Goal: Task Accomplishment & Management: Complete application form

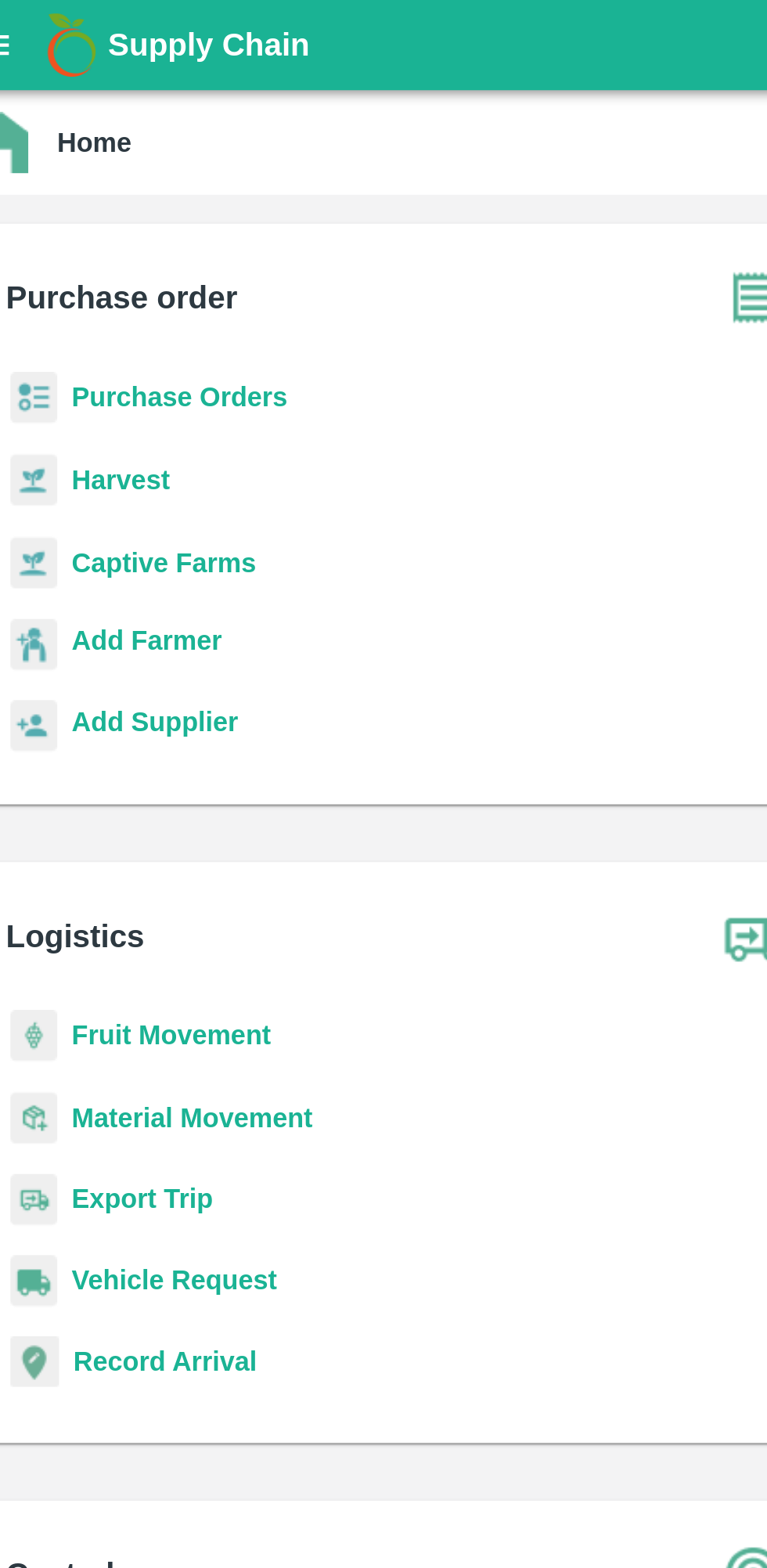
click at [98, 169] on b "Purchase Orders" at bounding box center [101, 172] width 94 height 12
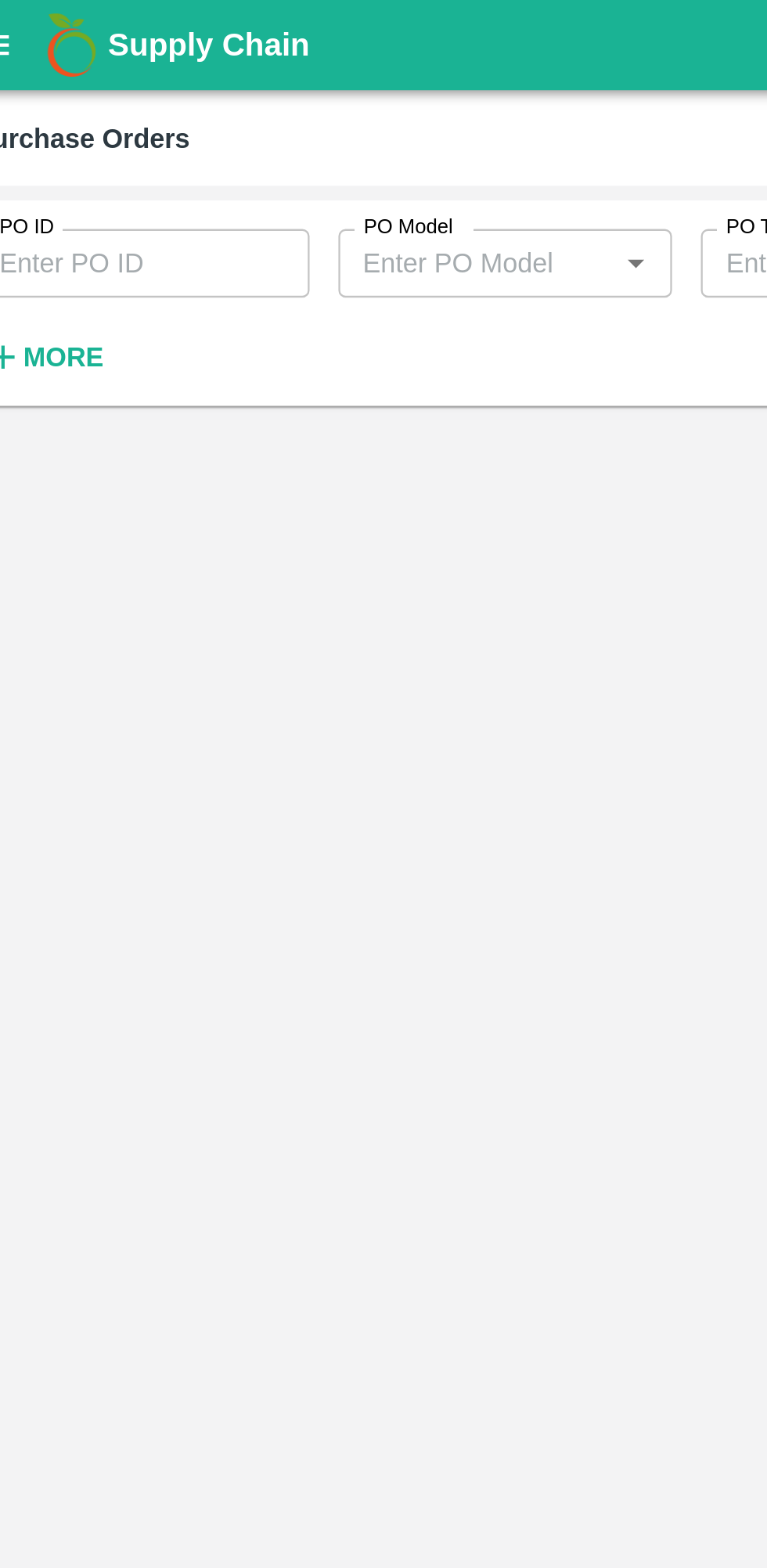
click at [59, 155] on strong "More" at bounding box center [50, 155] width 35 height 12
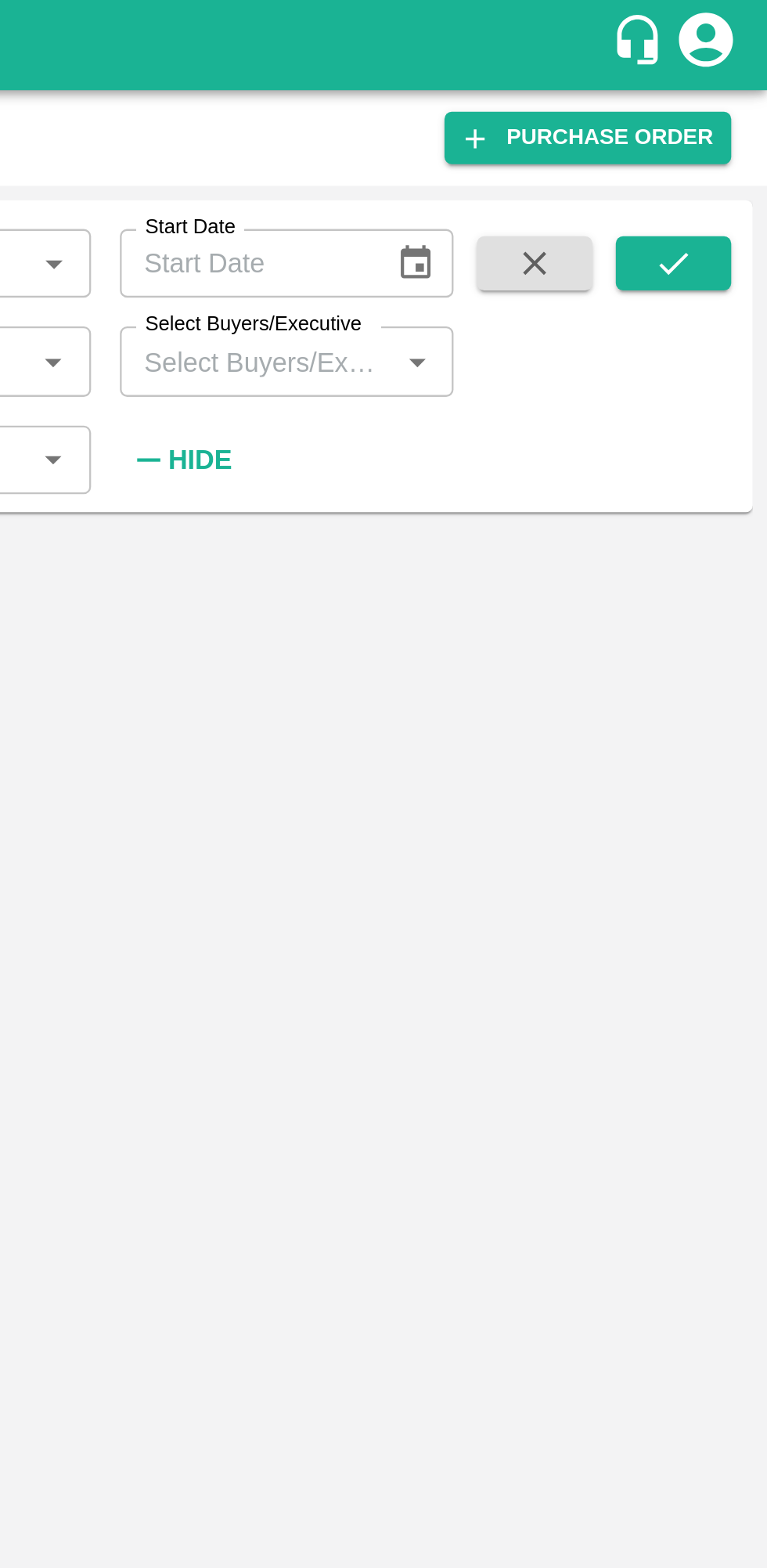
click at [550, 161] on input "Select Buyers/Executive" at bounding box center [546, 156] width 111 height 20
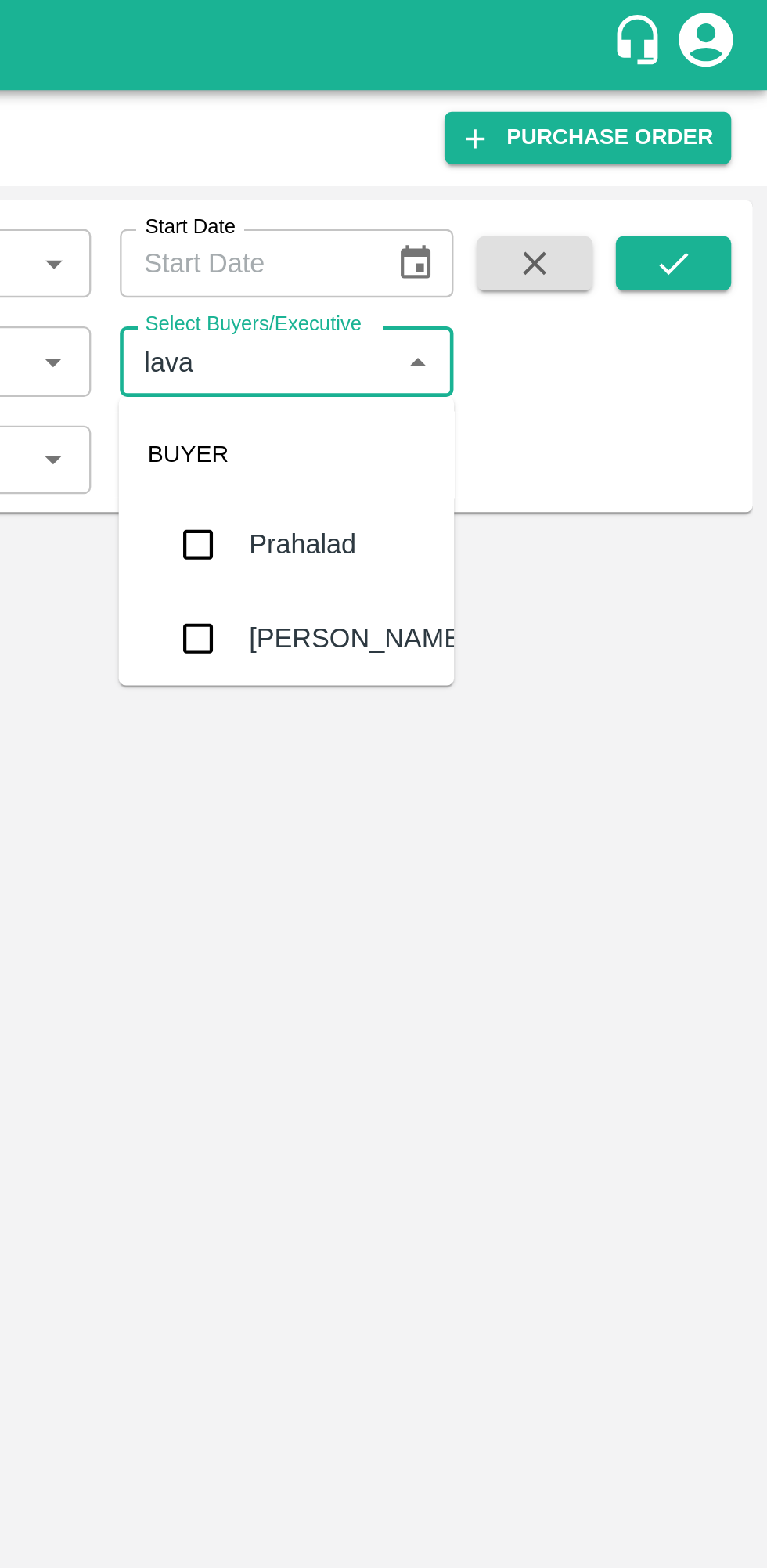
type input "[PERSON_NAME]"
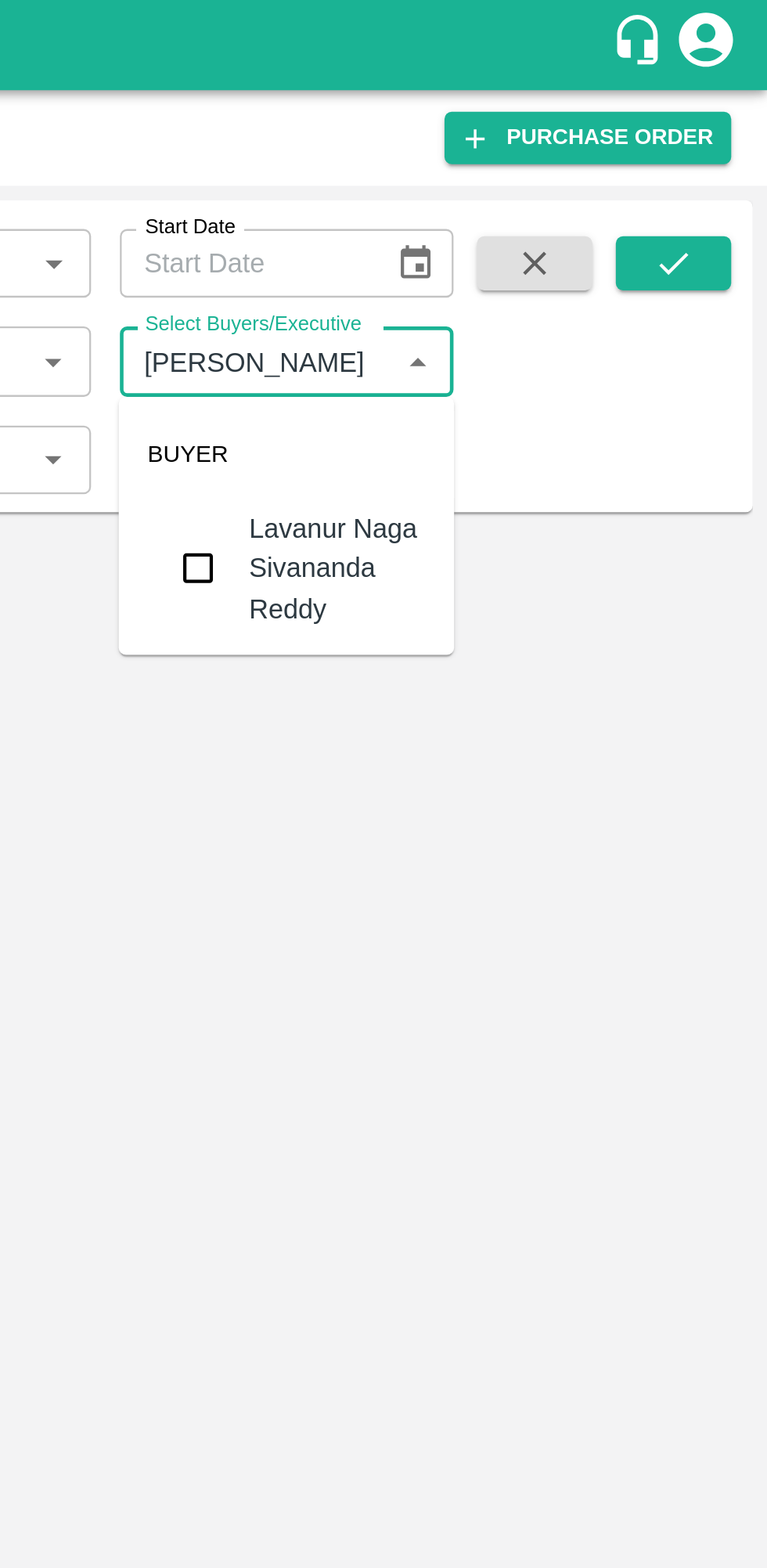
click at [513, 241] on input "checkbox" at bounding box center [519, 247] width 31 height 31
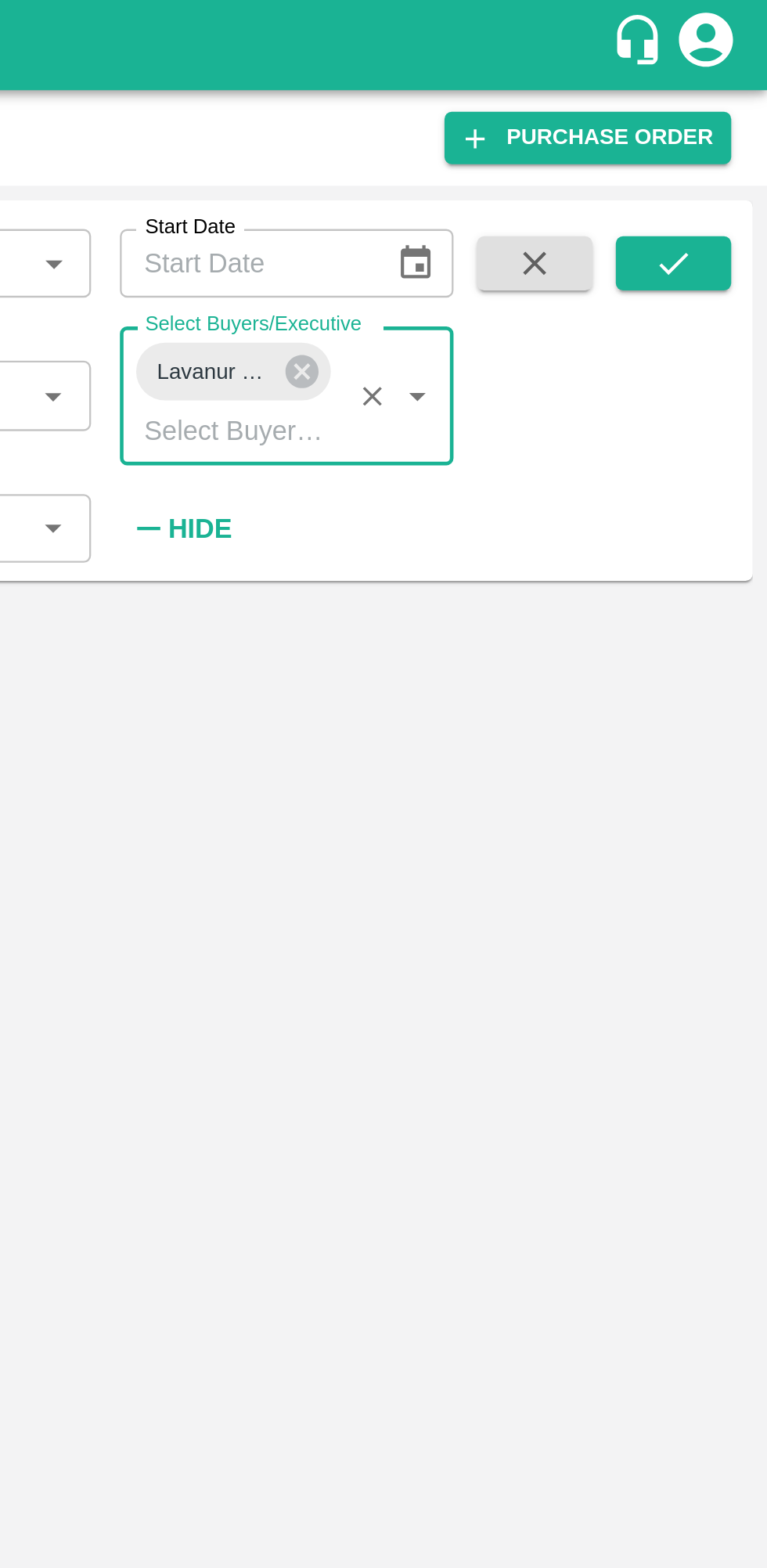
click at [729, 125] on button "submit" at bounding box center [727, 114] width 50 height 24
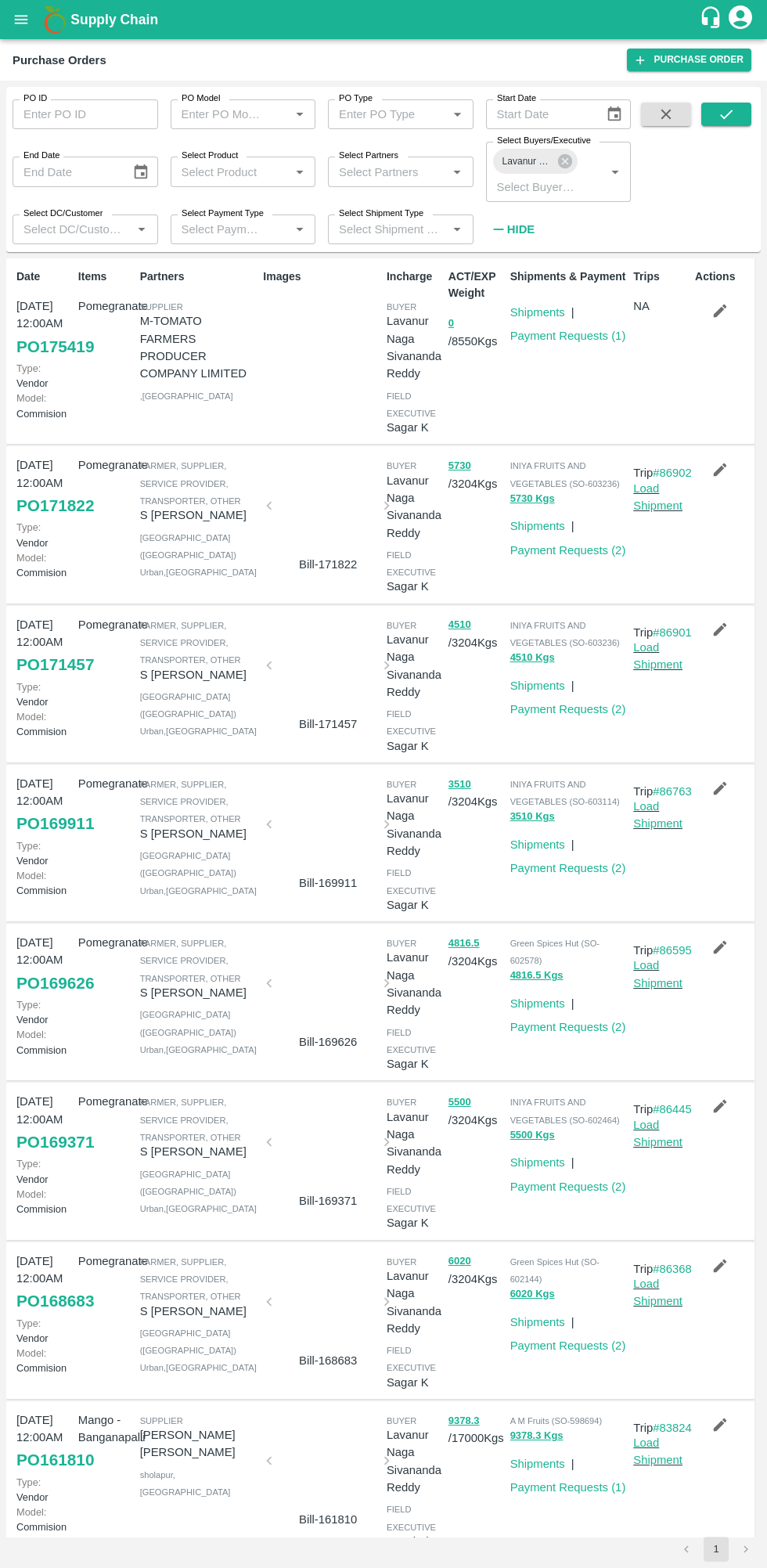
scroll to position [3, 0]
click at [717, 308] on icon "button" at bounding box center [721, 308] width 13 height 13
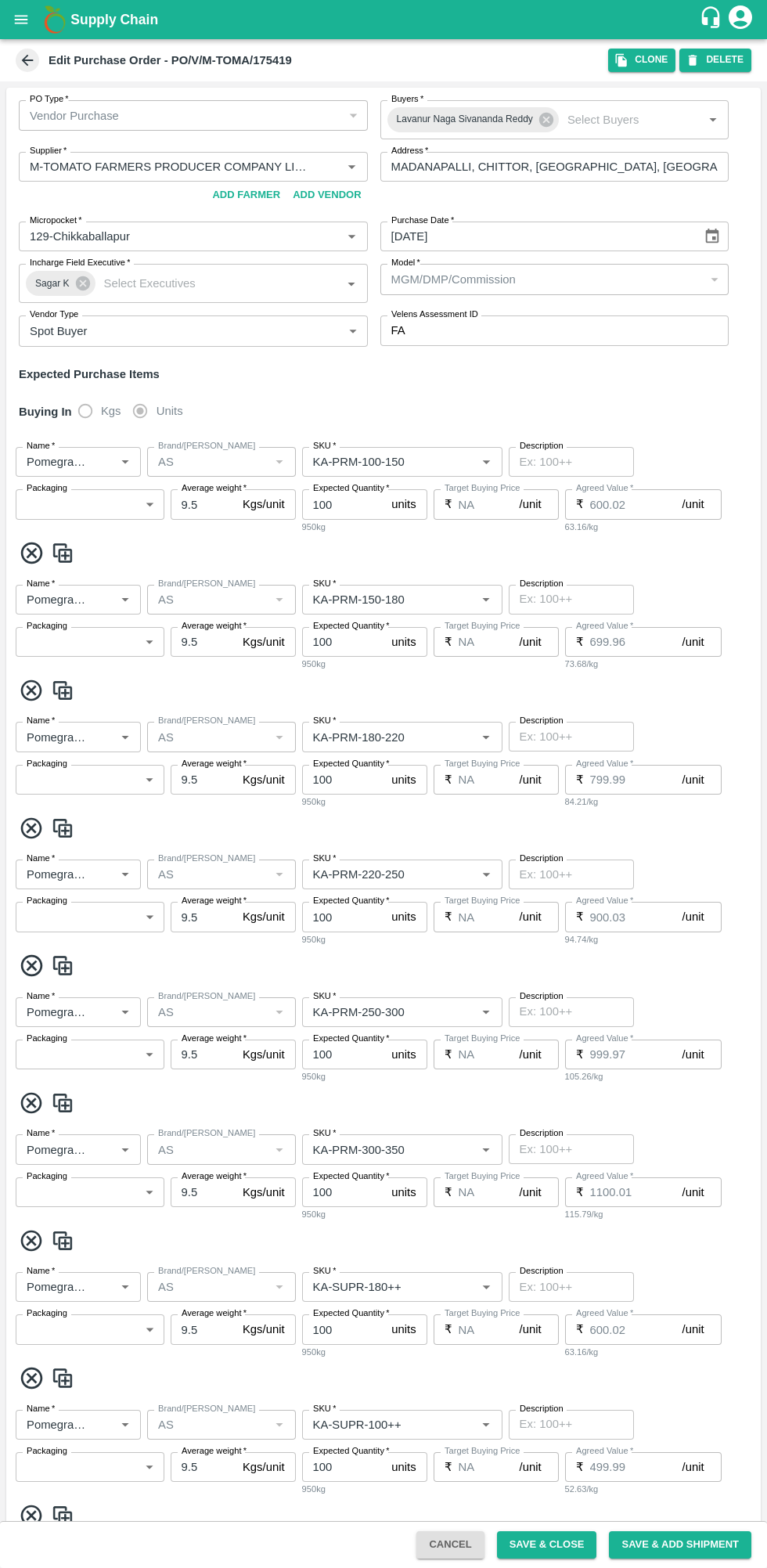
type input "M-TOMATO FARMERS PRODUCER COMPANY LIMITED-undefined"
type input "129-Chikkaballapur"
type input "Pomegranate"
type input "AS"
type input "KA-PRM-100-150"
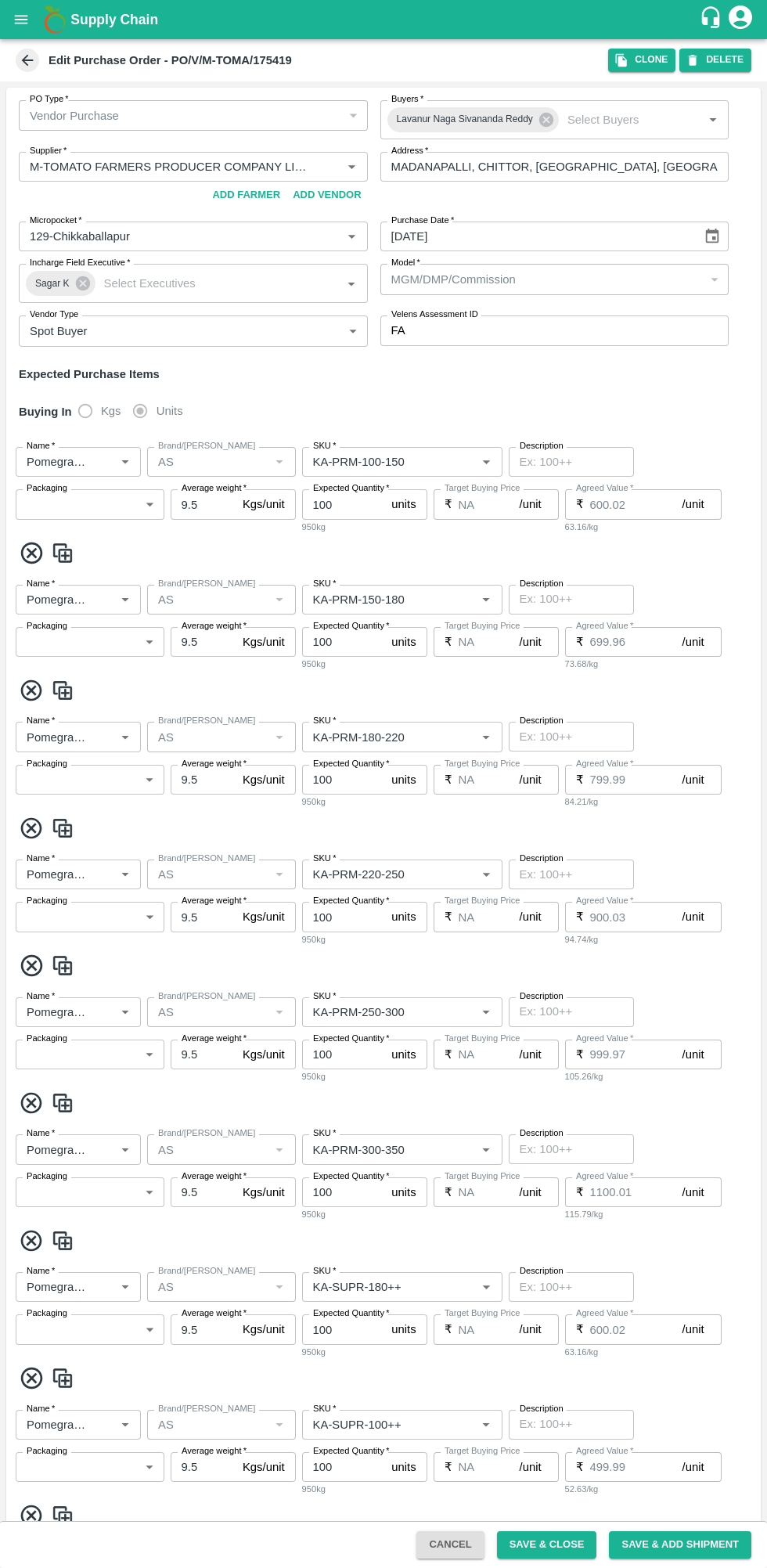
type input "NA"
type input "Pomegranate"
type input "AS"
type input "KA-PRM-150-180"
type input "NA"
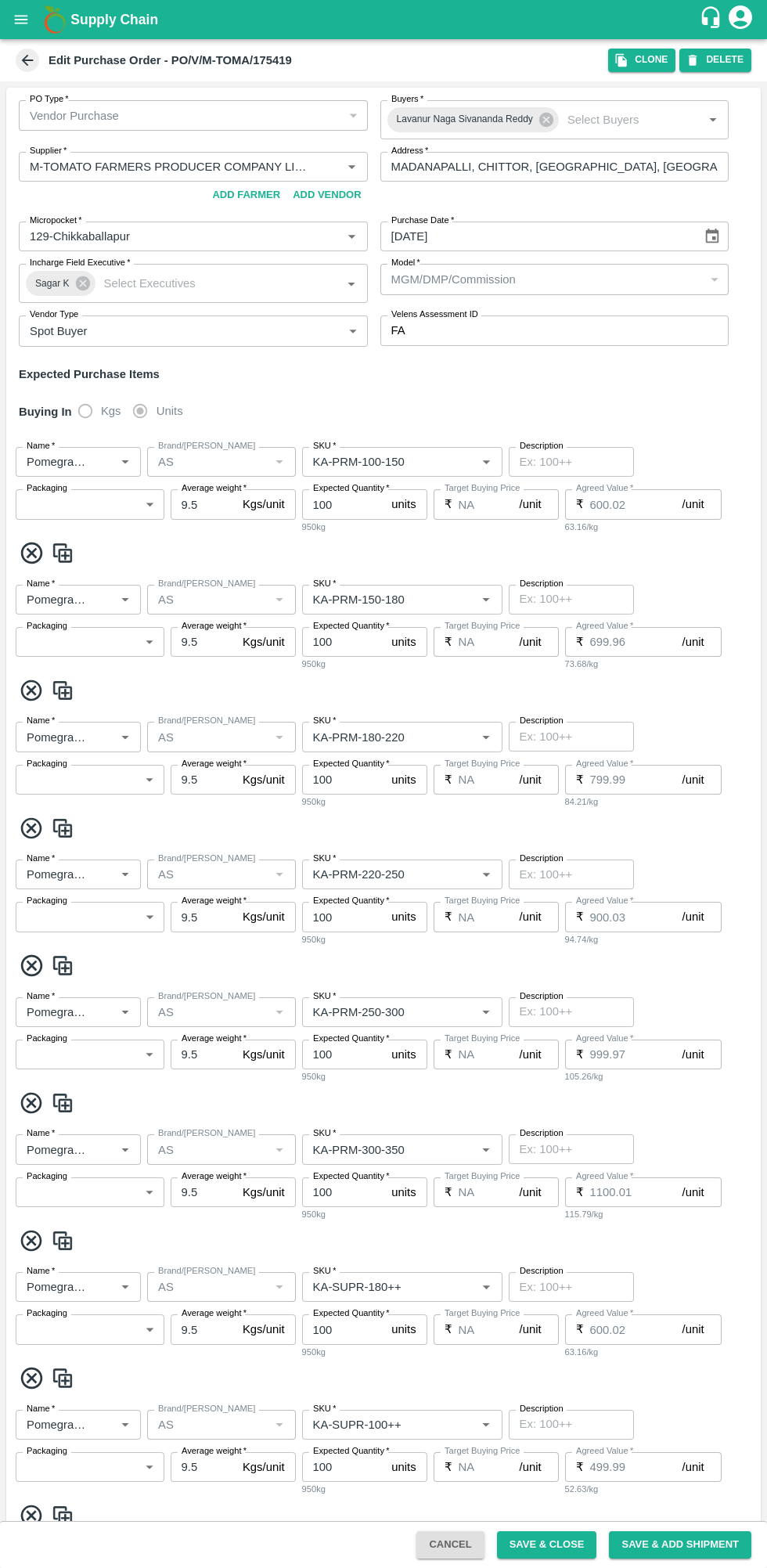
type input "Pomegranate"
type input "AS"
type input "KA-PRM-180-220"
type input "NA"
type input "Pomegranate"
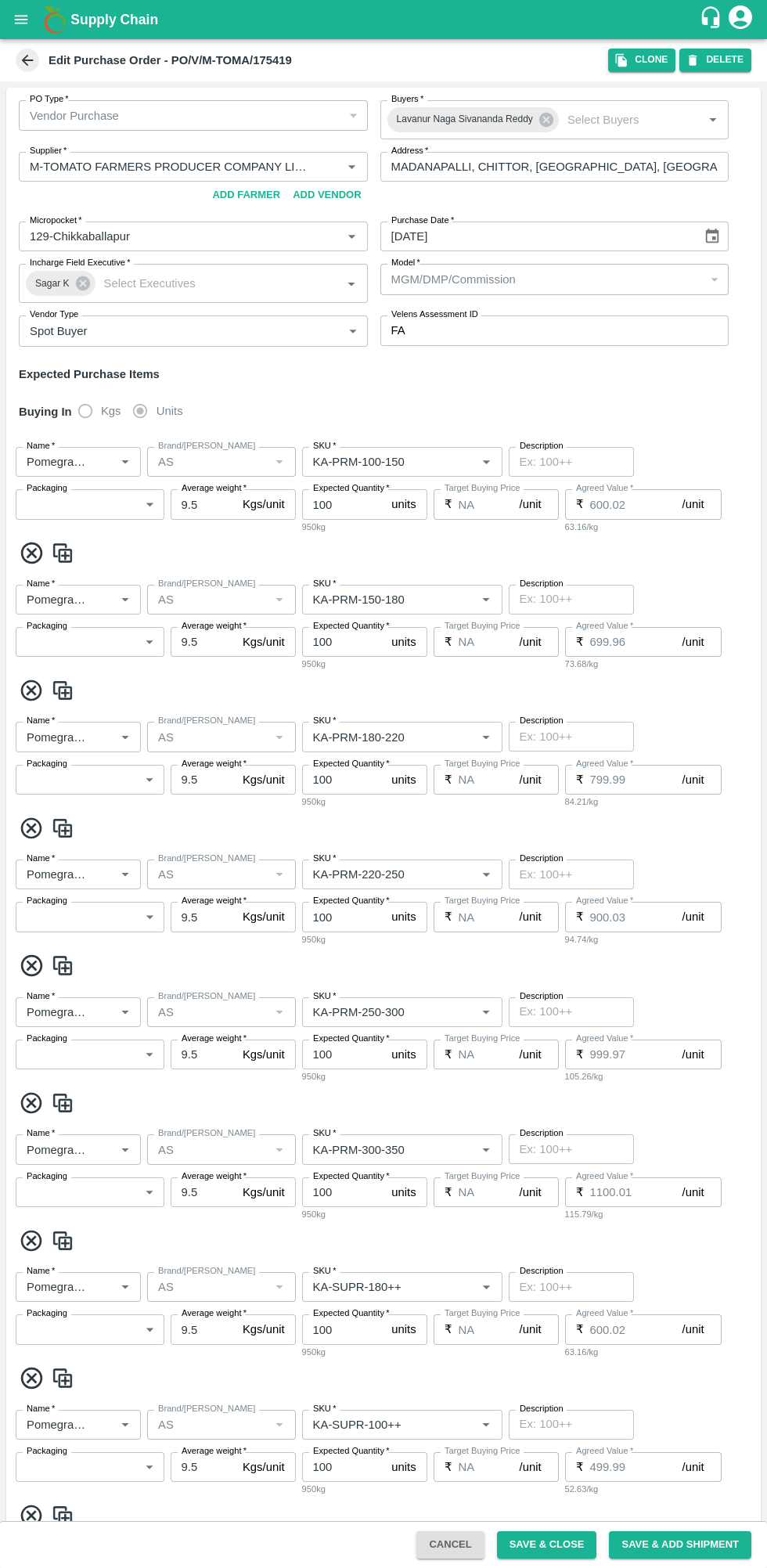
type input "AS"
type input "KA-PRM-220-250"
type input "NA"
type input "Pomegranate"
type input "AS"
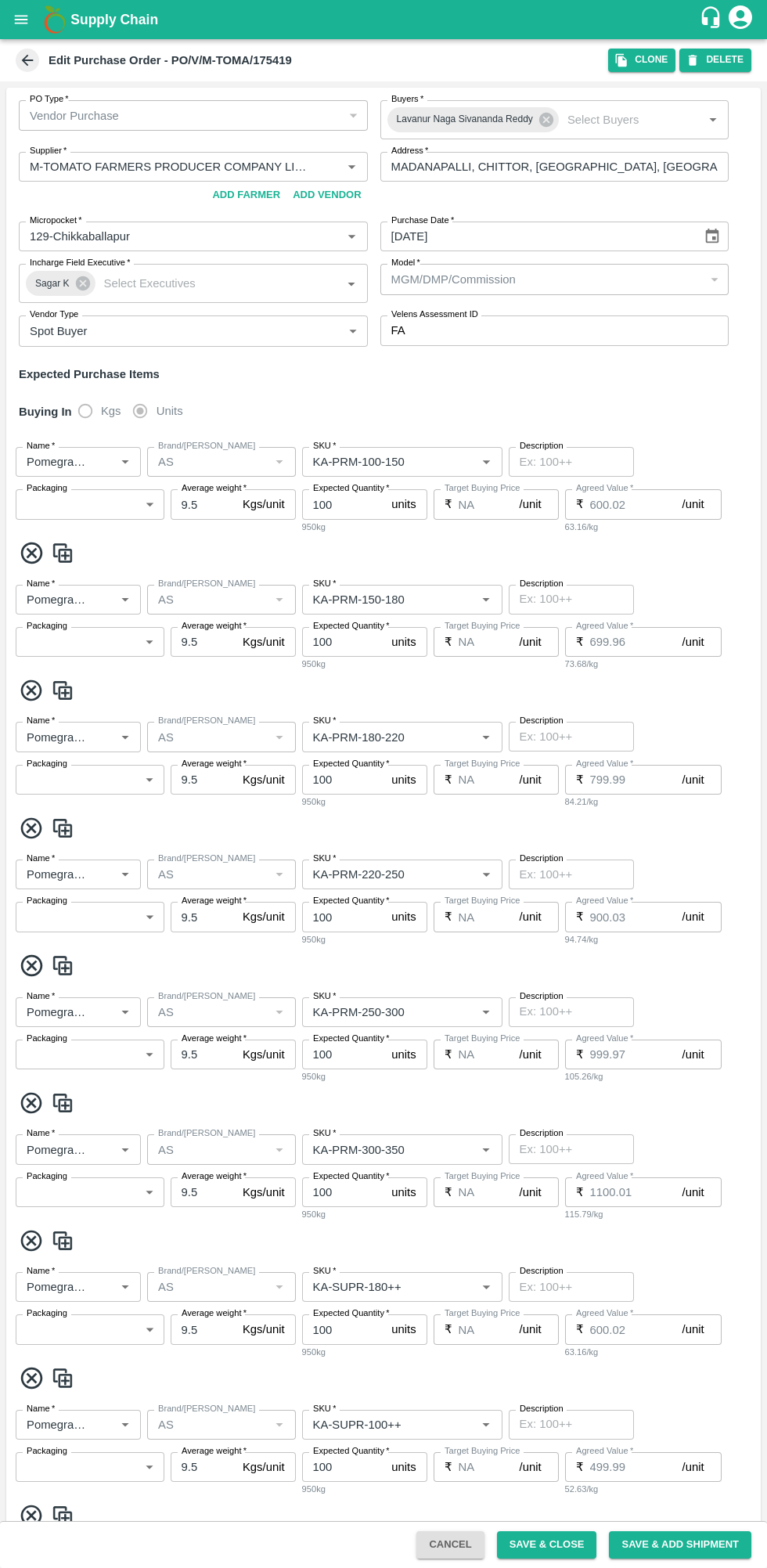
type input "KA-PRM-250-300"
type input "NA"
type input "Pomegranate"
type input "AS"
type input "KA-PRM-300-350"
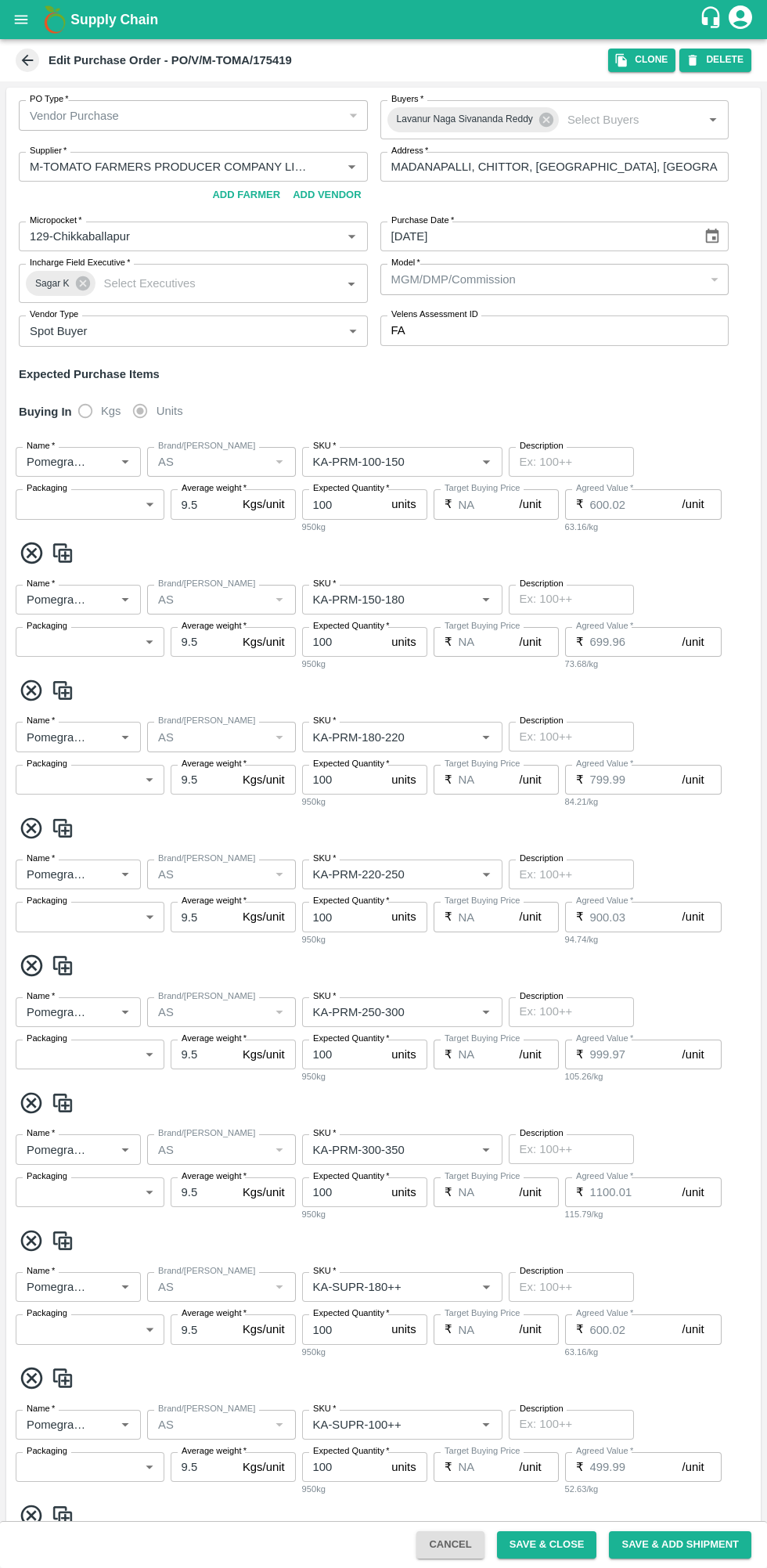
type input "NA"
type input "Pomegranate"
type input "AS"
type input "KA-SUPR-180++"
type input "NA"
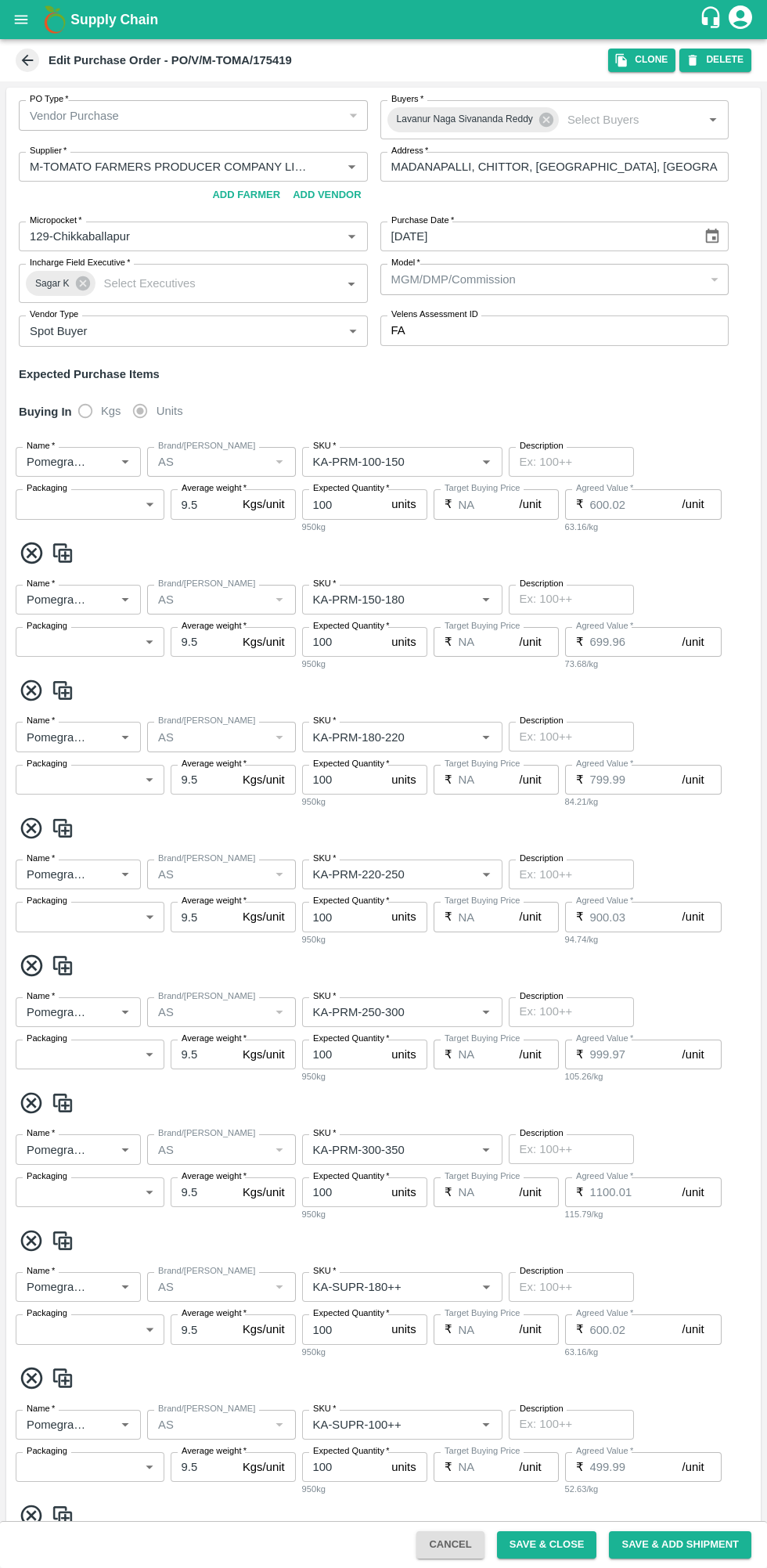
type input "Pomegranate"
type input "AS"
type input "KA-SUPR-100++"
type input "NA"
type input "Pomegranate"
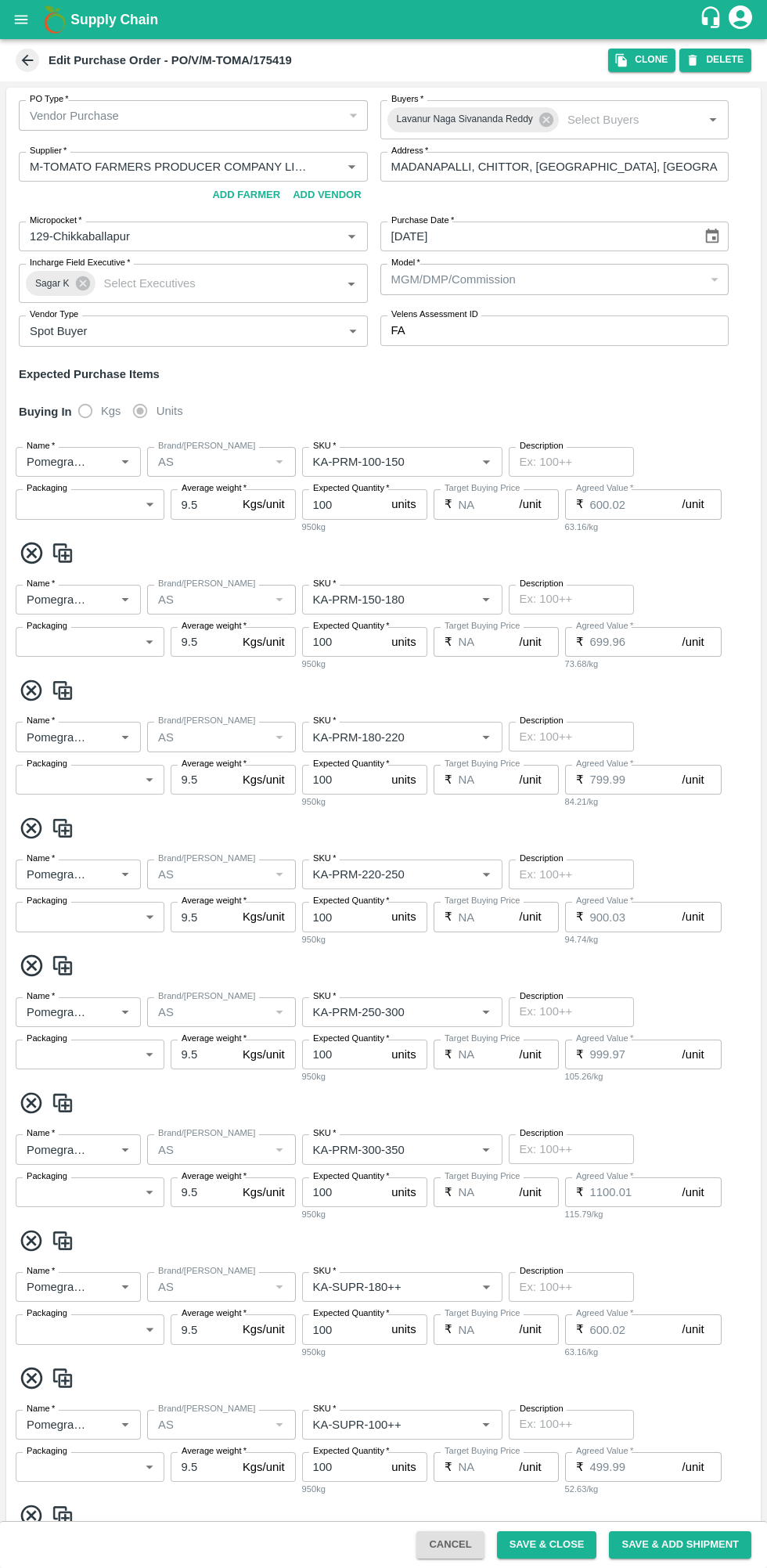
type input "AS"
type input "KA-Loose A"
type input "NA"
click at [627, 60] on icon "button" at bounding box center [621, 60] width 11 height 13
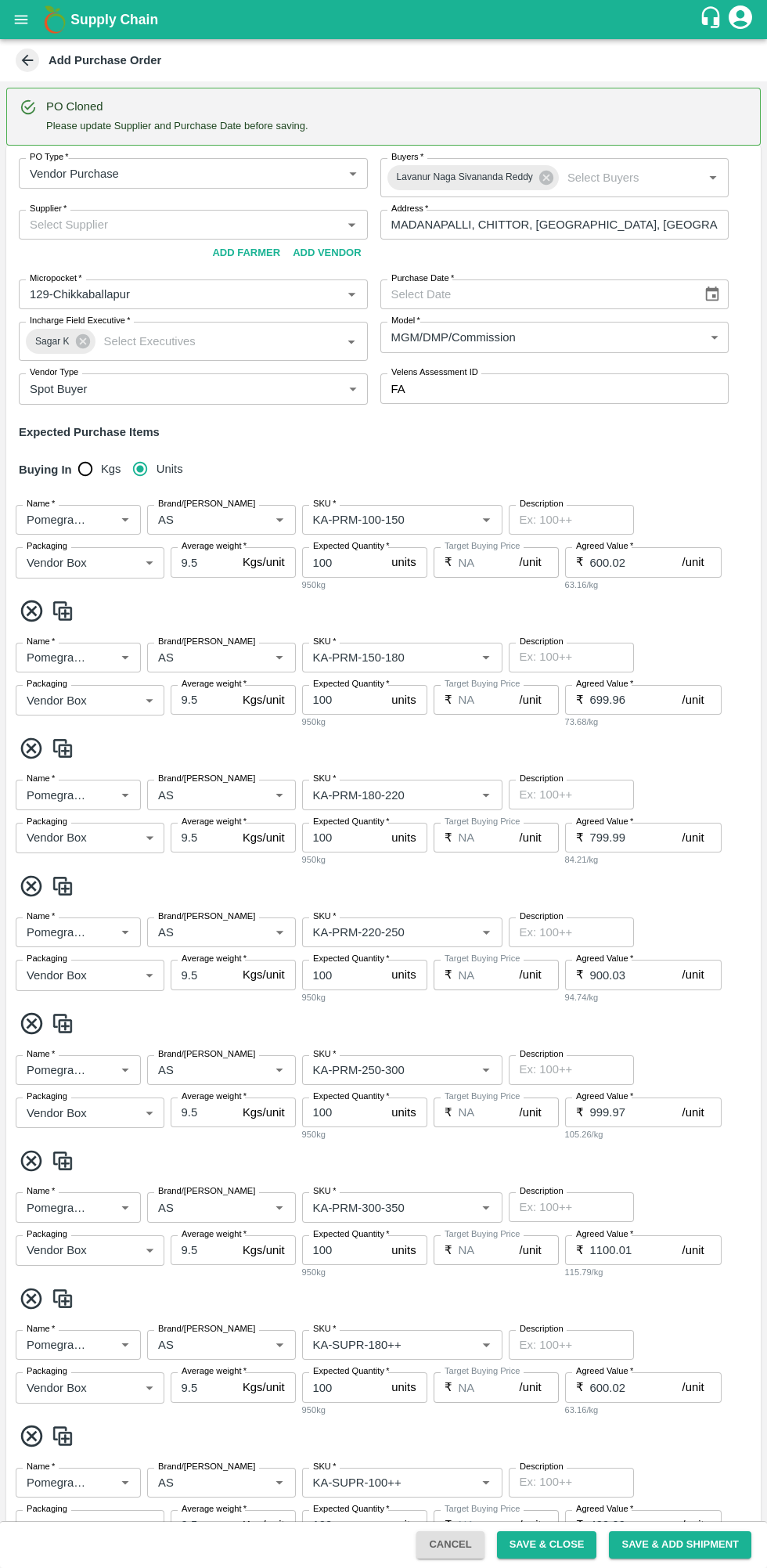
click at [173, 218] on input "Supplier   *" at bounding box center [181, 224] width 314 height 20
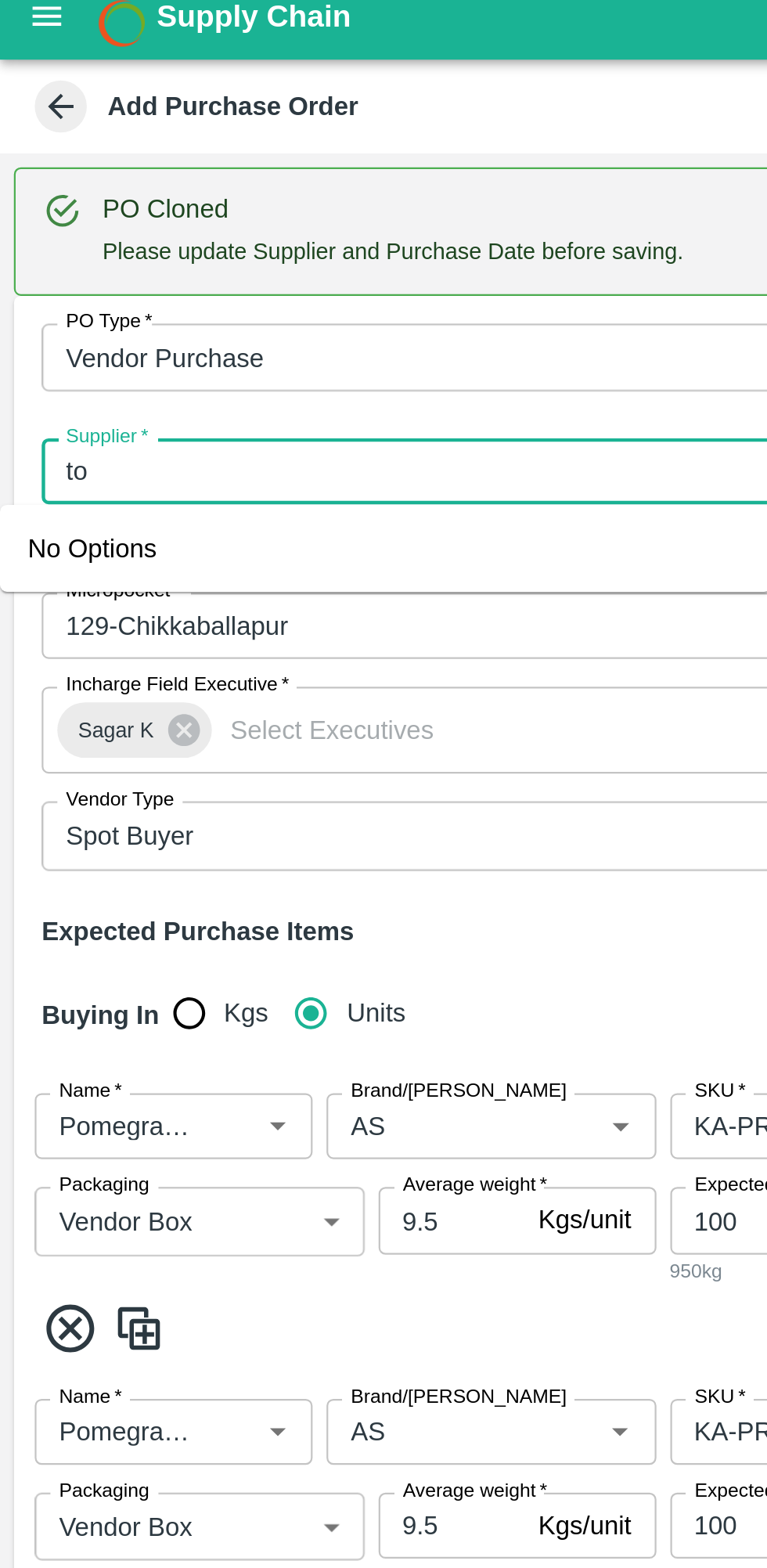
type input "t"
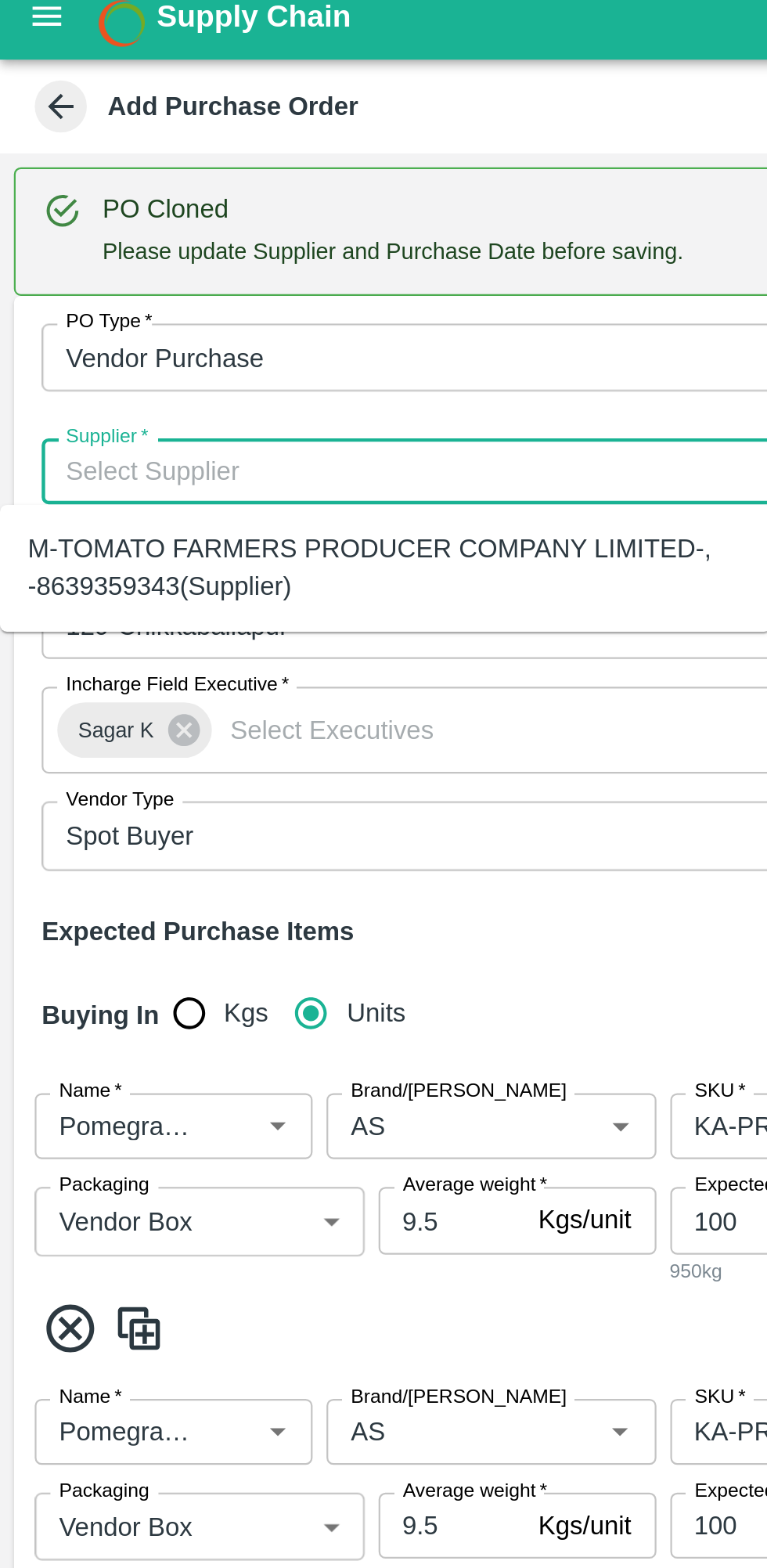
click at [206, 272] on div "M-TOMATO FARMERS PRODUCER COMPANY LIMITED-, -8639359343(Supplier)" at bounding box center [173, 268] width 322 height 35
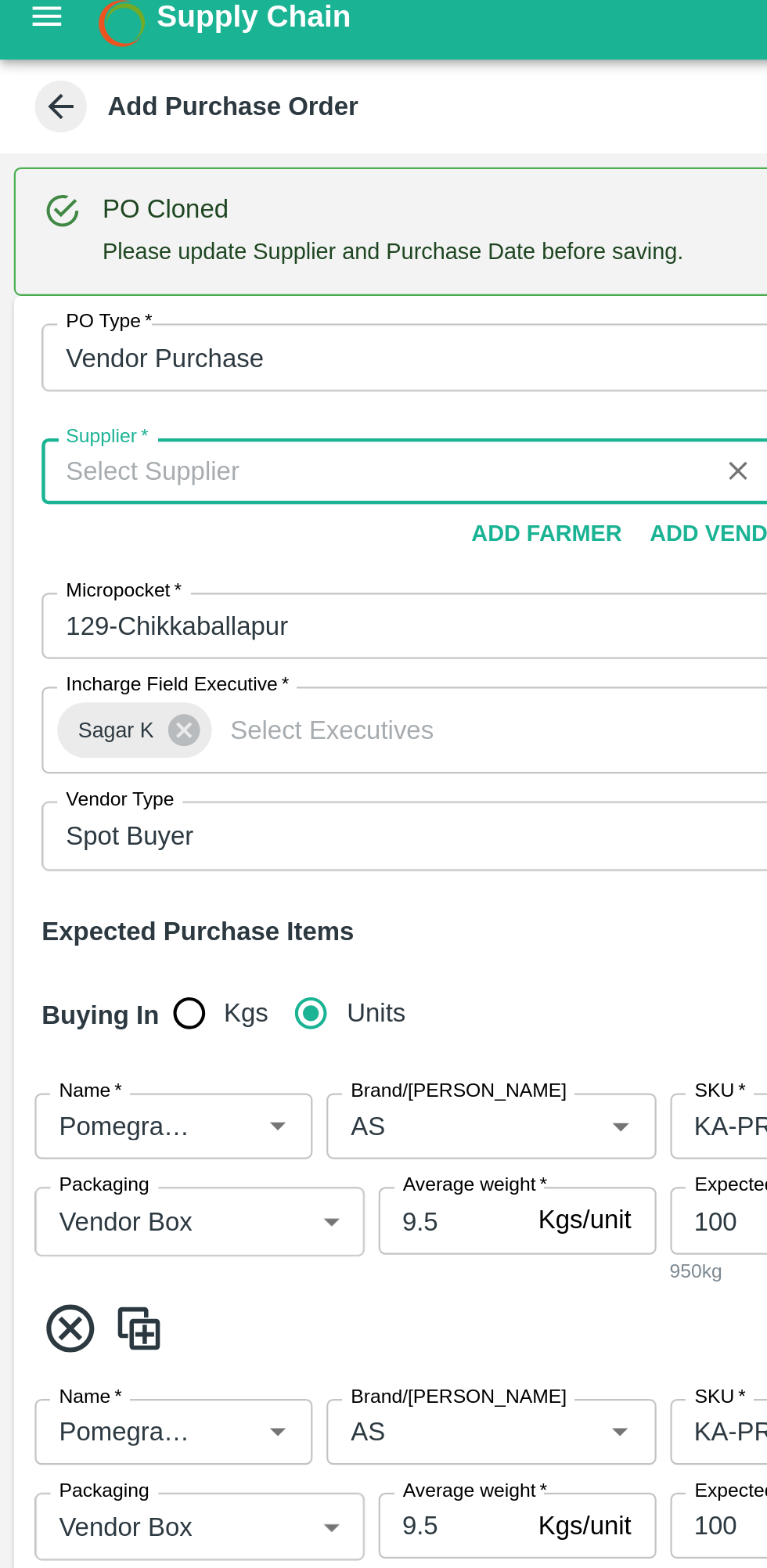
type input "M-TOMATO FARMERS PRODUCER COMPANY LIMITED-, -8639359343(Supplier)"
type input ", , , [GEOGRAPHIC_DATA]"
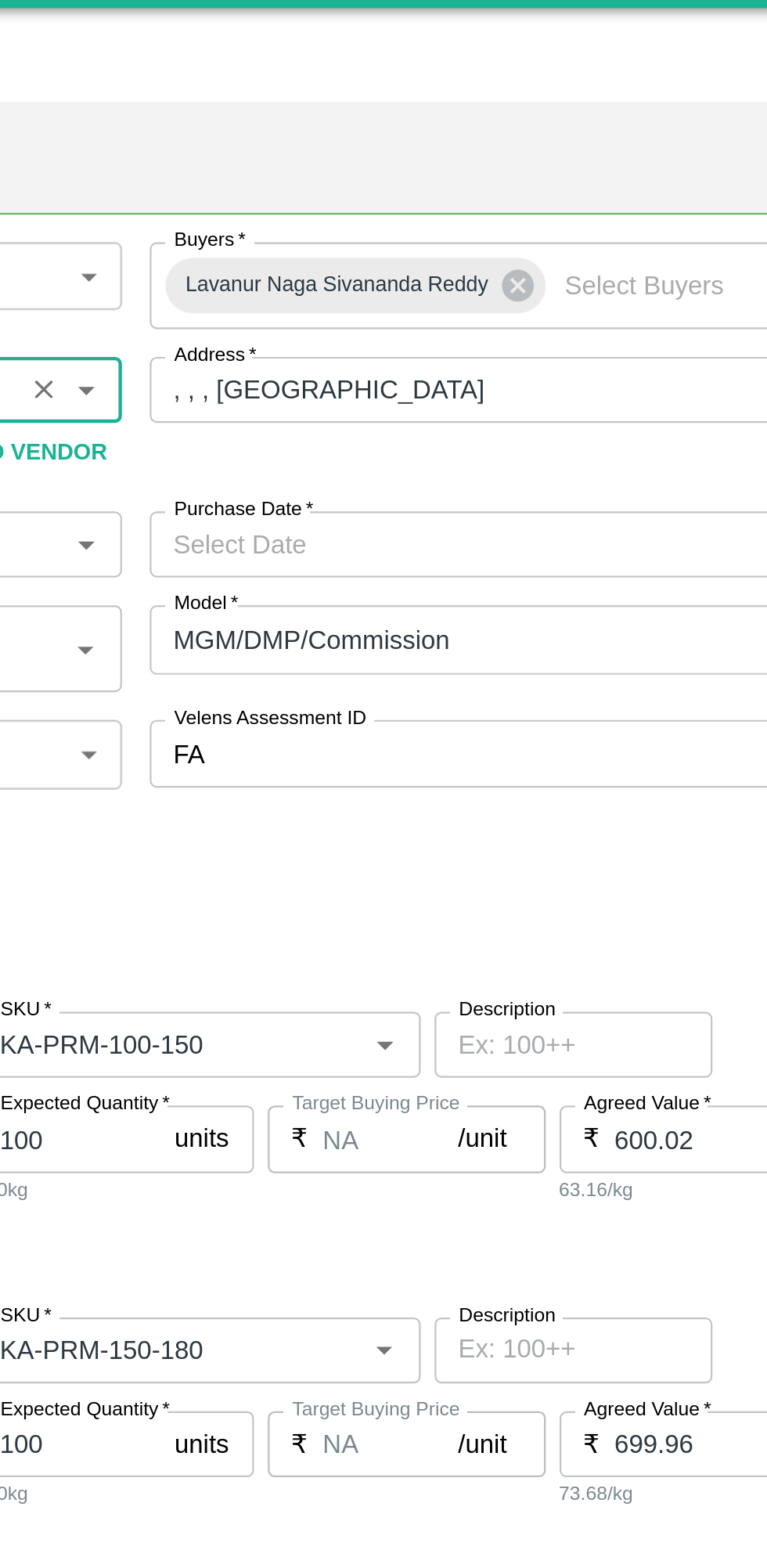
scroll to position [88, 0]
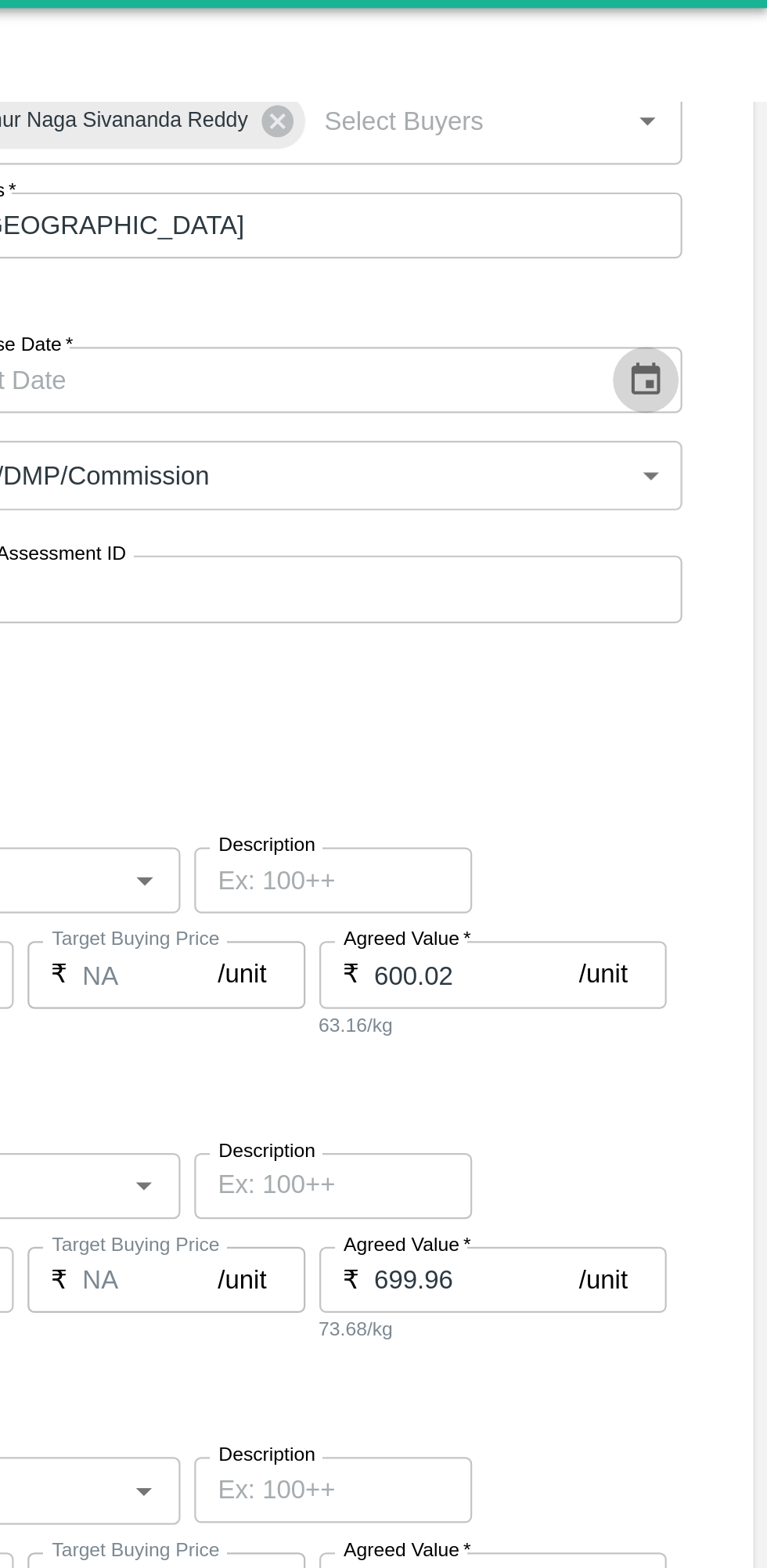
click at [703, 208] on icon "Choose date" at bounding box center [712, 206] width 17 height 17
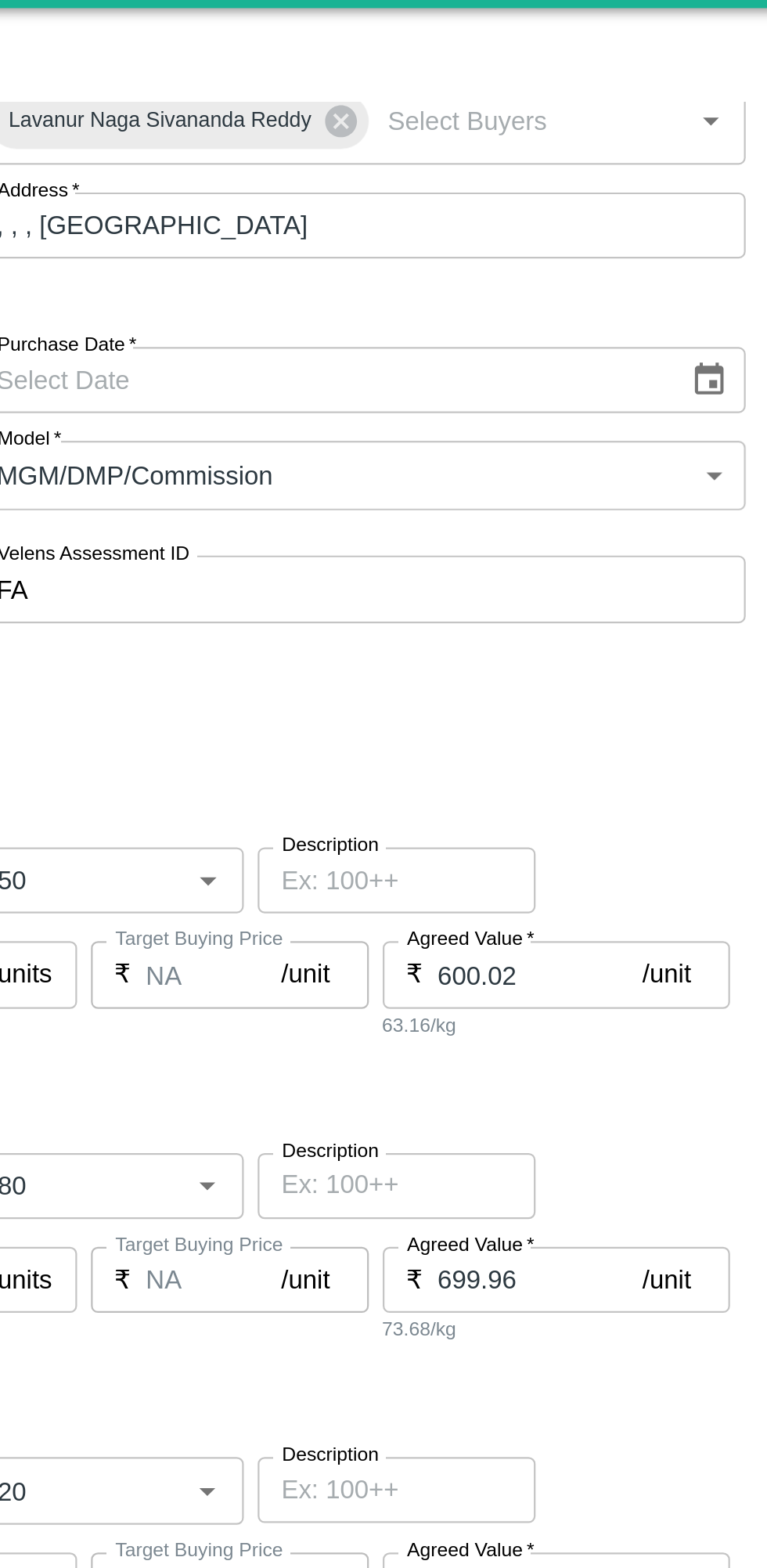
click at [708, 199] on icon "Choose date" at bounding box center [712, 206] width 17 height 17
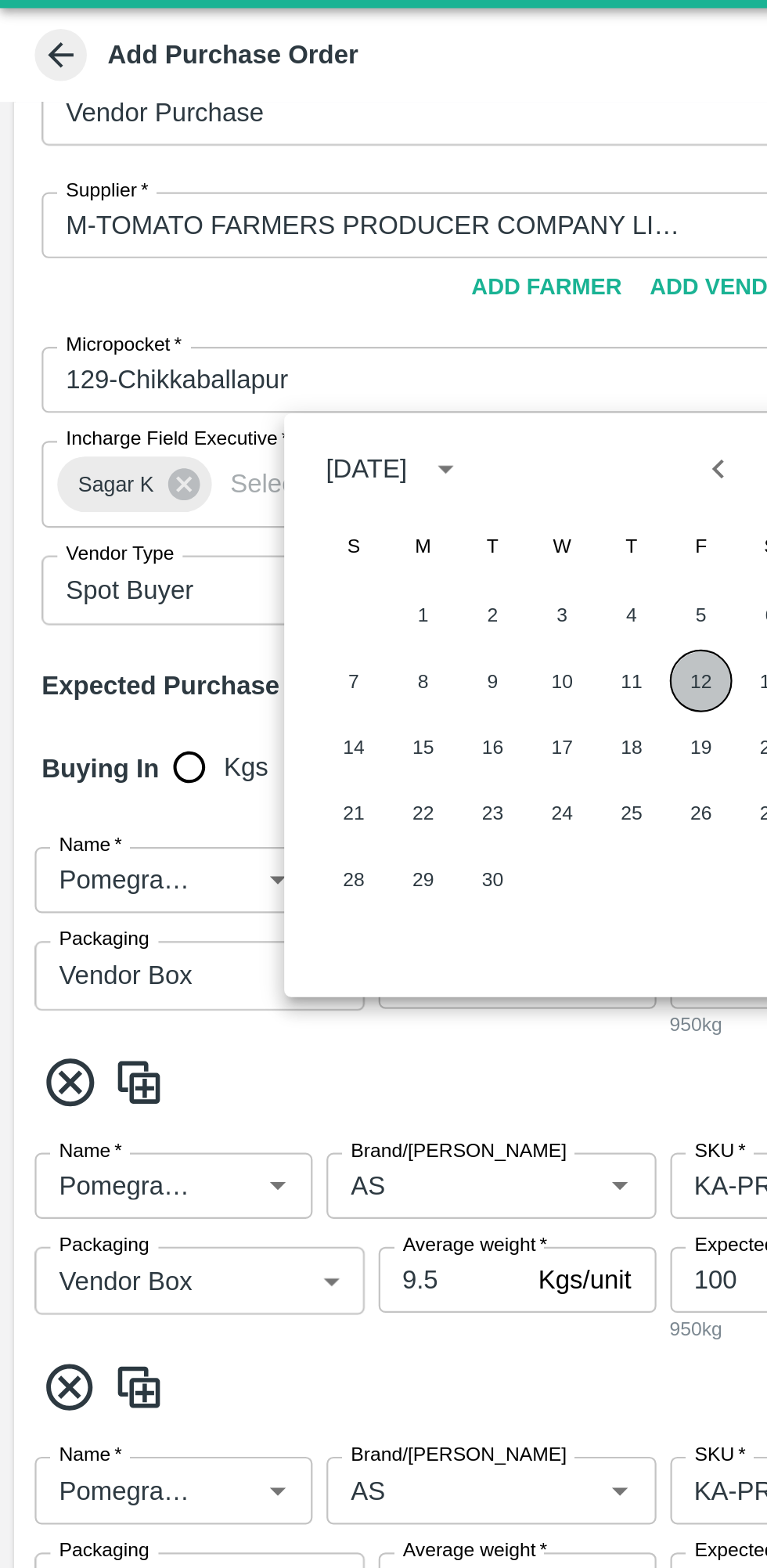
click at [316, 340] on button "12" at bounding box center [316, 342] width 28 height 28
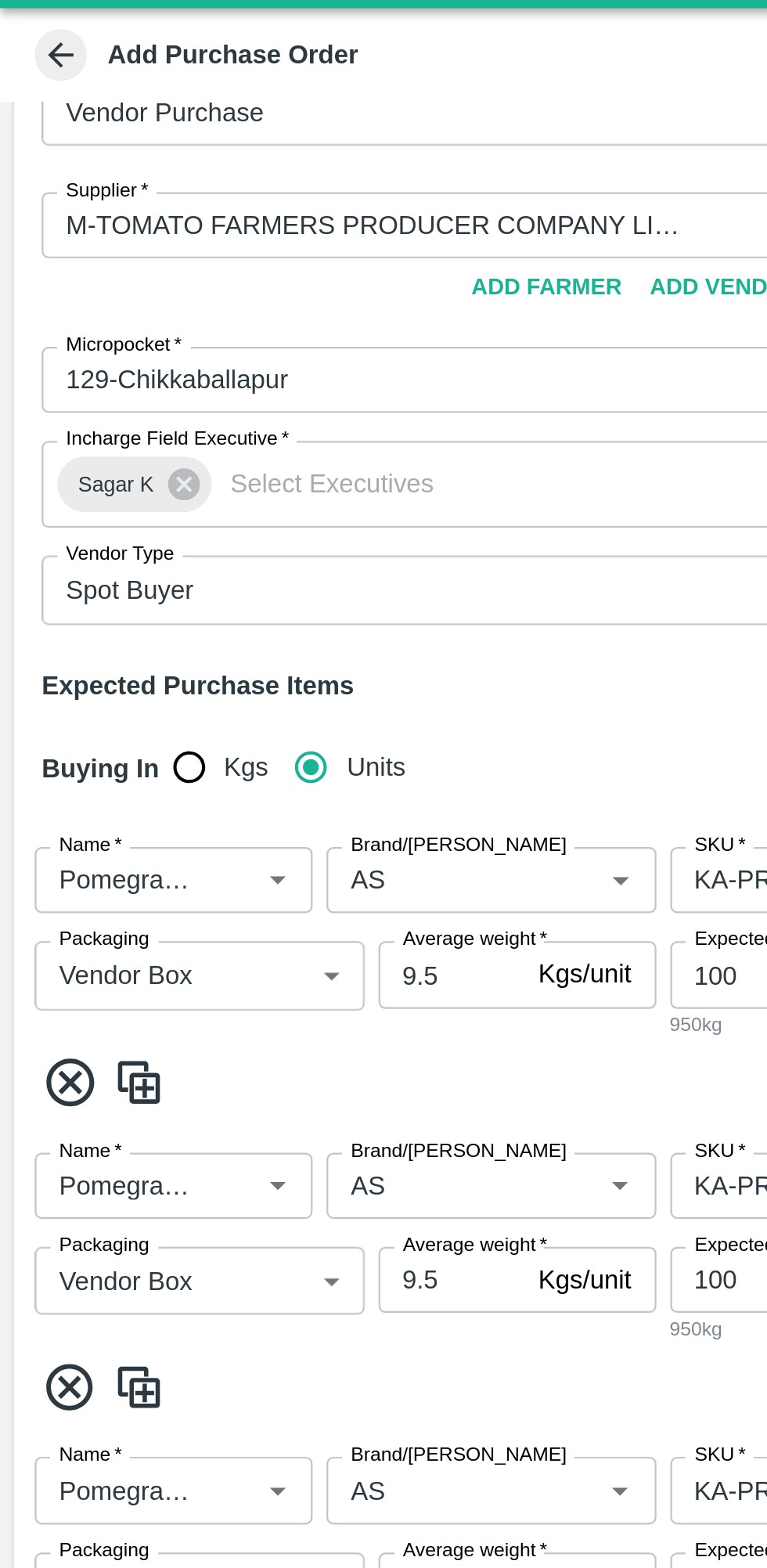
type input "[DATE]"
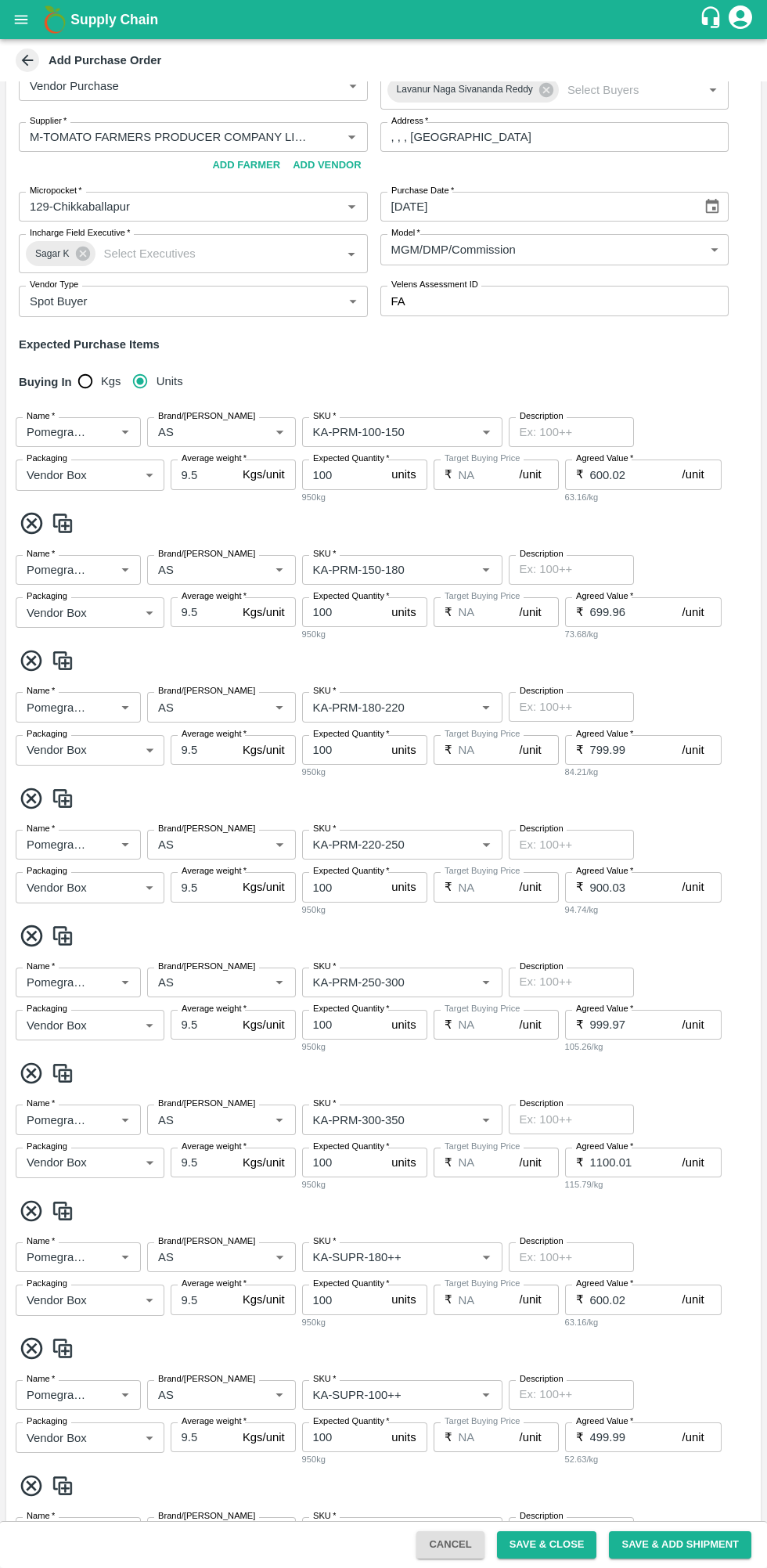
scroll to position [233, 0]
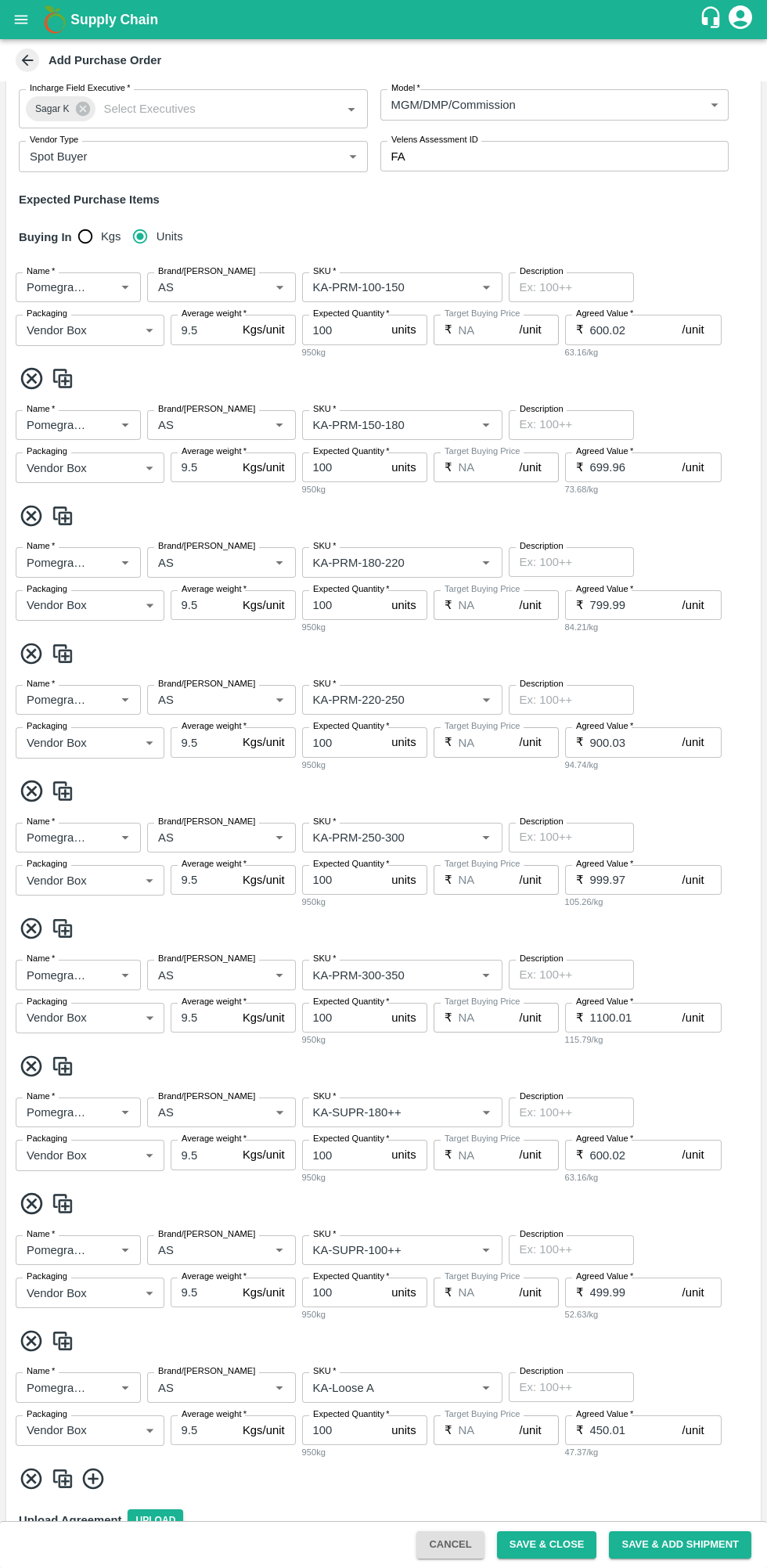
click at [232, 287] on input "Brand/[PERSON_NAME]" at bounding box center [199, 287] width 93 height 20
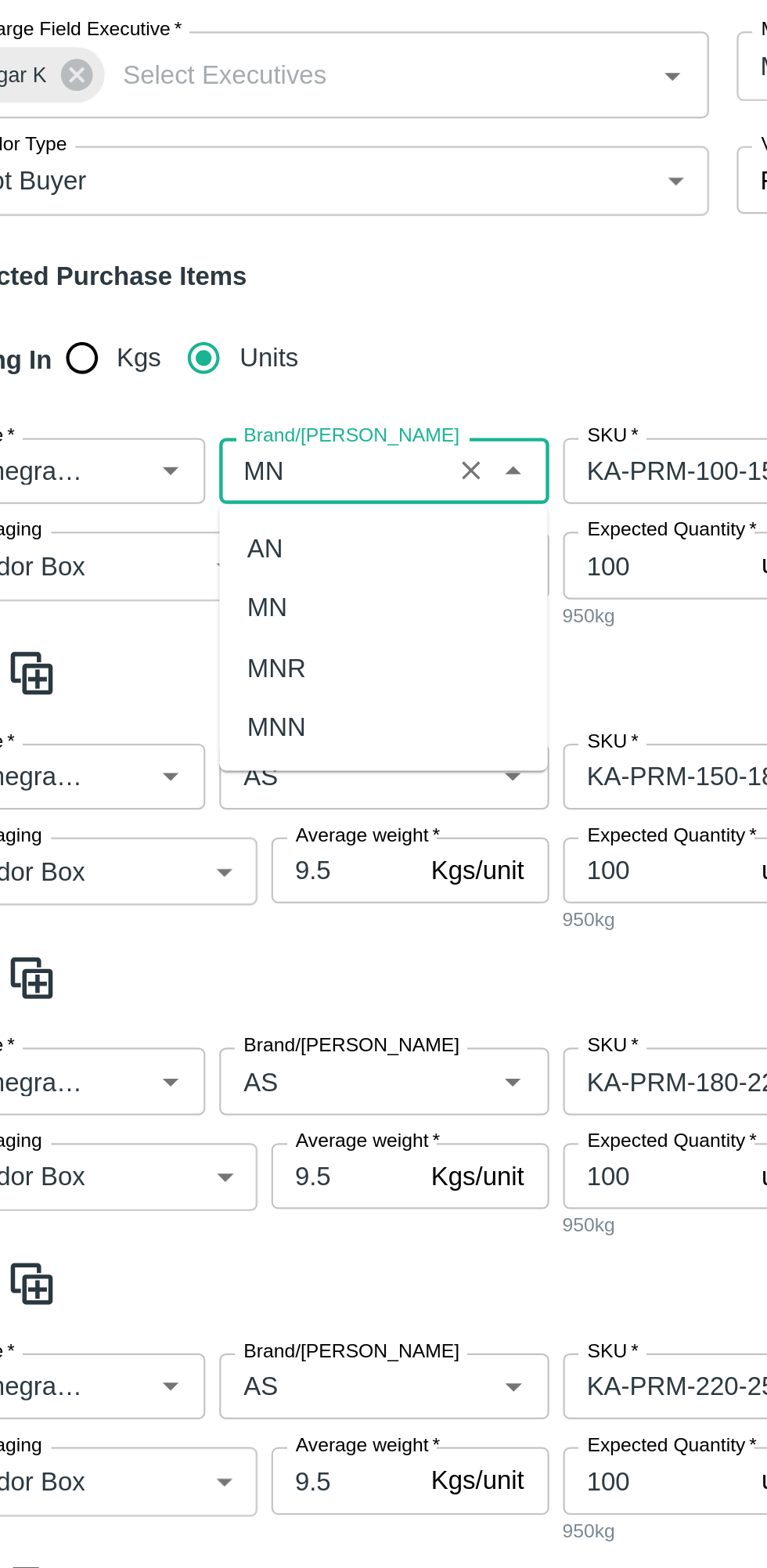
scroll to position [0, 0]
click at [214, 346] on div "MN" at bounding box center [221, 349] width 148 height 27
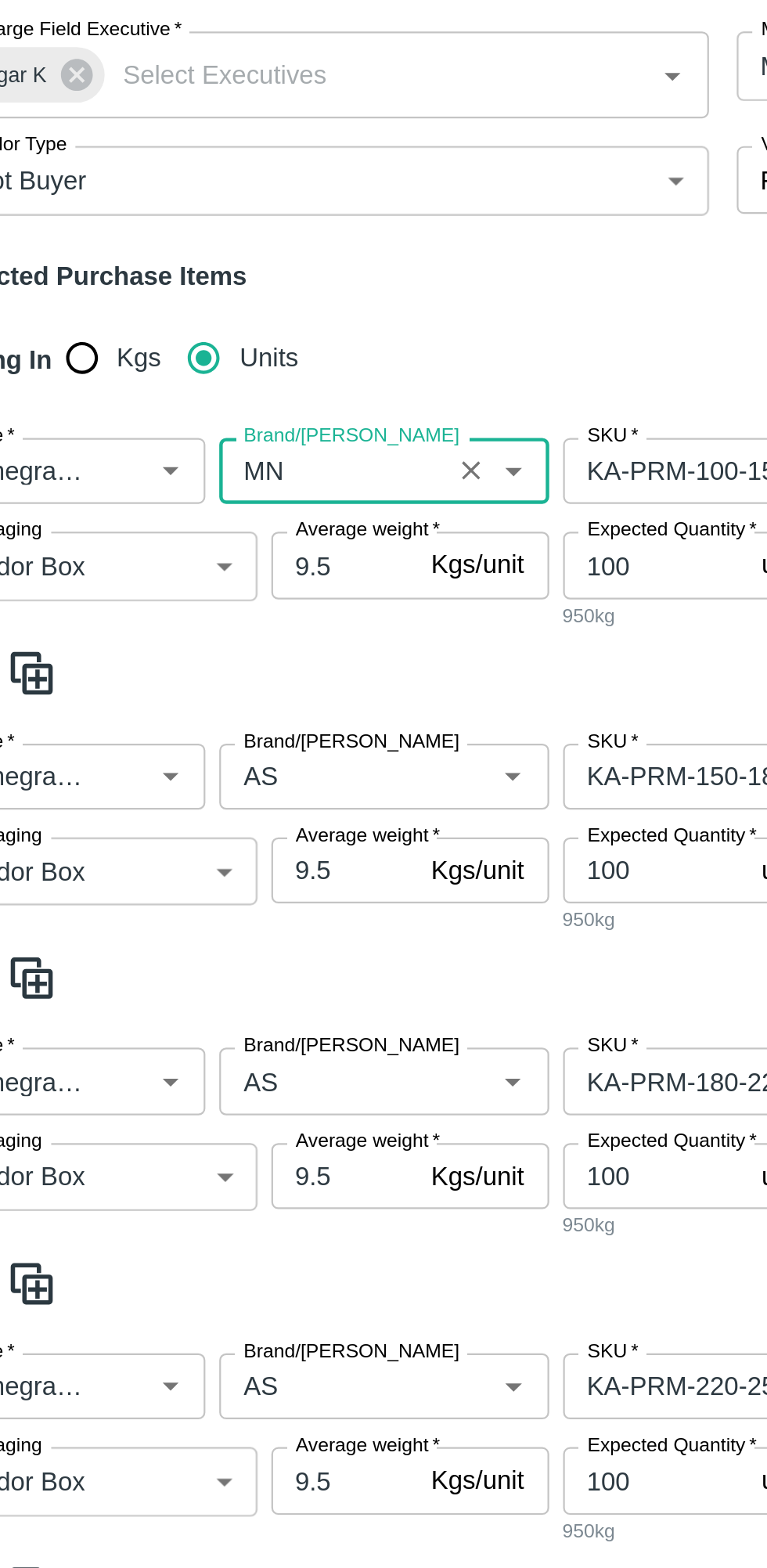
scroll to position [316, 0]
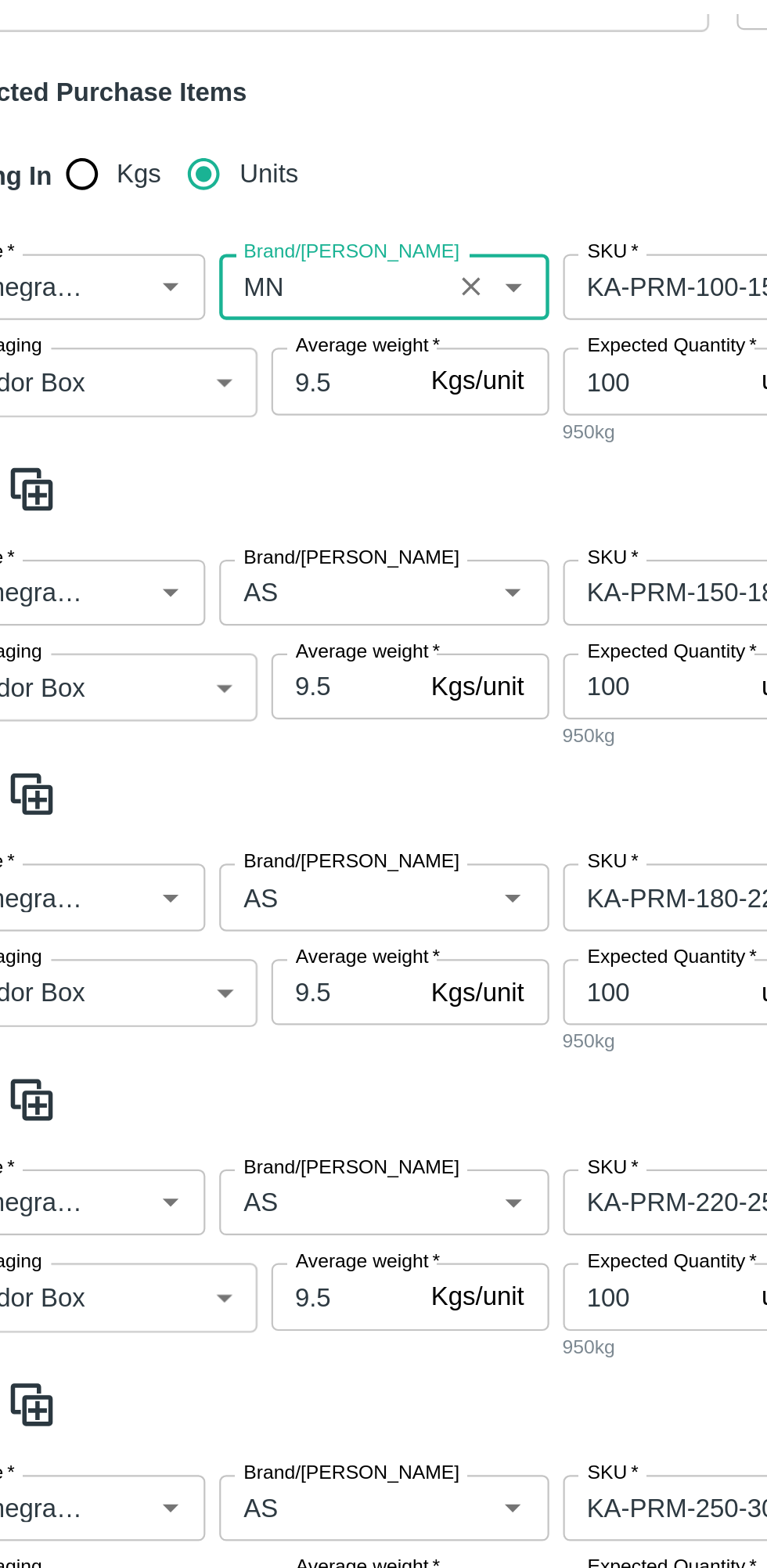
type input "MN"
click at [204, 339] on input "Brand/[PERSON_NAME]" at bounding box center [199, 342] width 93 height 20
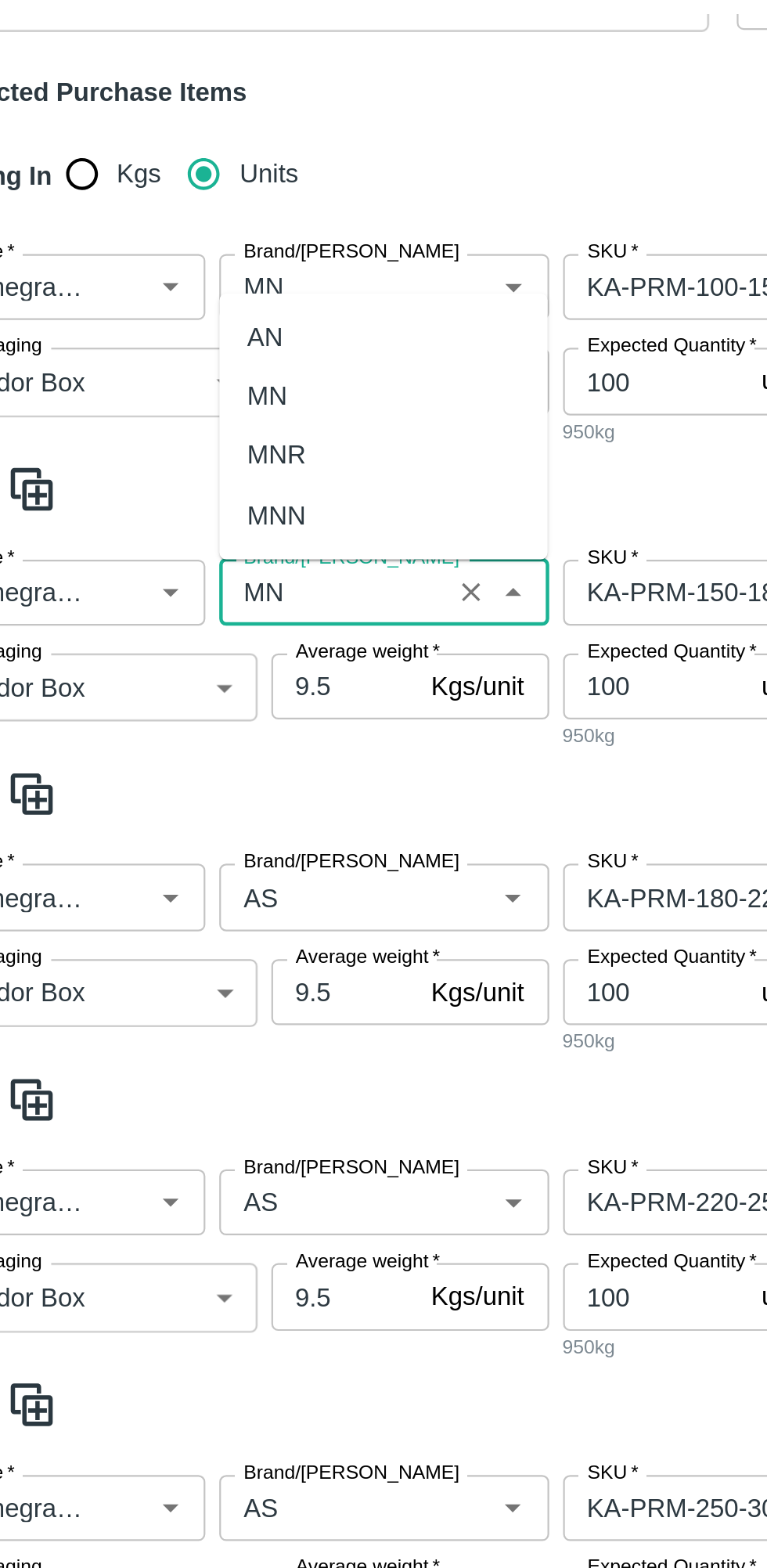
scroll to position [0, 0]
type input "MN"
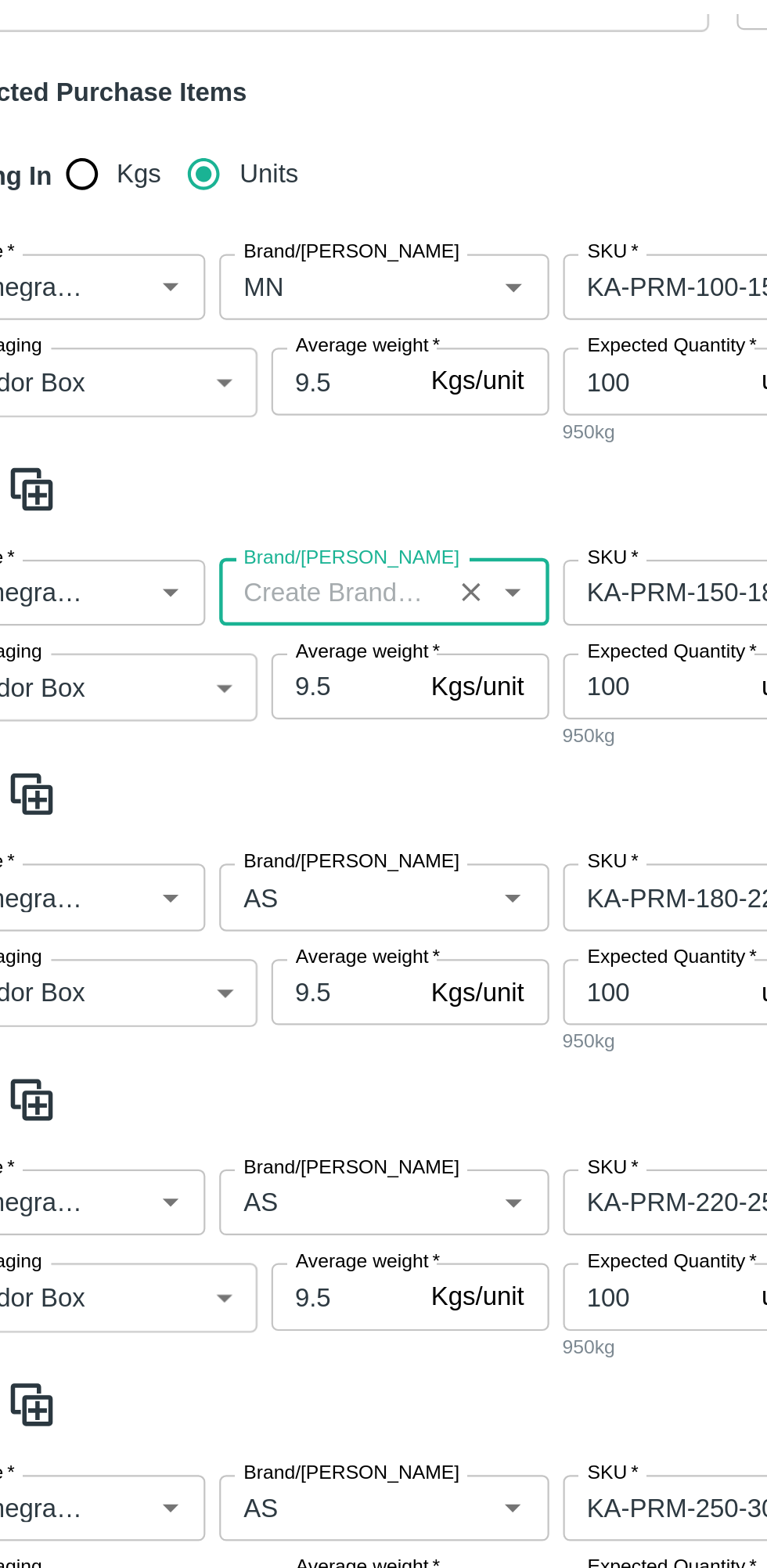
click at [204, 339] on input "Brand/[PERSON_NAME]" at bounding box center [199, 342] width 93 height 20
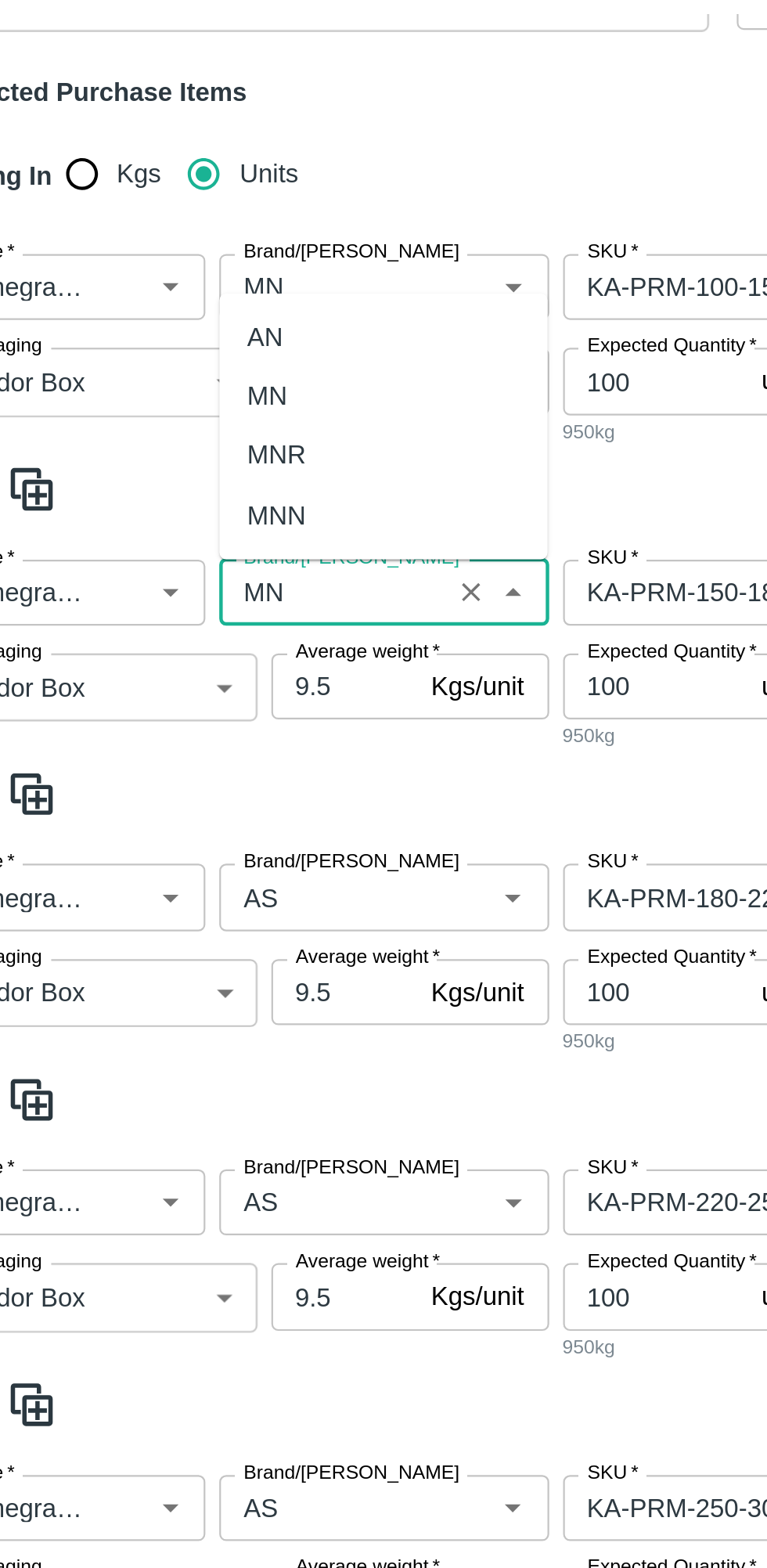
click at [184, 229] on div "AN" at bounding box center [221, 227] width 148 height 27
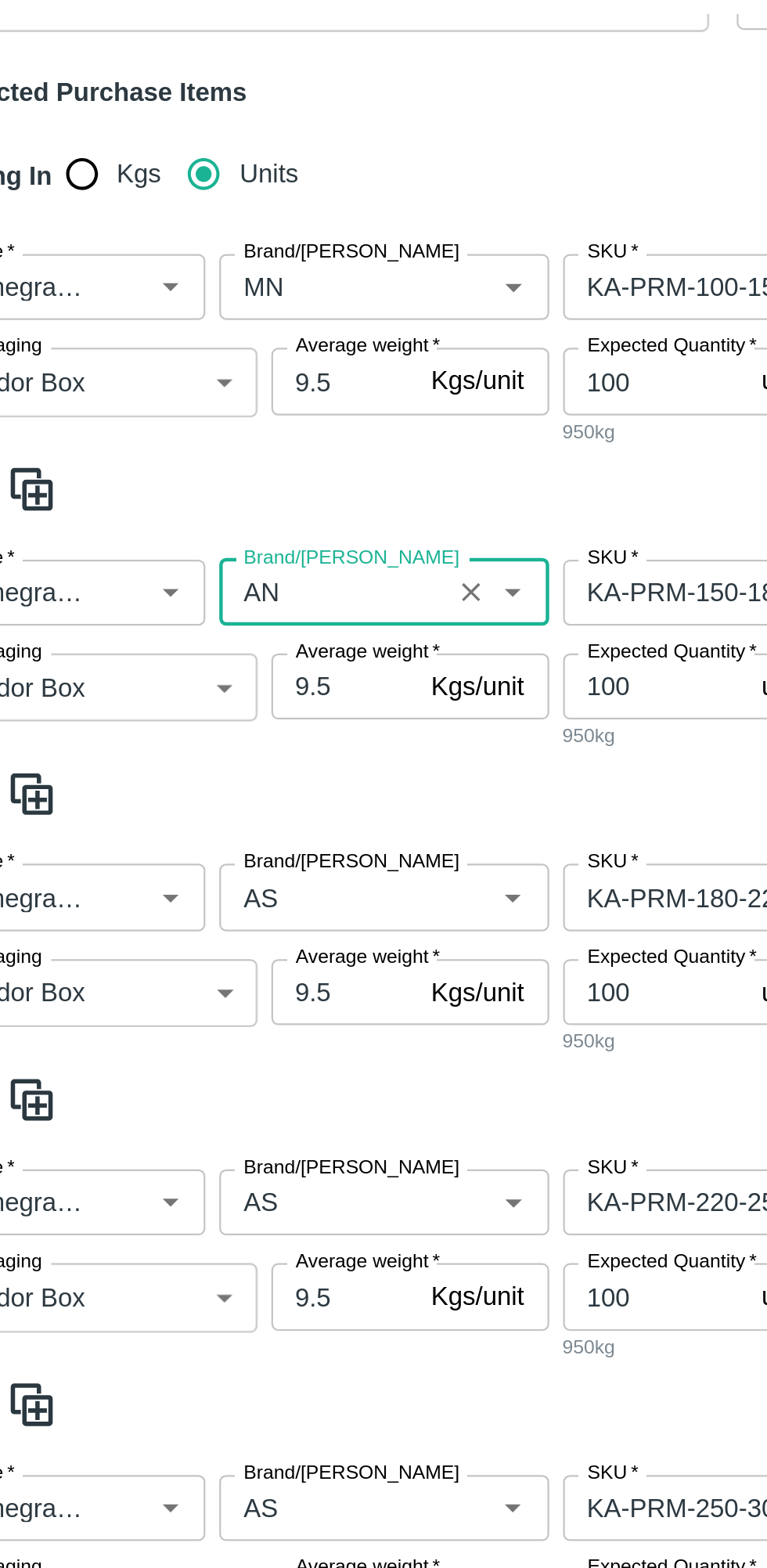
type input "A"
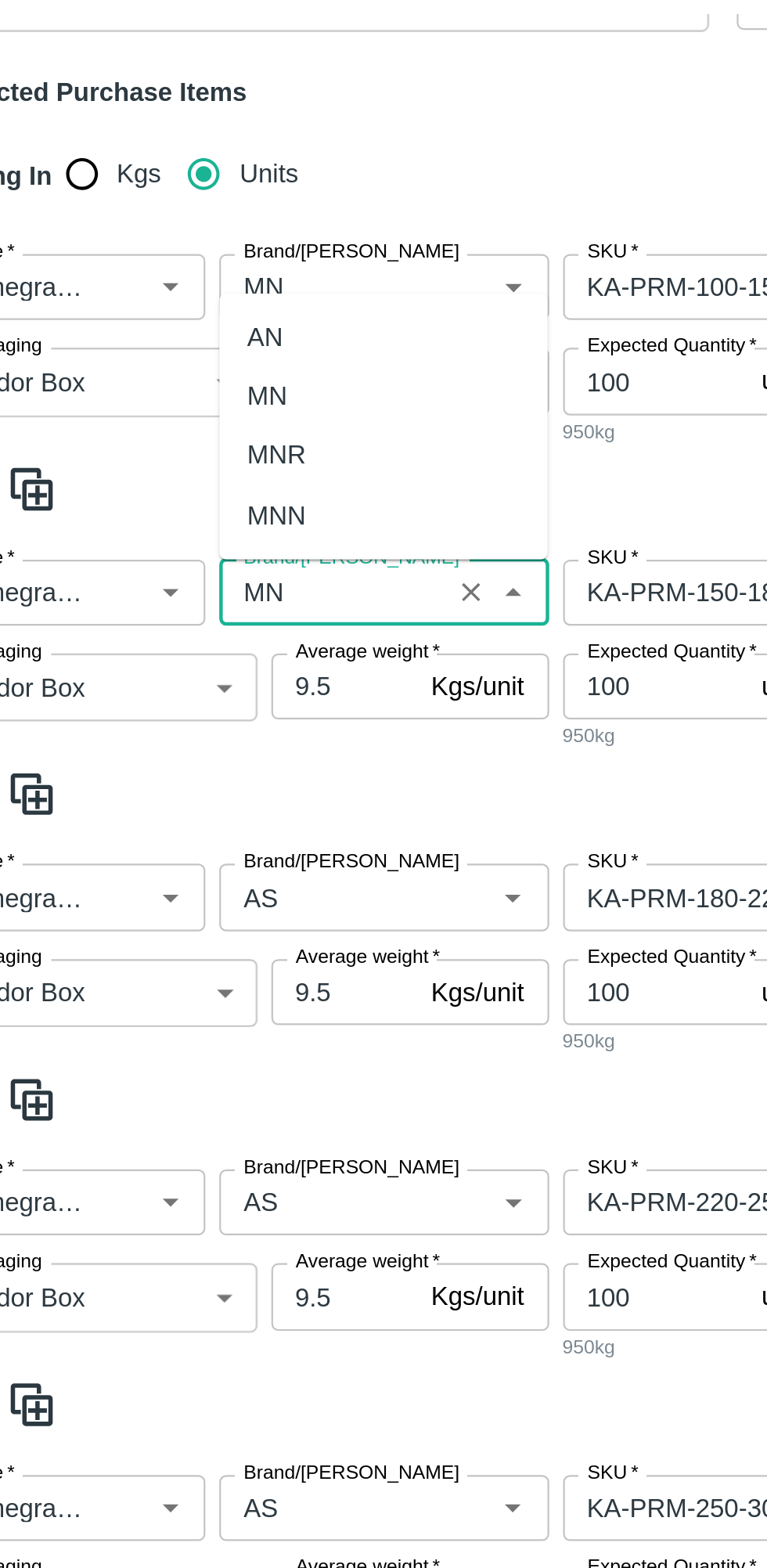
click at [198, 251] on div "MN" at bounding box center [221, 253] width 148 height 27
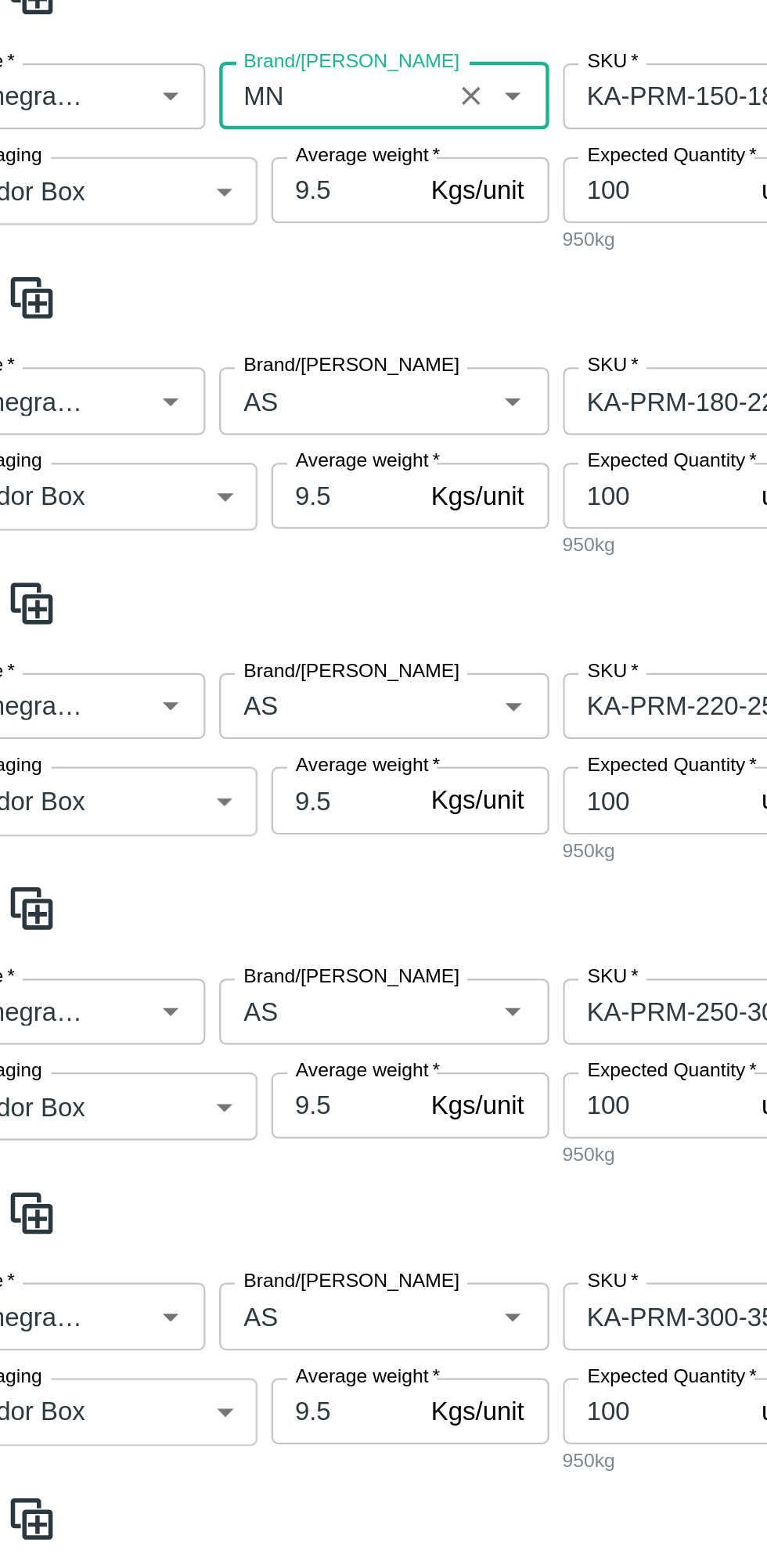
type input "MN"
click at [204, 475] on input "Brand/[PERSON_NAME]" at bounding box center [199, 479] width 93 height 20
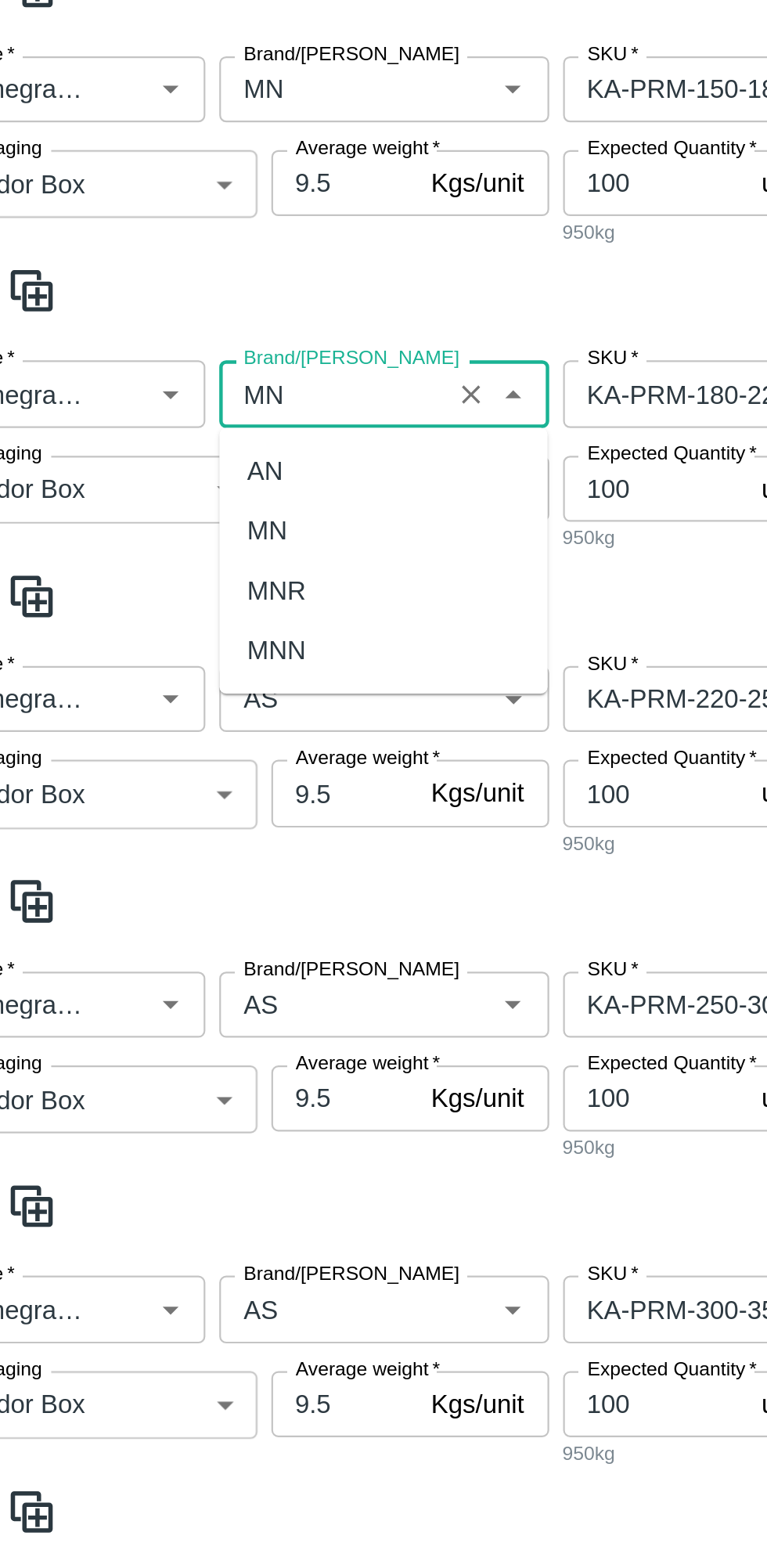
click at [204, 542] on div "MN" at bounding box center [221, 541] width 148 height 27
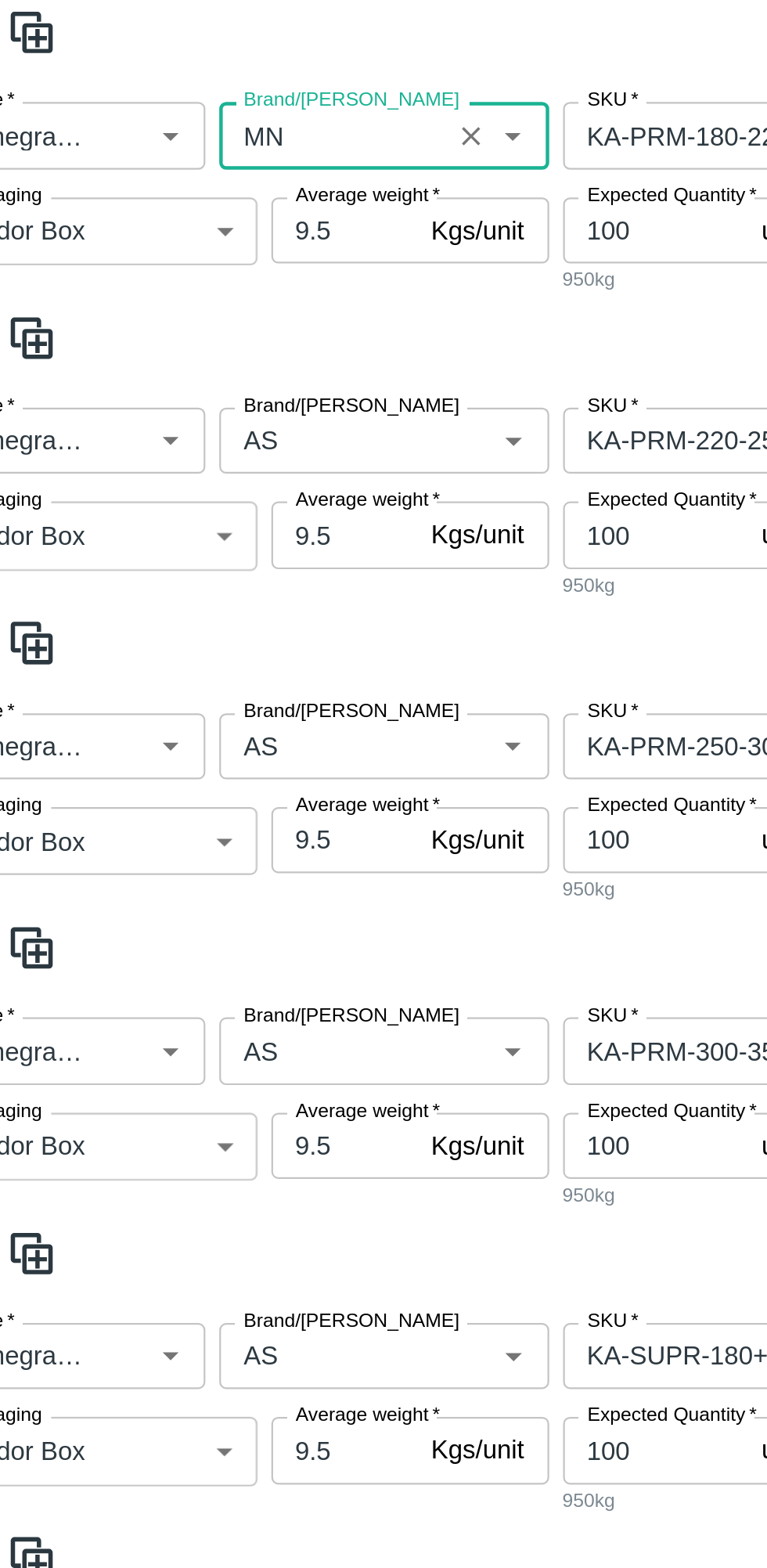
type input "MN"
click at [195, 612] on input "Brand/[PERSON_NAME]" at bounding box center [199, 616] width 93 height 20
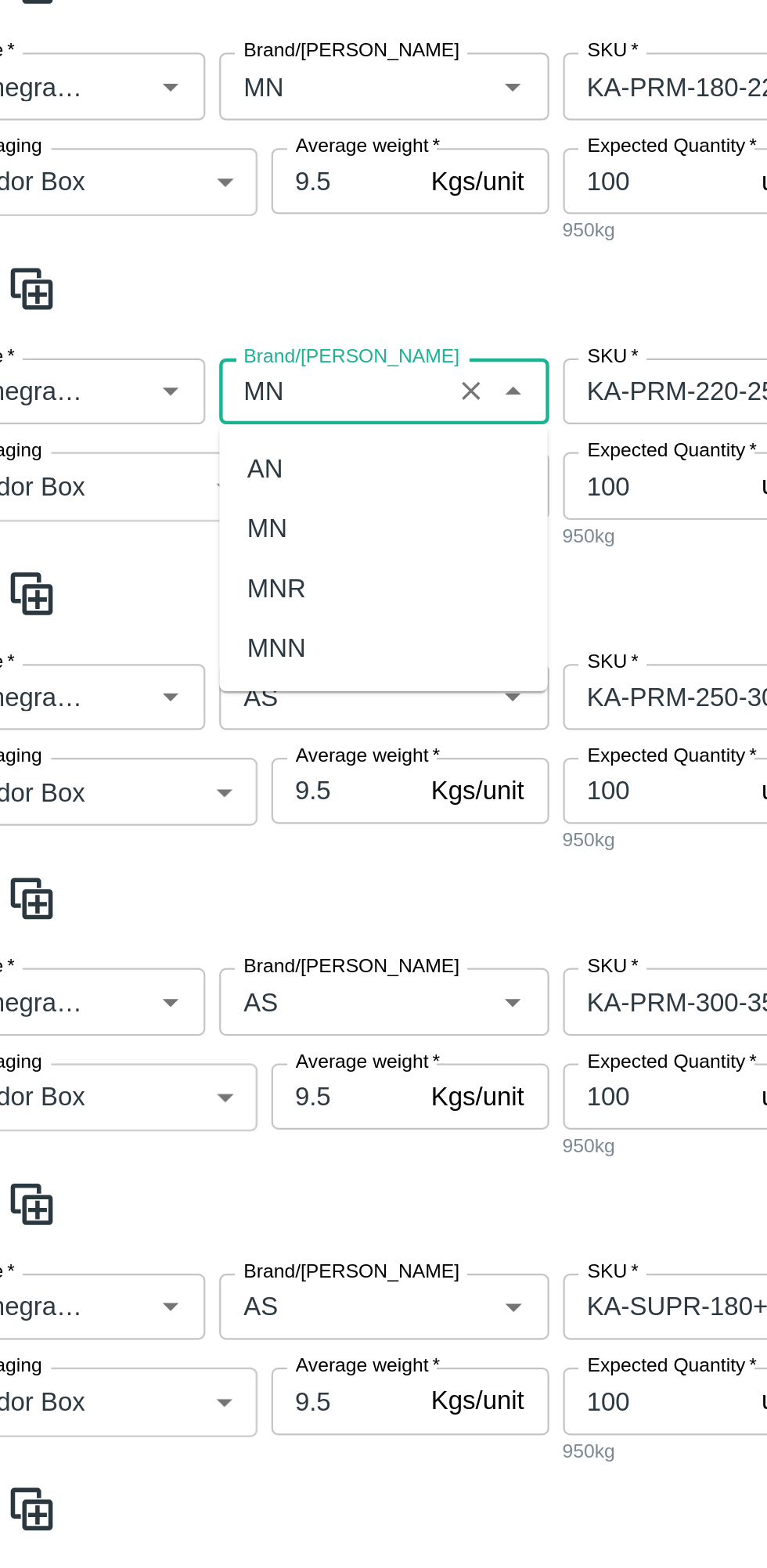
click at [184, 686] on div "MN" at bounding box center [221, 678] width 148 height 27
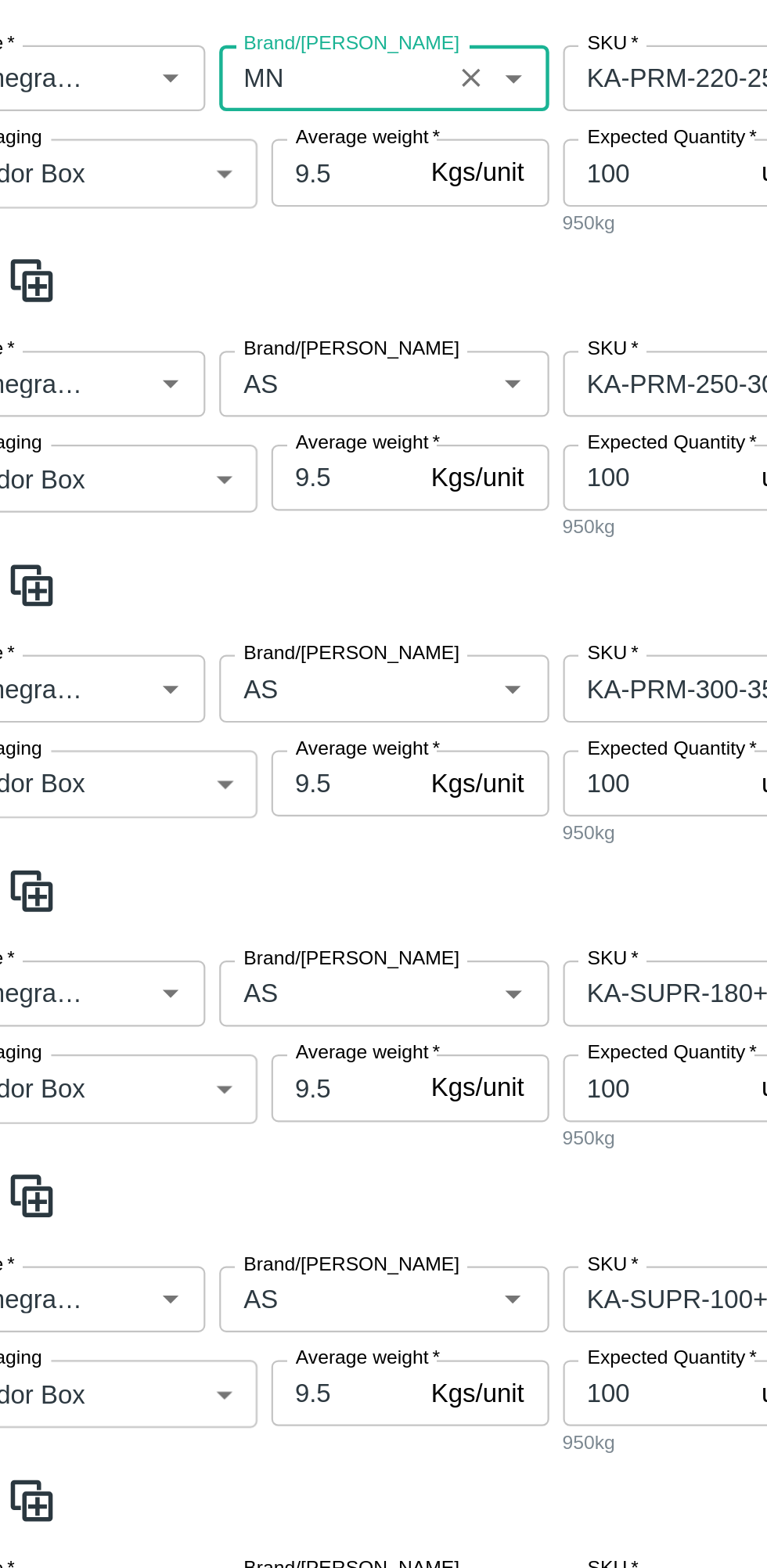
type input "MN"
click at [219, 751] on input "Brand/[PERSON_NAME]" at bounding box center [199, 754] width 93 height 20
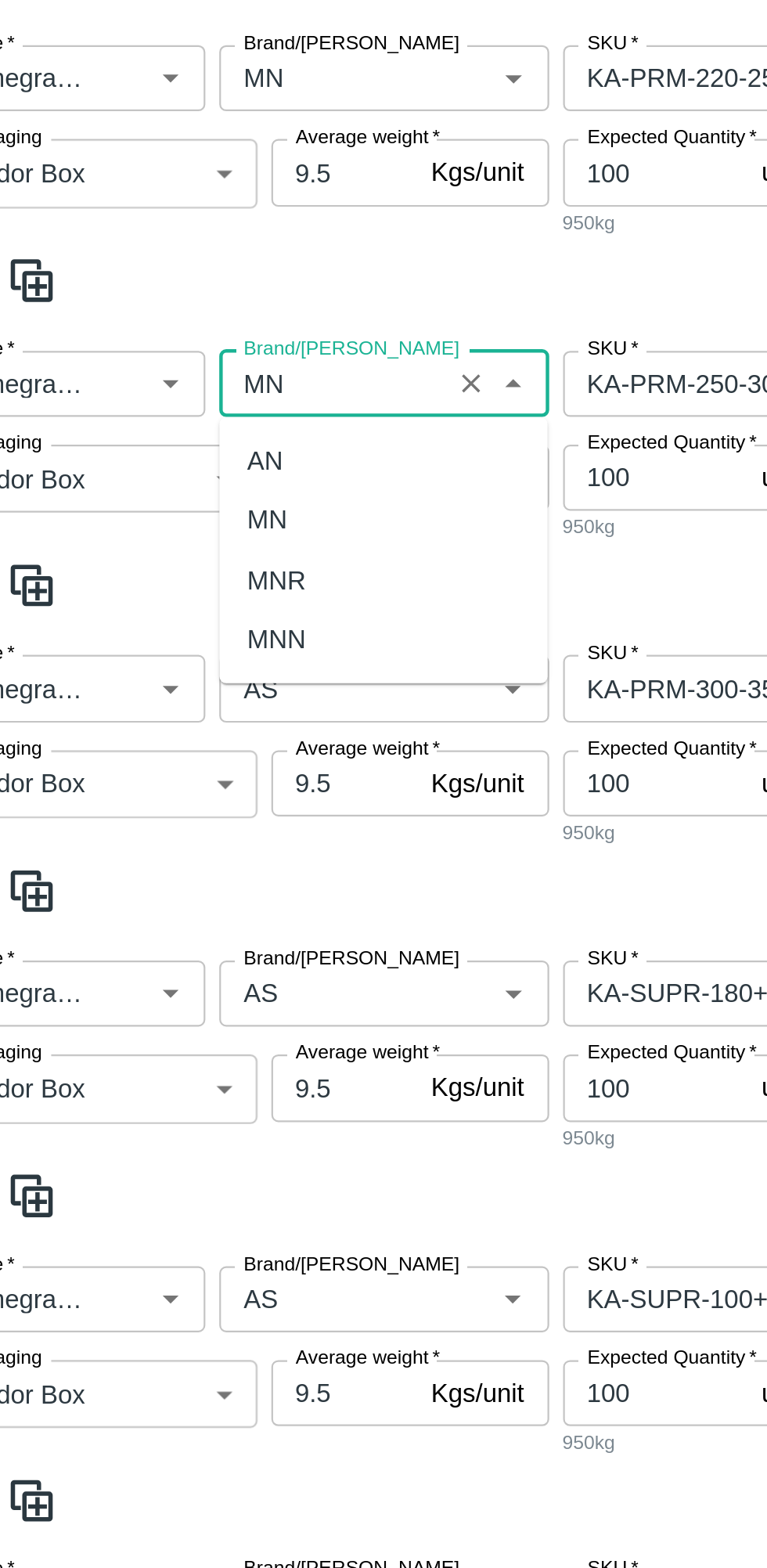
click at [199, 819] on div "MN" at bounding box center [221, 817] width 148 height 27
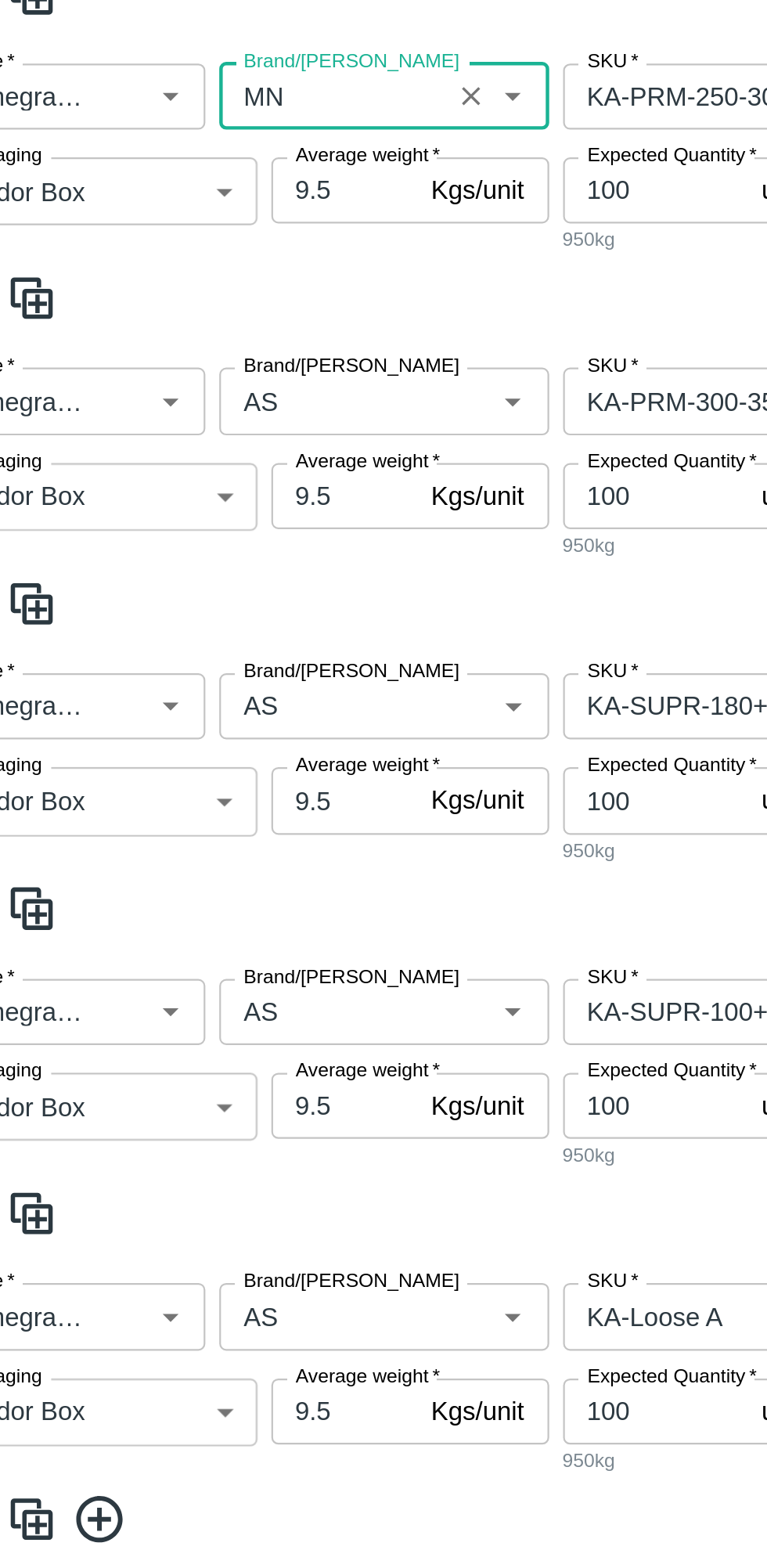
type input "MN"
click at [217, 887] on input "Brand/[PERSON_NAME]" at bounding box center [199, 891] width 93 height 20
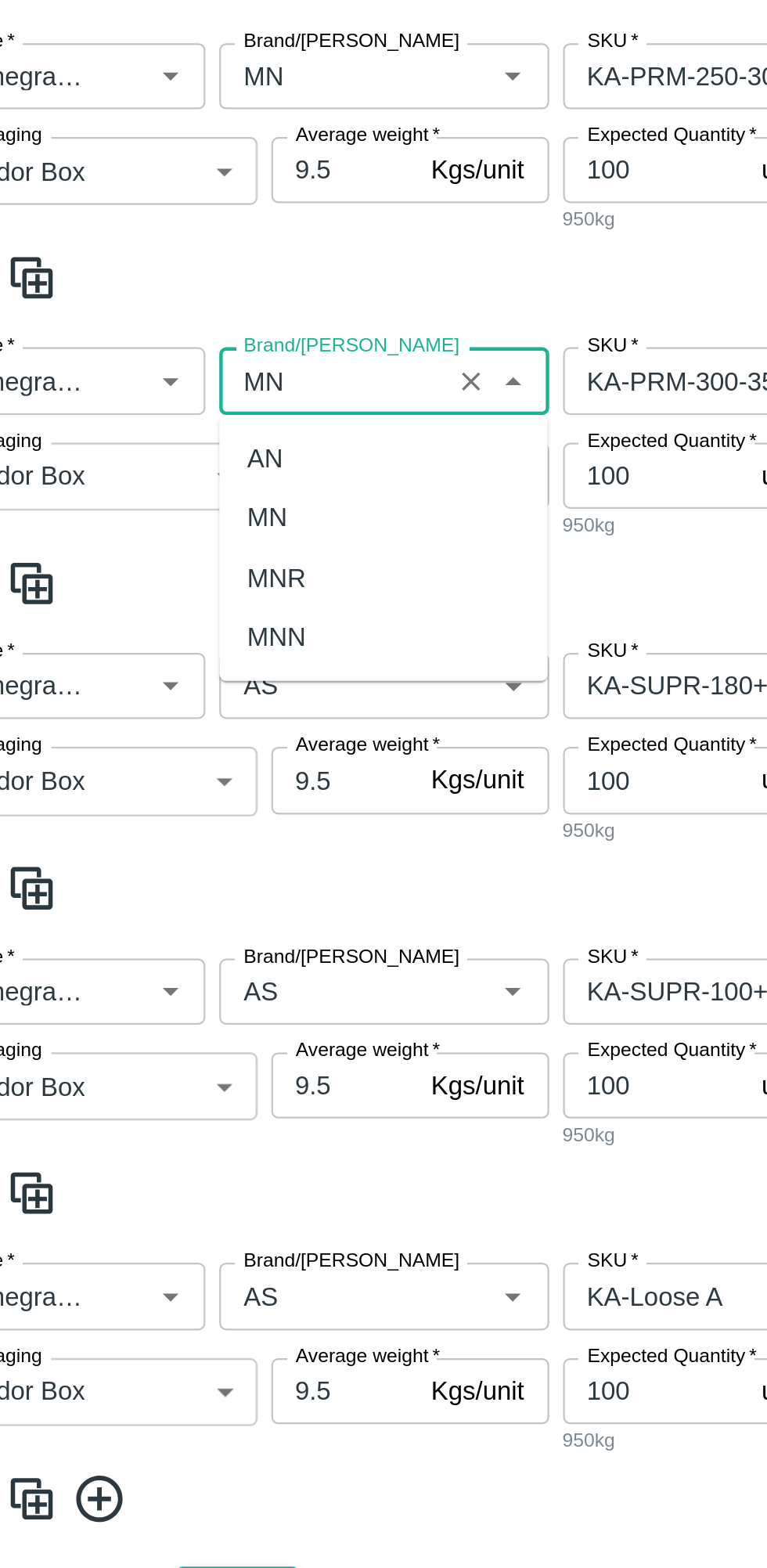
click at [199, 951] on div "MN" at bounding box center [221, 953] width 148 height 27
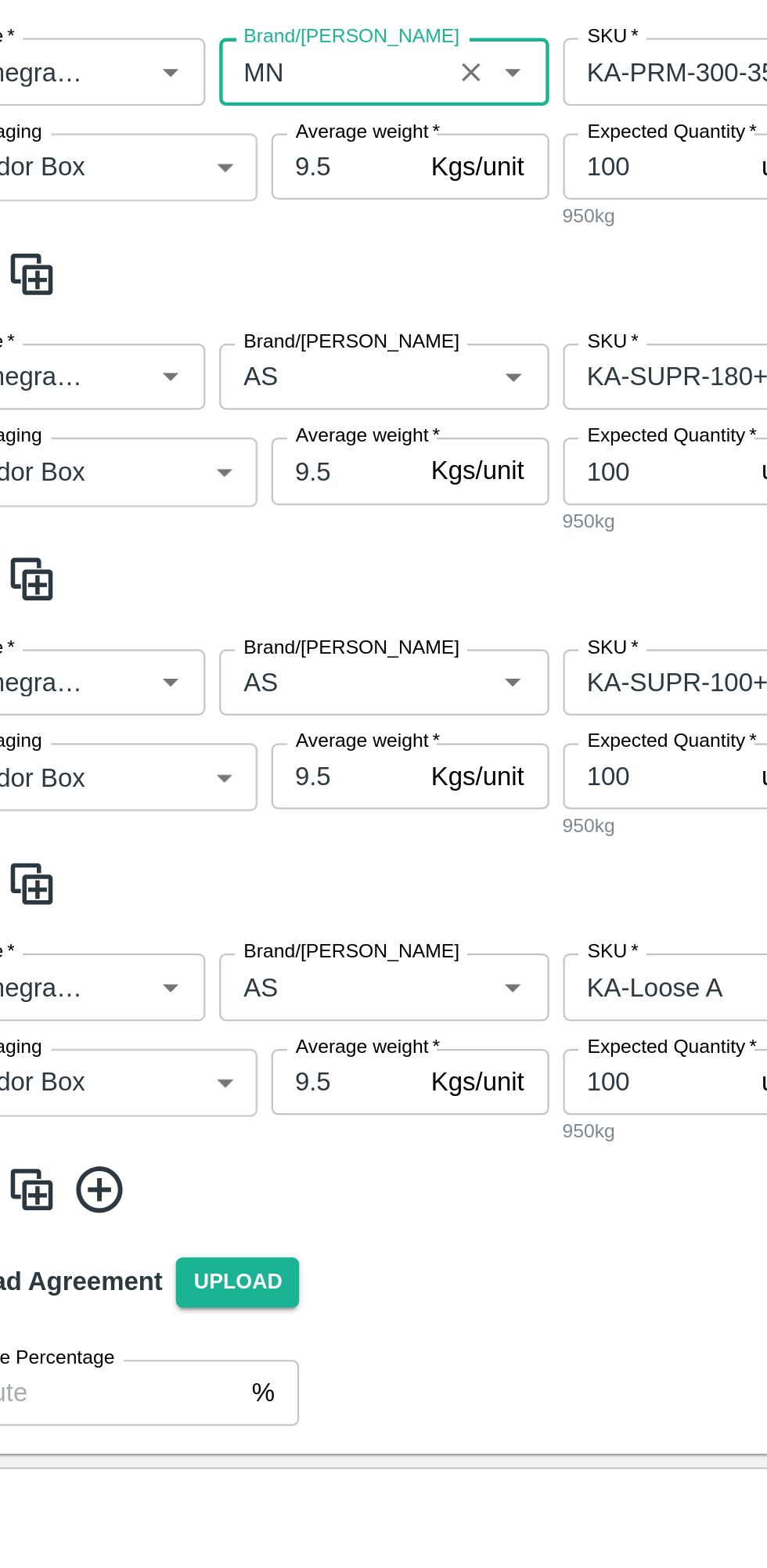
type input "MN"
click at [197, 1030] on input "Brand/[PERSON_NAME]" at bounding box center [199, 1029] width 93 height 20
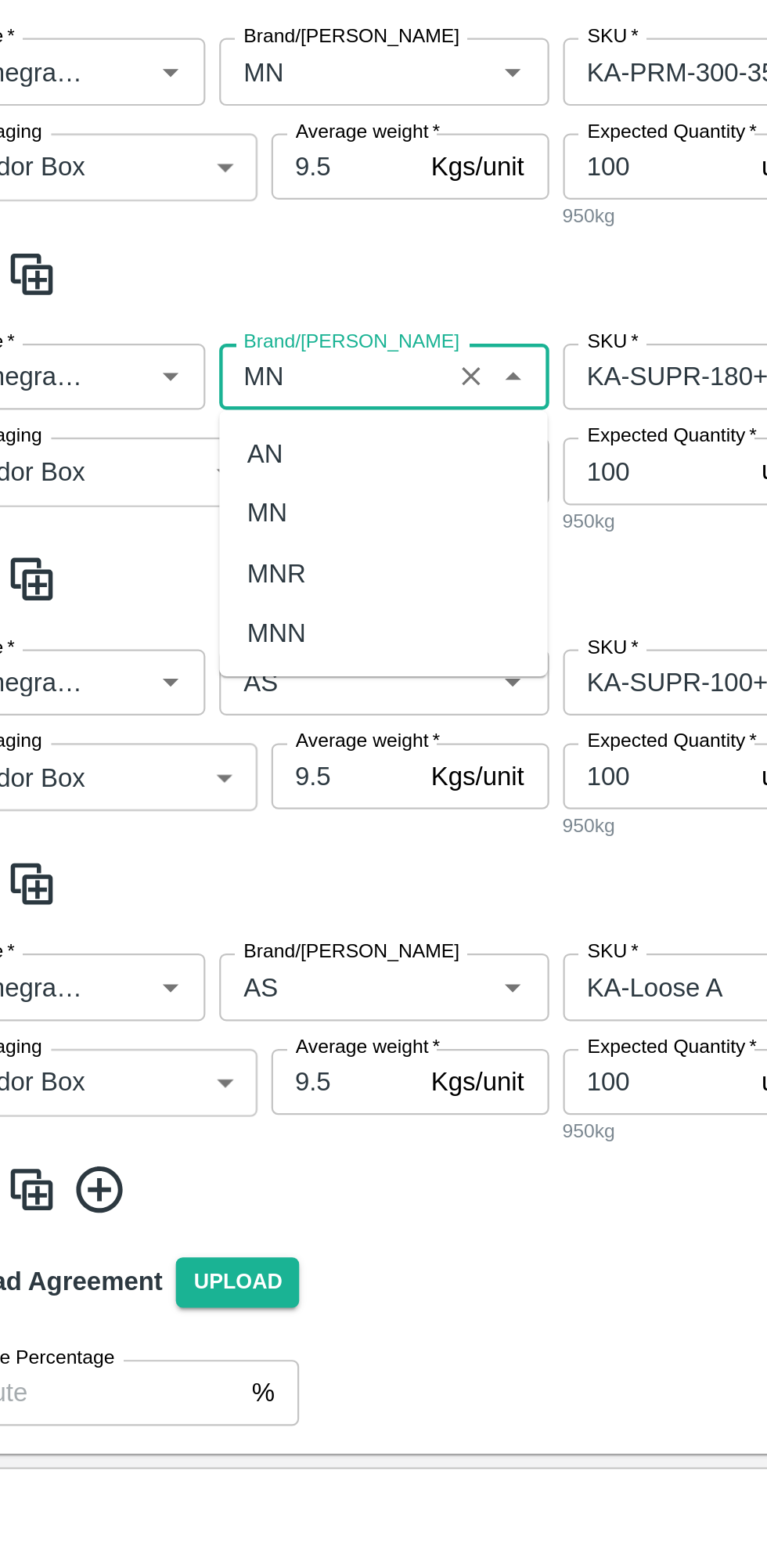
click at [202, 1088] on div "MN" at bounding box center [221, 1091] width 148 height 27
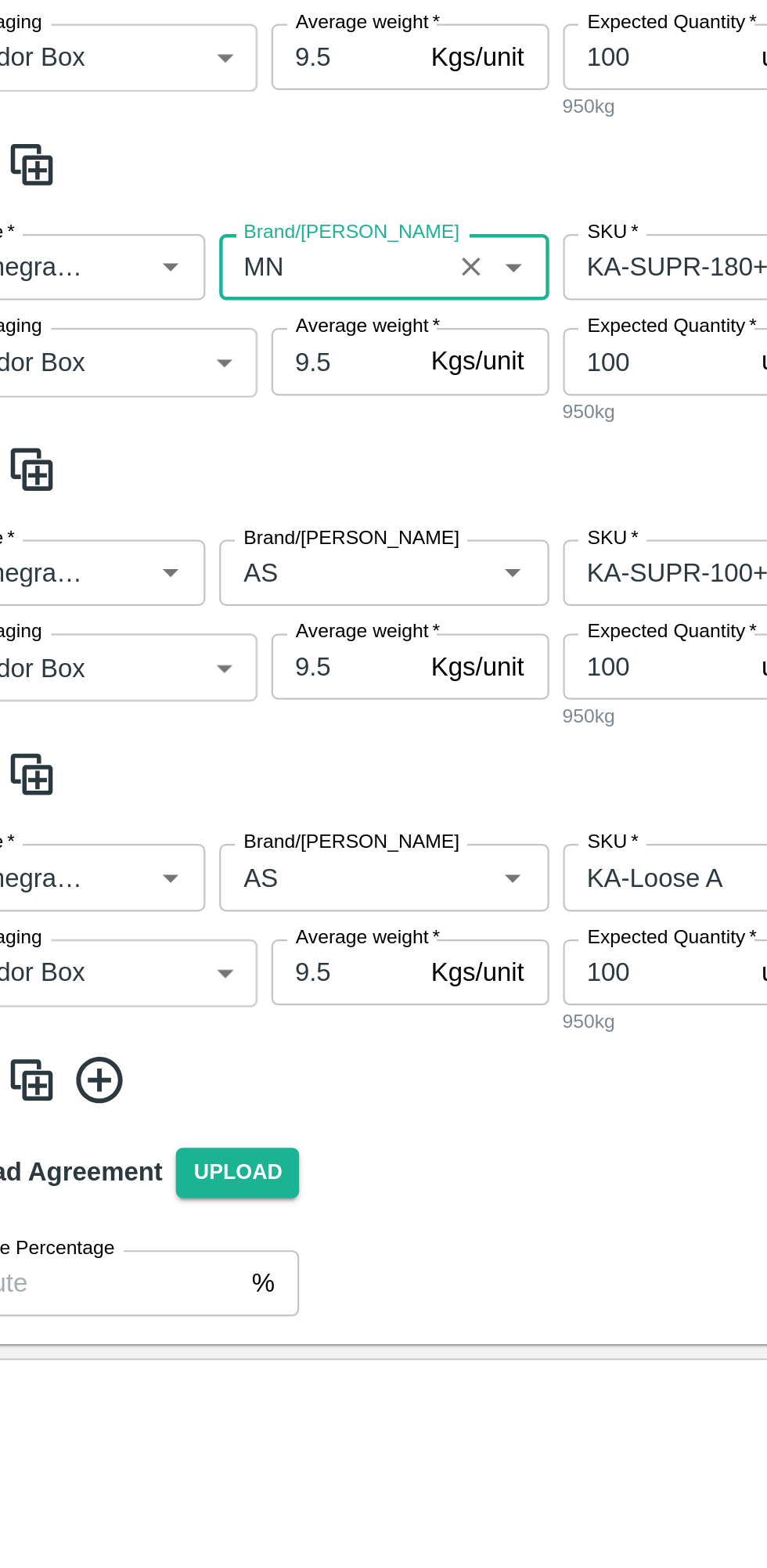
type input "MN"
click at [204, 1172] on input "Brand/[PERSON_NAME]" at bounding box center [199, 1167] width 93 height 20
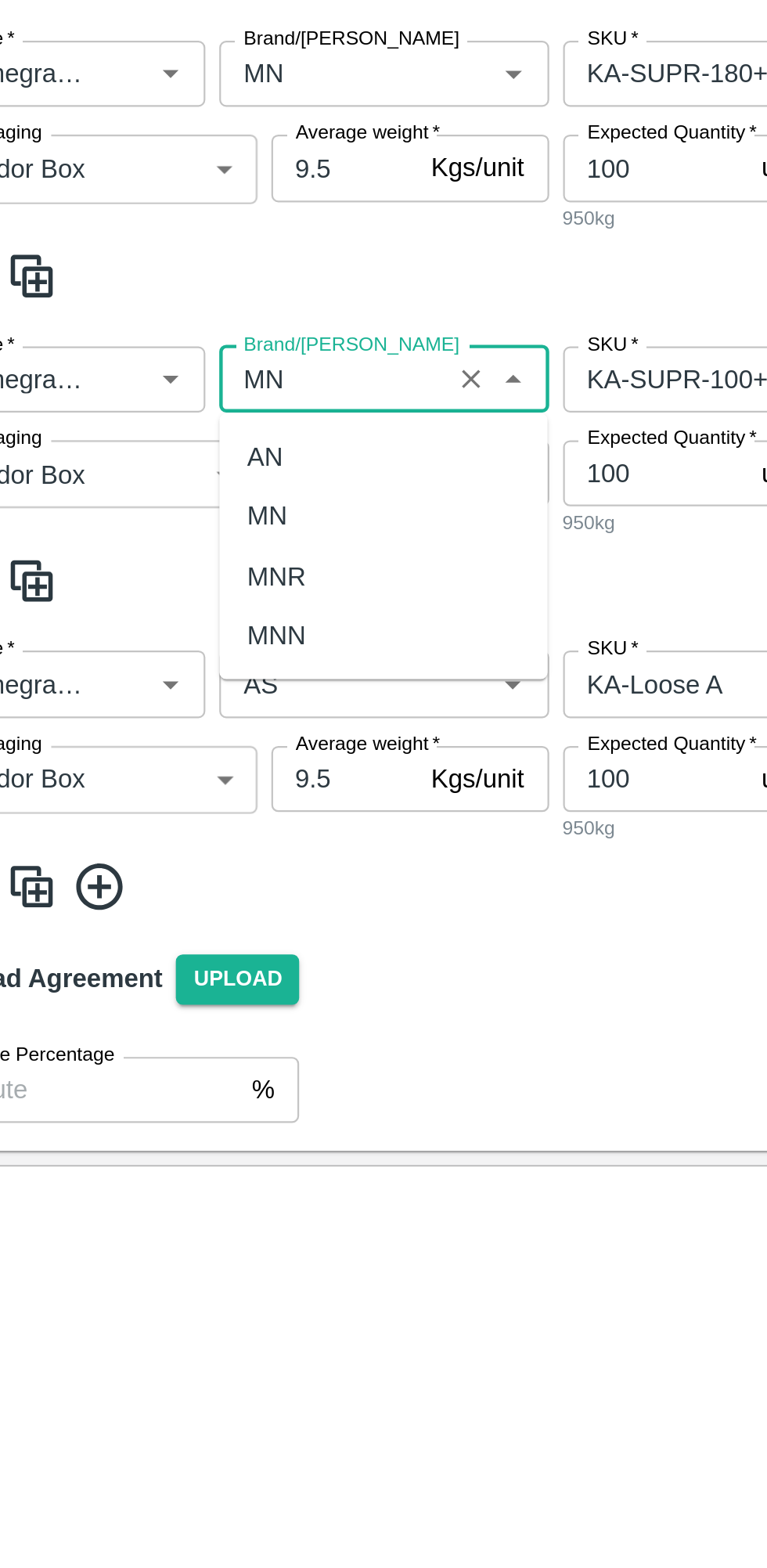
click at [199, 1229] on div "MN" at bounding box center [221, 1229] width 148 height 27
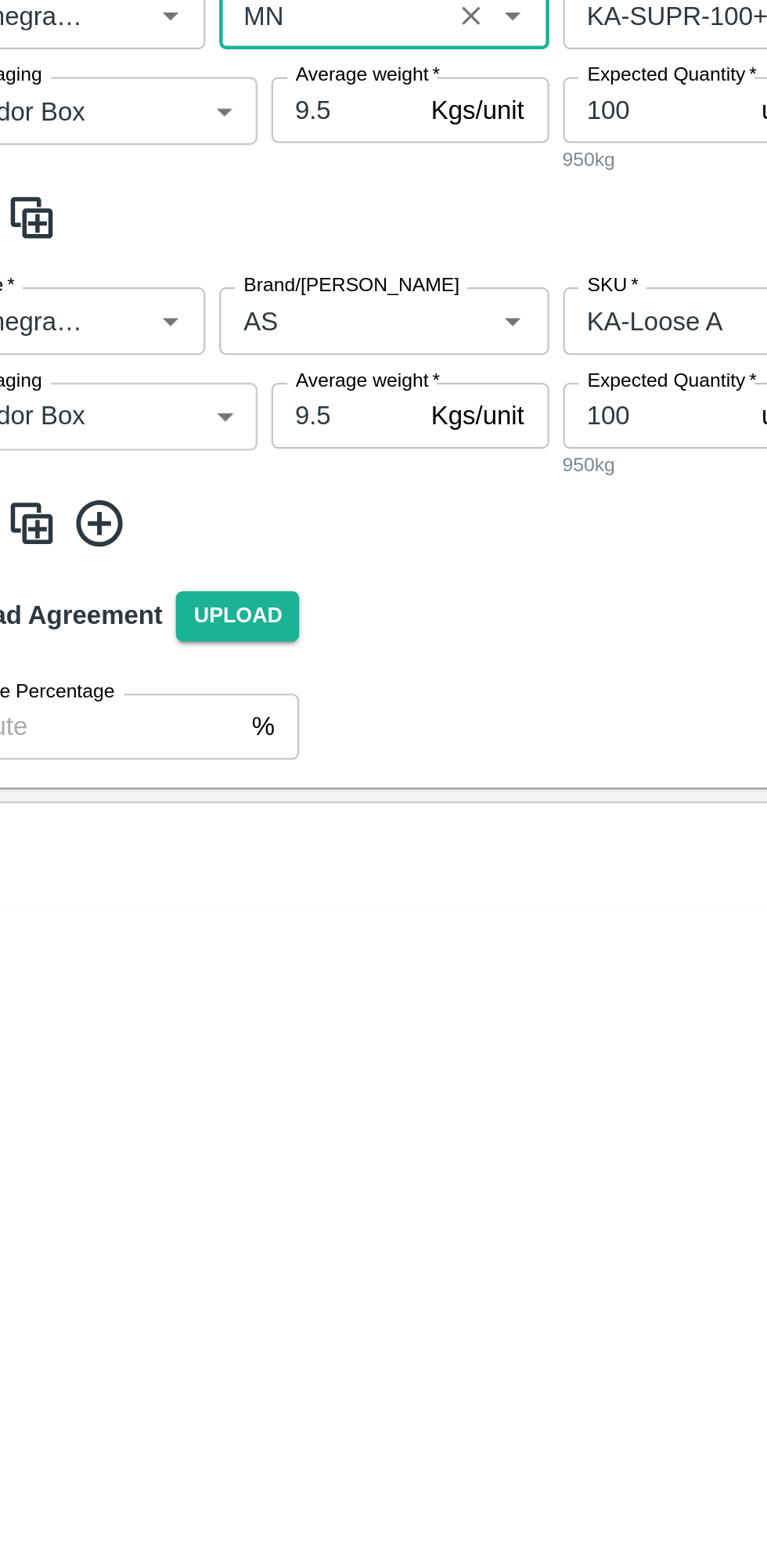
type input "MN"
click at [214, 1306] on input "Brand/[PERSON_NAME]" at bounding box center [199, 1304] width 93 height 20
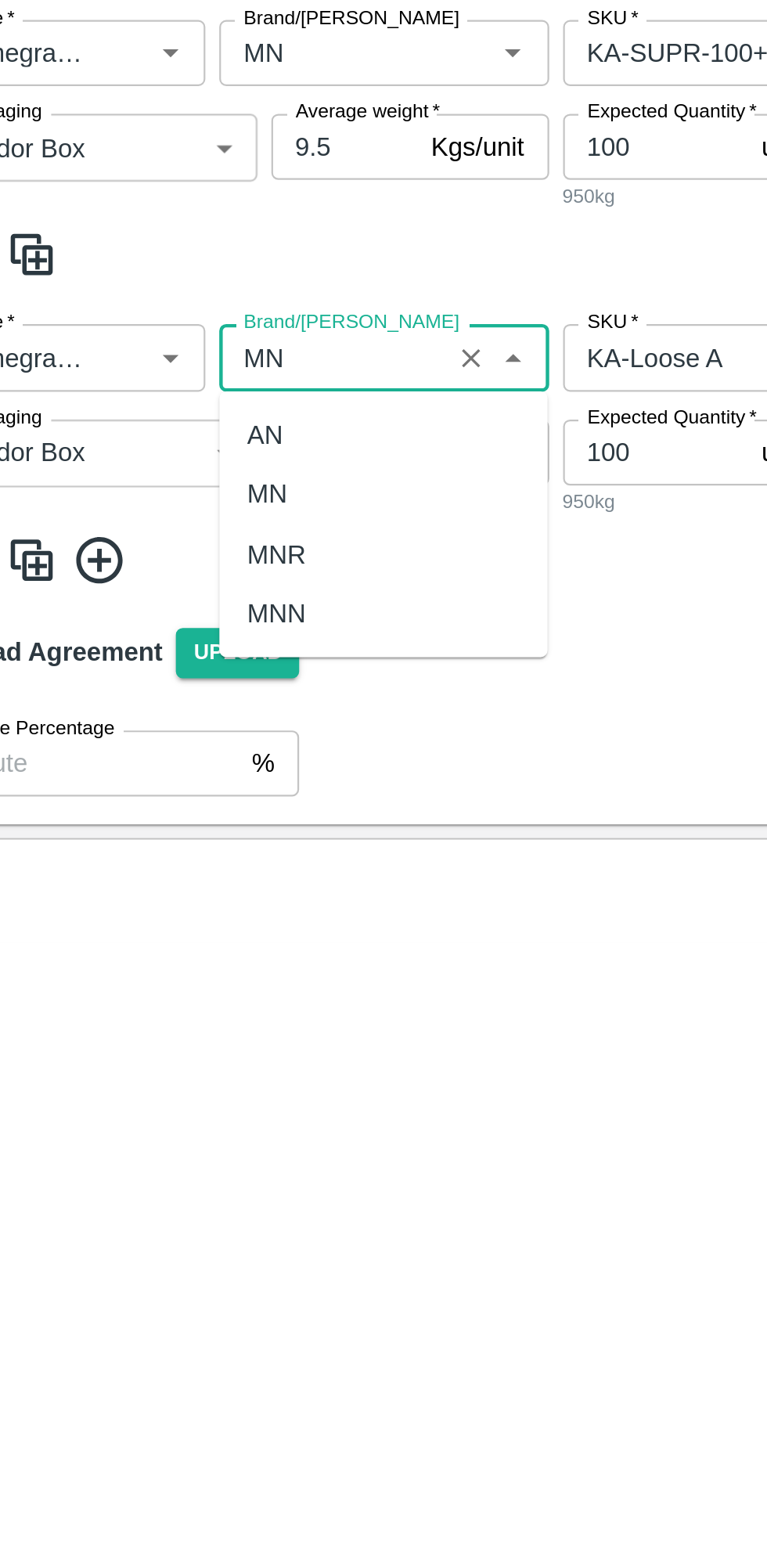
click at [202, 1364] on div "MN" at bounding box center [221, 1366] width 148 height 27
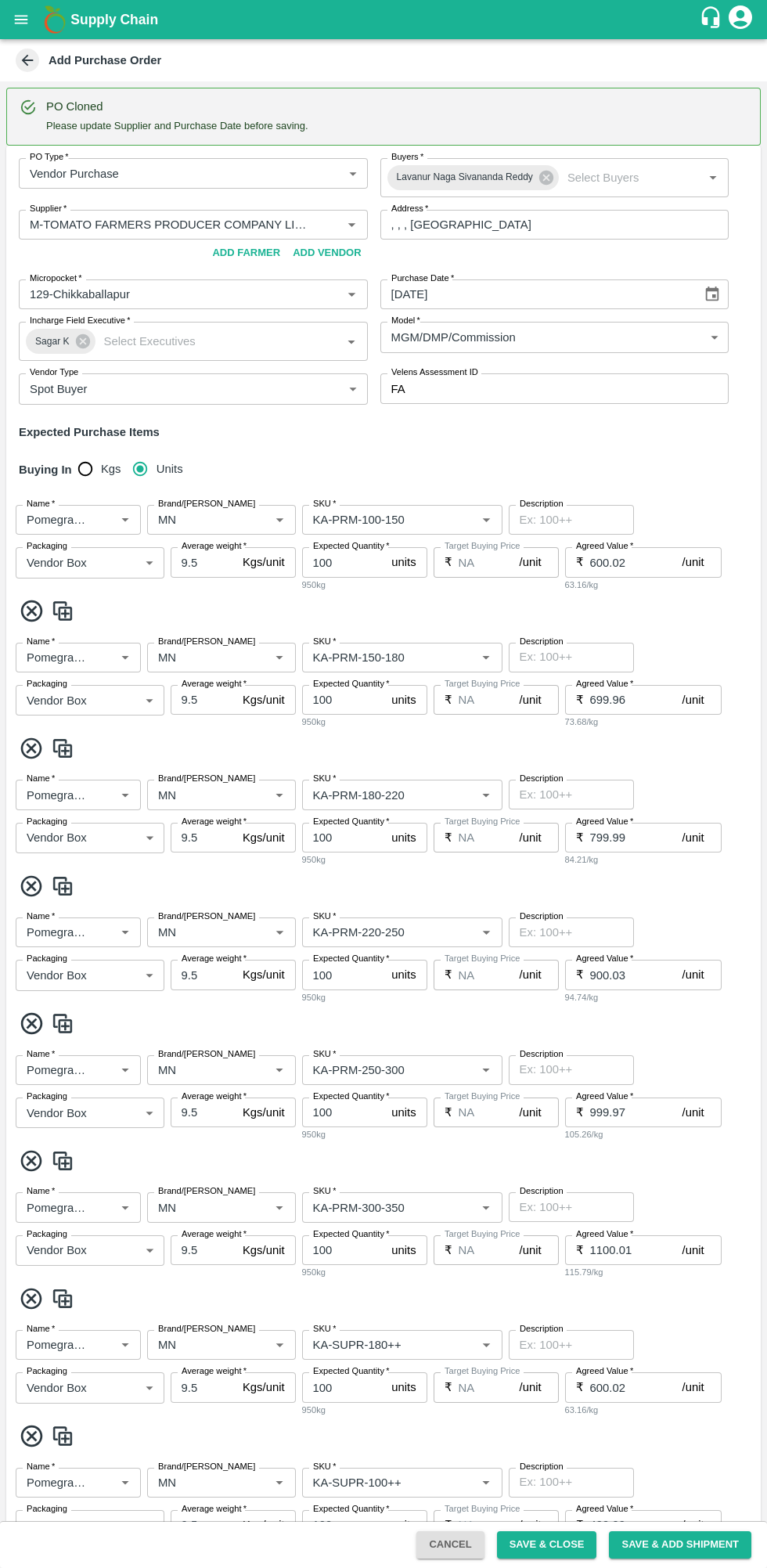
type input "MN"
click at [572, 1551] on button "Save & Close" at bounding box center [547, 1545] width 100 height 28
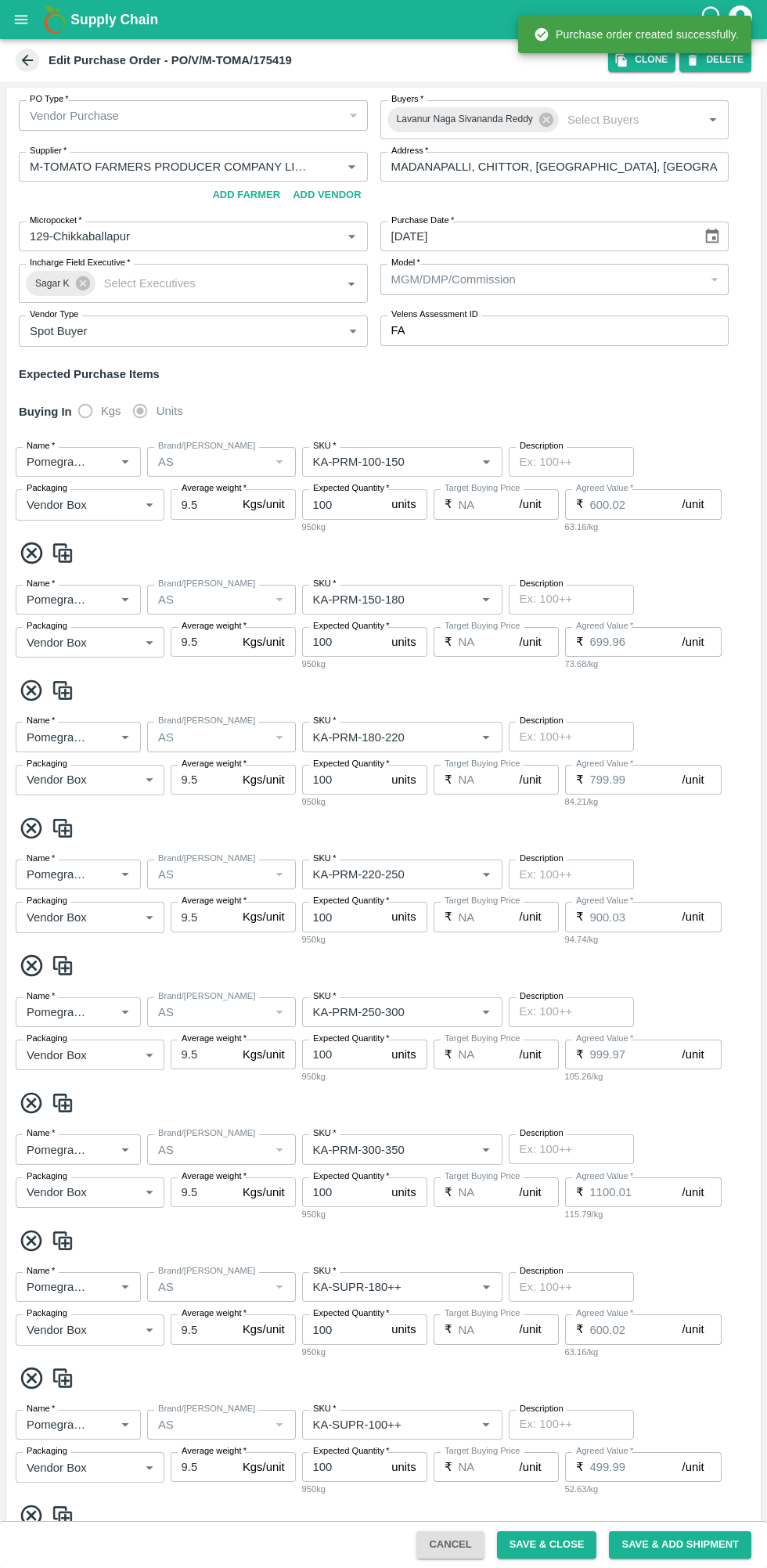
type input "M-TOMATO FARMERS PRODUCER COMPANY LIMITED-undefined"
type input "129-Chikkaballapur"
type input "Pomegranate"
type input "AS"
type input "KA-PRM-100-150"
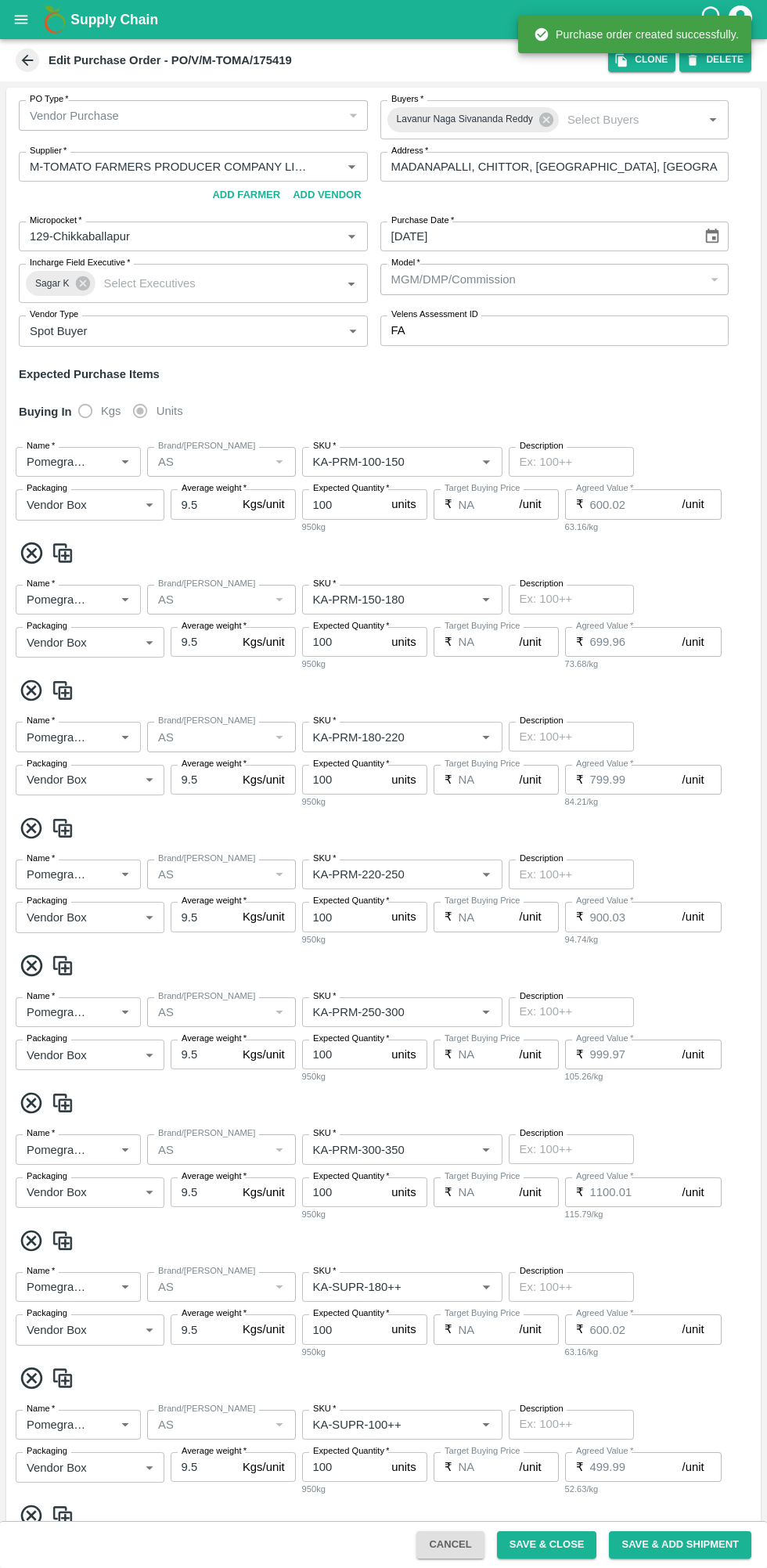
type input "NA"
type input "Pomegranate"
type input "AS"
type input "KA-PRM-150-180"
type input "NA"
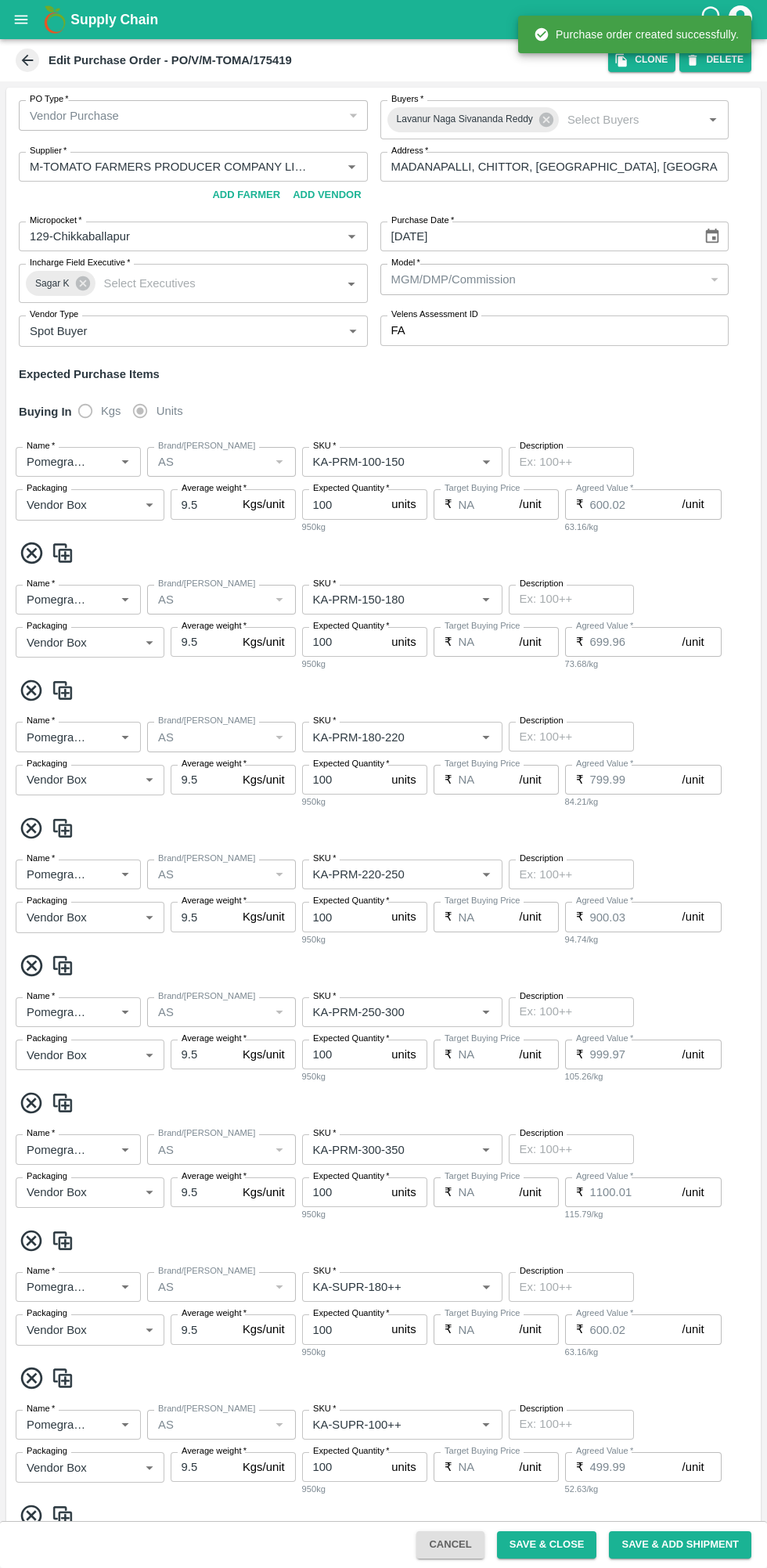
type input "Pomegranate"
type input "AS"
type input "KA-PRM-180-220"
type input "NA"
type input "Pomegranate"
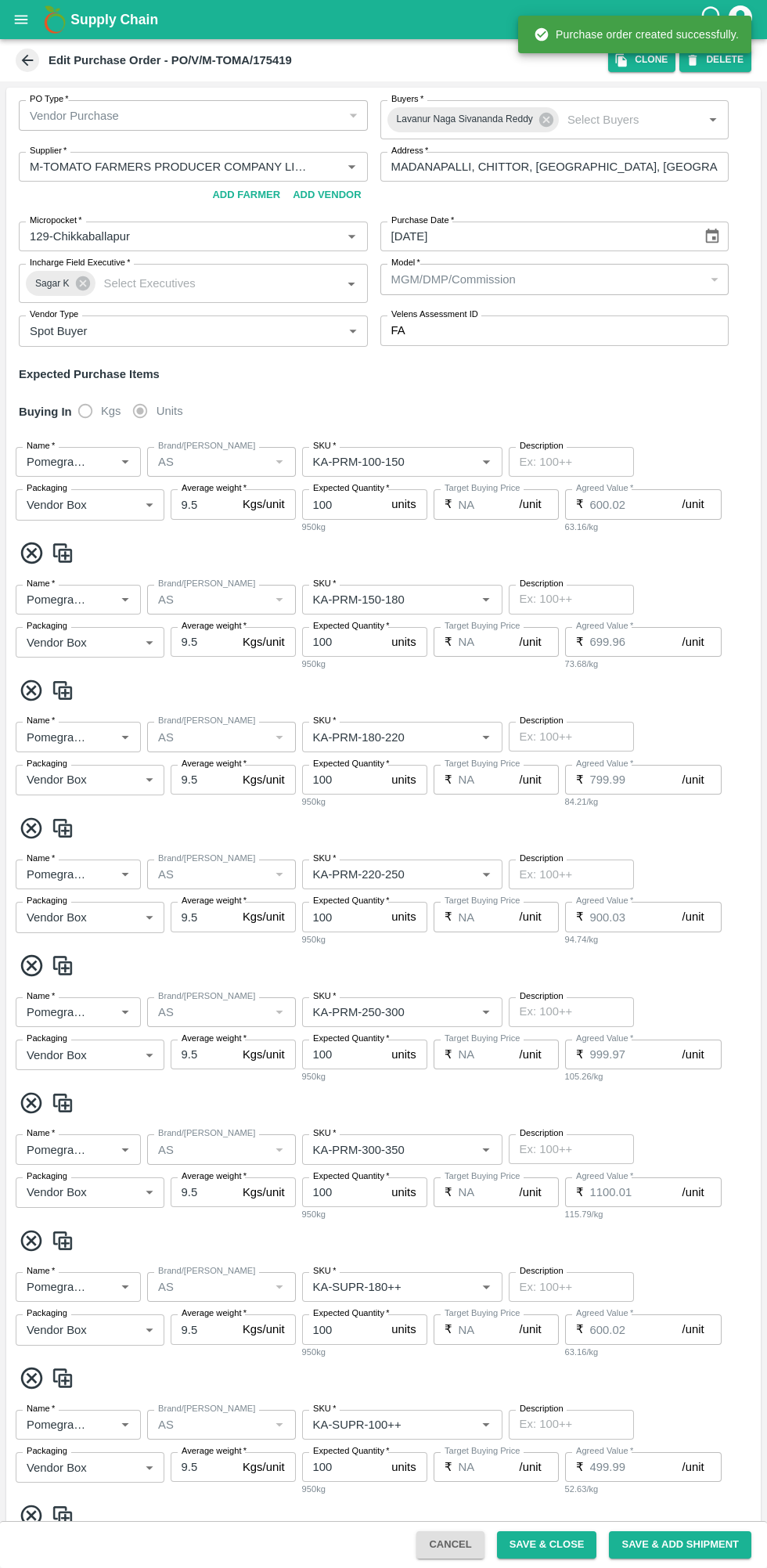
type input "AS"
type input "KA-PRM-220-250"
type input "NA"
type input "Pomegranate"
type input "AS"
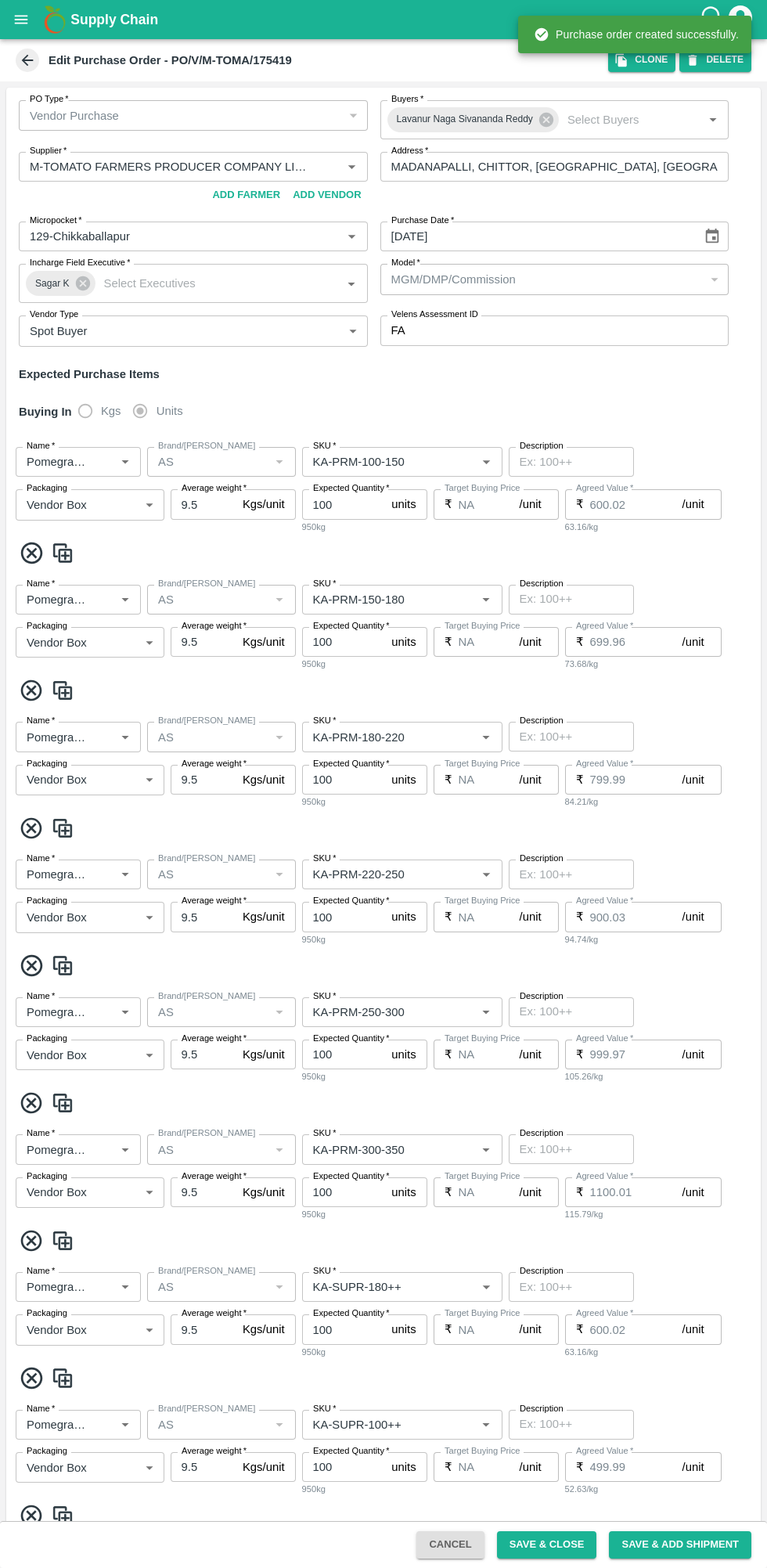
type input "KA-PRM-250-300"
type input "NA"
type input "Pomegranate"
type input "AS"
type input "KA-PRM-300-350"
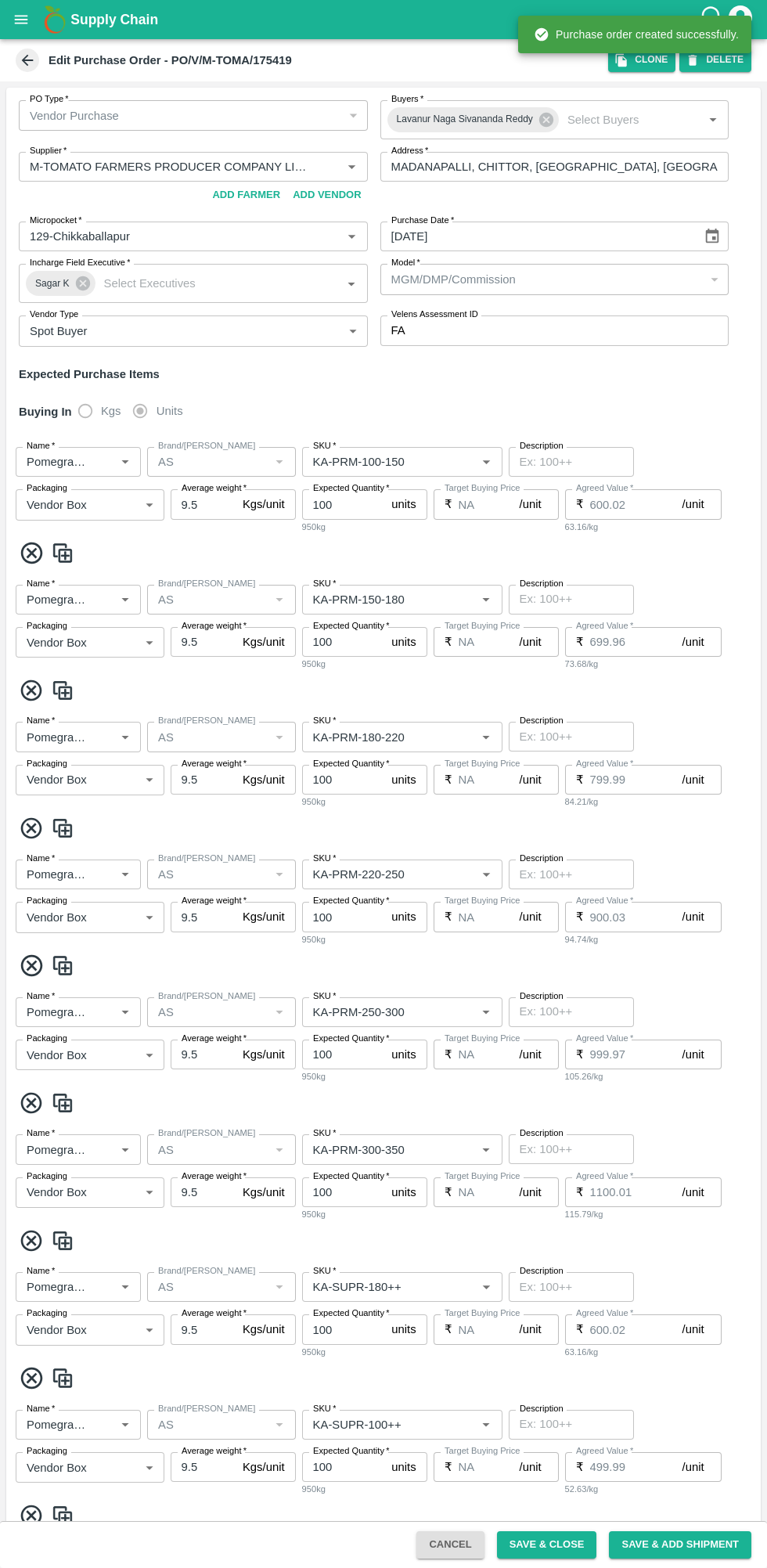
type input "NA"
type input "Pomegranate"
type input "AS"
type input "KA-SUPR-180++"
type input "NA"
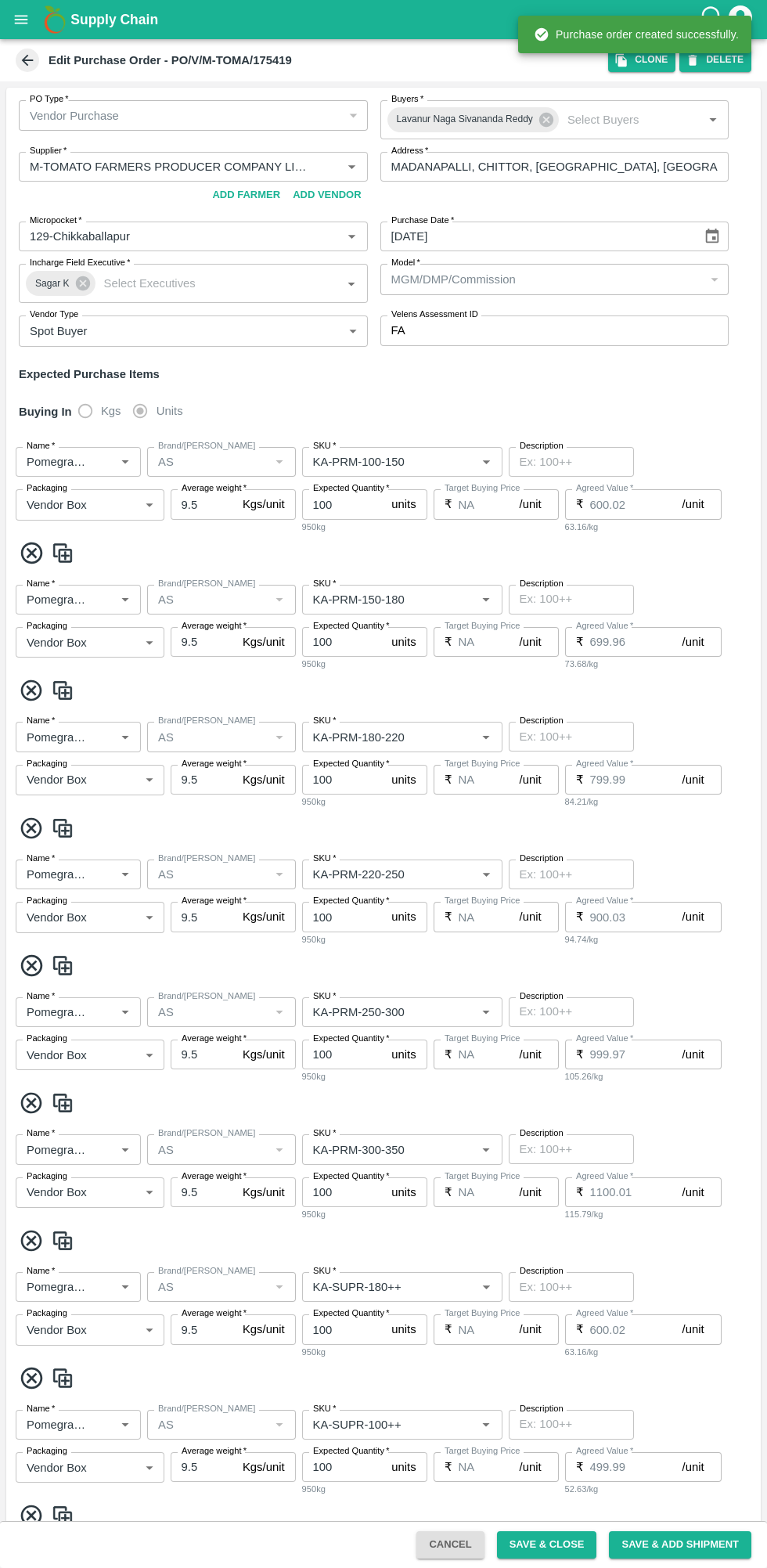
type input "Pomegranate"
type input "AS"
type input "KA-SUPR-100++"
type input "NA"
type input "Pomegranate"
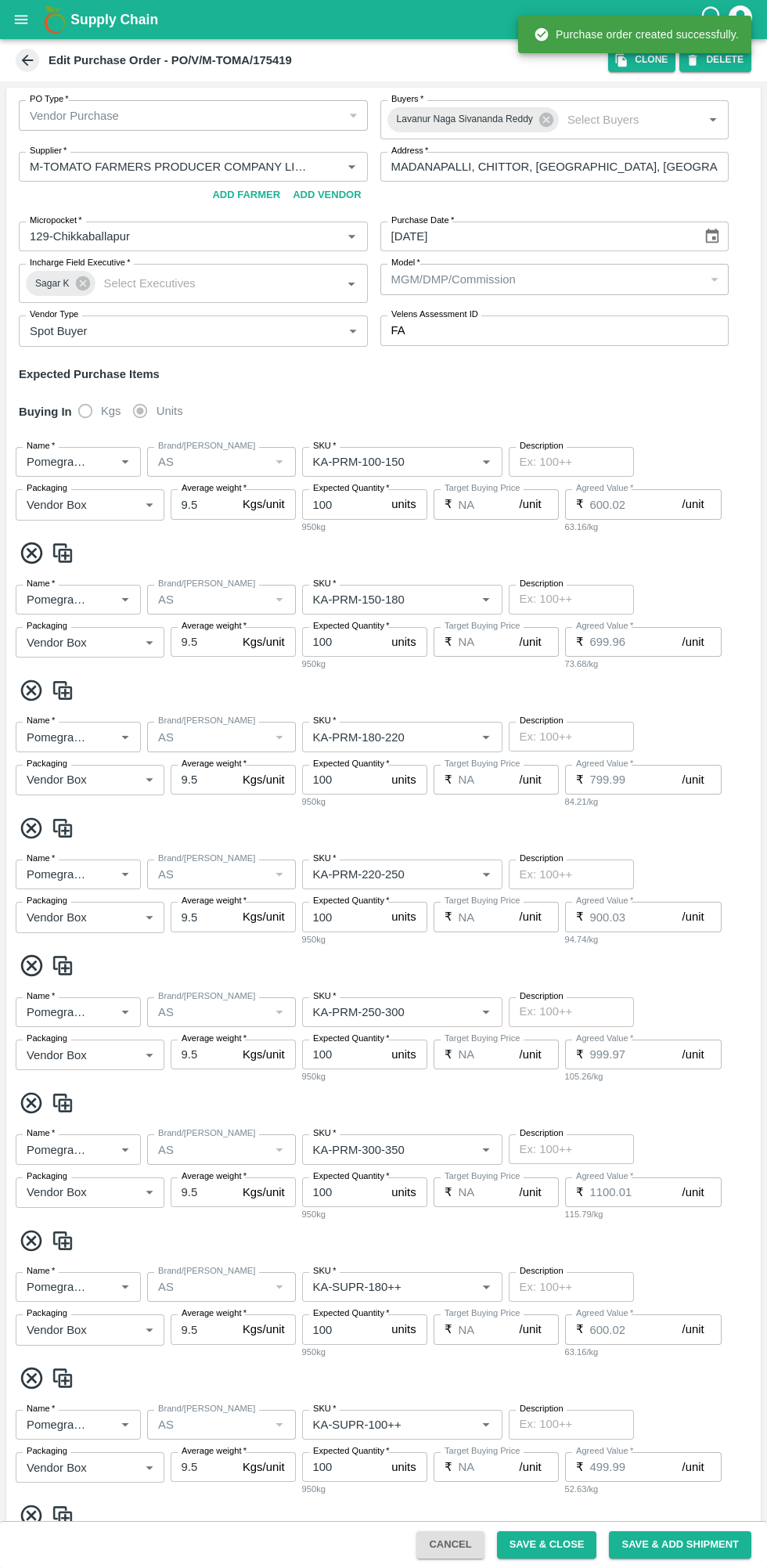
type input "AS"
type input "KA-Loose A"
type input "NA"
click at [21, 20] on icon "open drawer" at bounding box center [21, 19] width 13 height 9
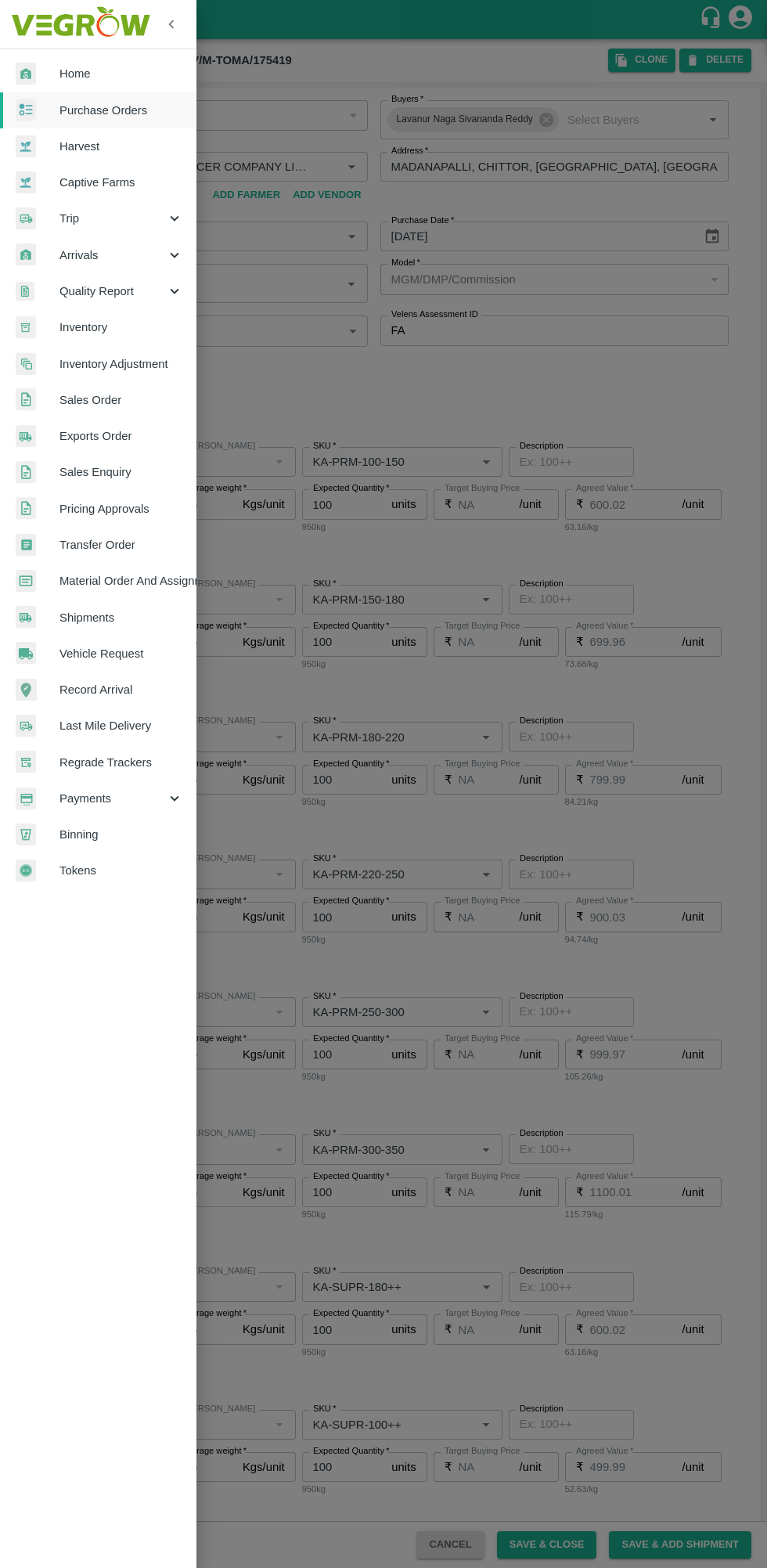
click at [131, 109] on span "Purchase Orders" at bounding box center [121, 110] width 124 height 17
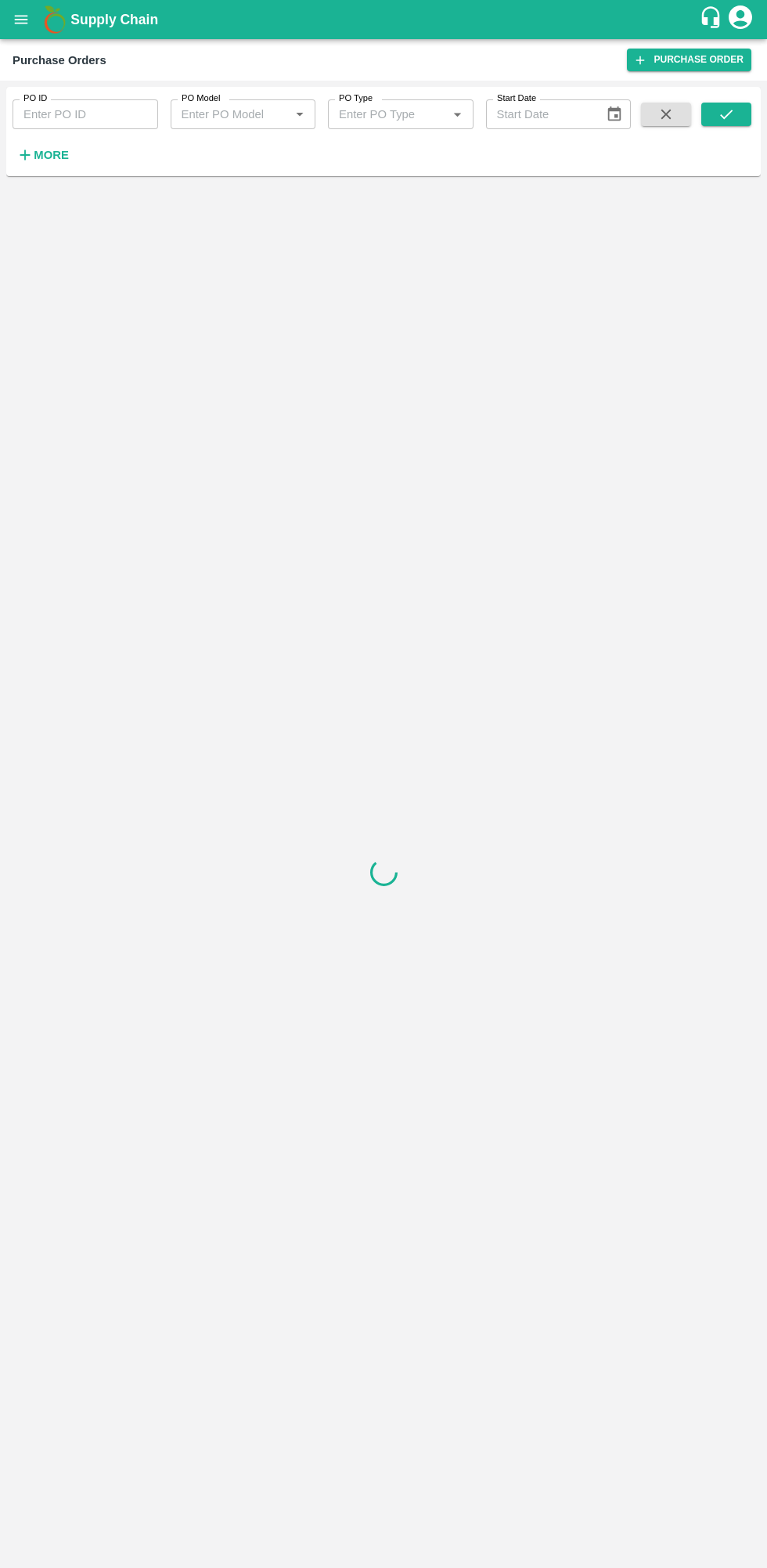
click at [44, 150] on strong "More" at bounding box center [50, 155] width 35 height 12
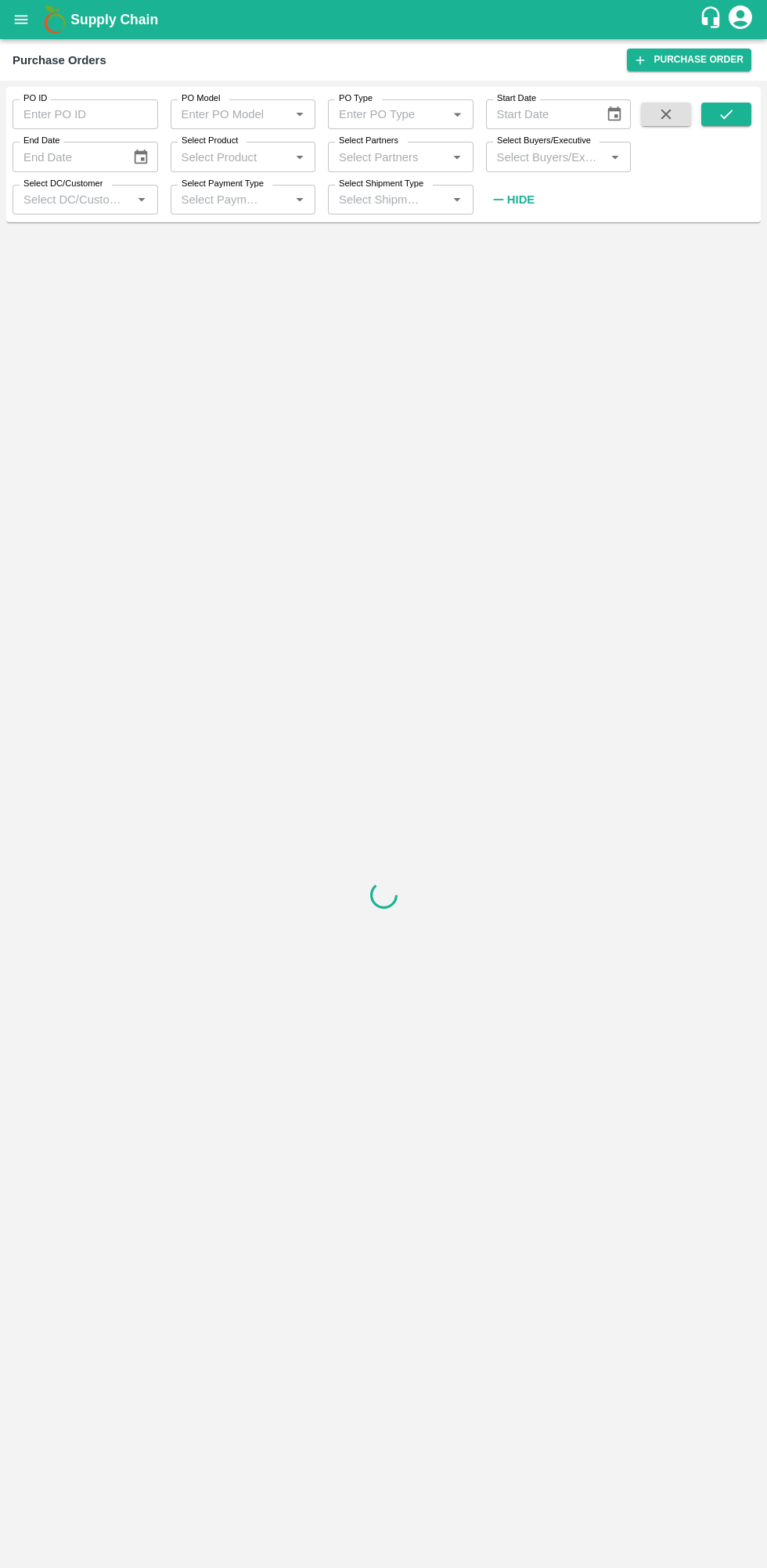
click at [559, 155] on input "Select Buyers/Executive" at bounding box center [546, 156] width 111 height 20
type input "lav"
click at [525, 240] on input "checkbox" at bounding box center [519, 247] width 31 height 31
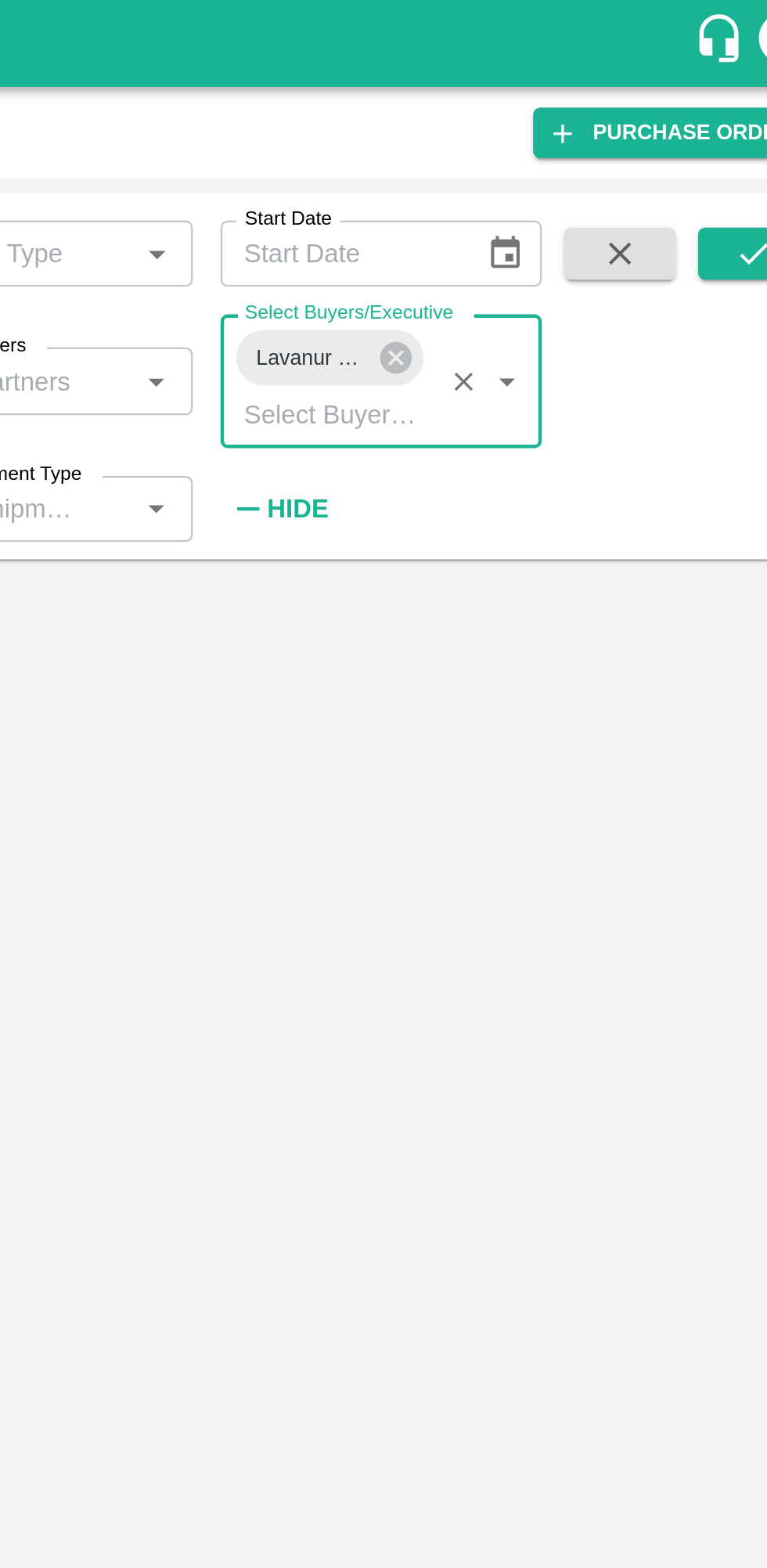
click at [725, 125] on button "submit" at bounding box center [727, 114] width 50 height 24
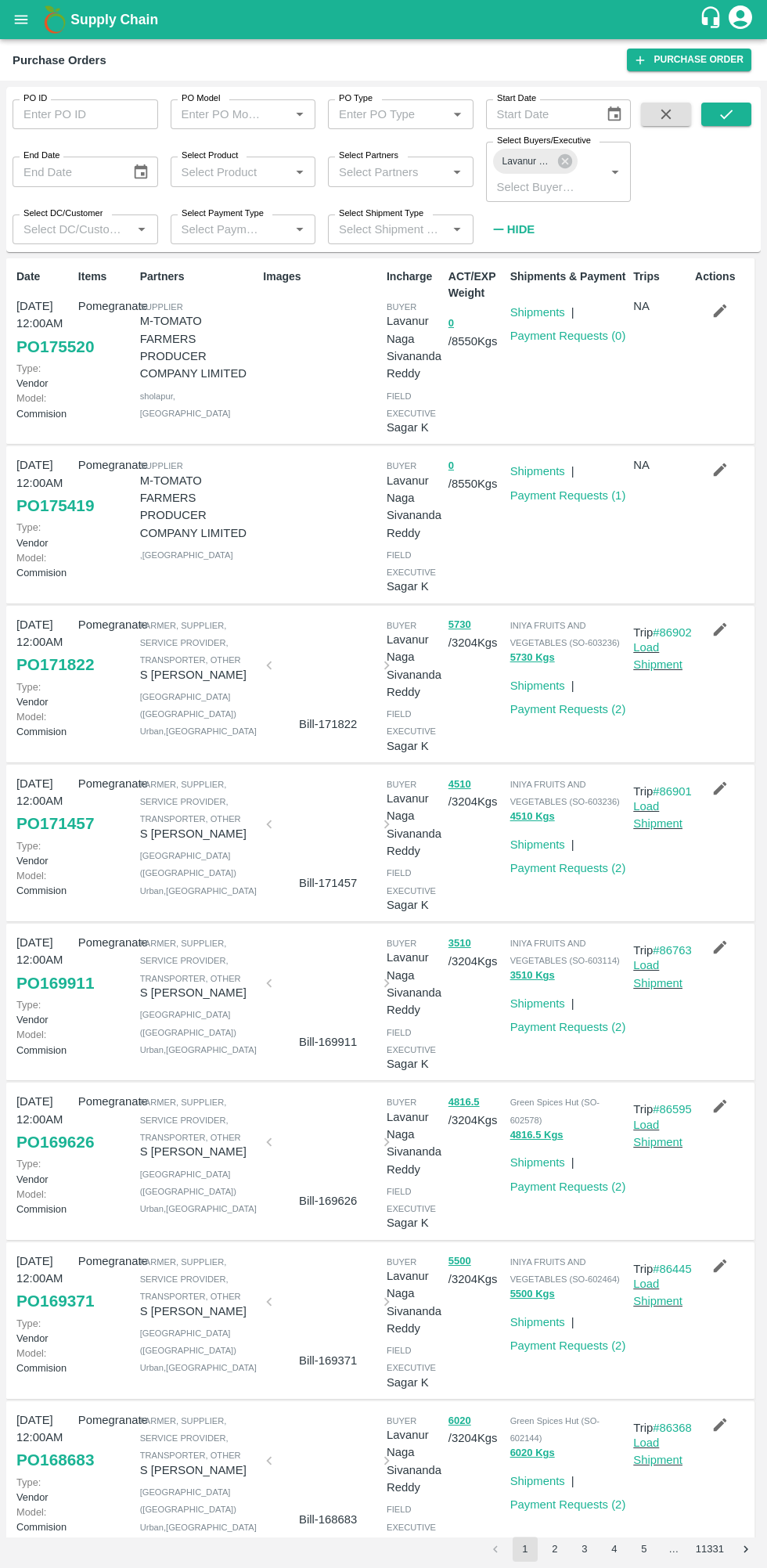
click at [560, 342] on link "Payment Requests ( 0 )" at bounding box center [568, 335] width 116 height 12
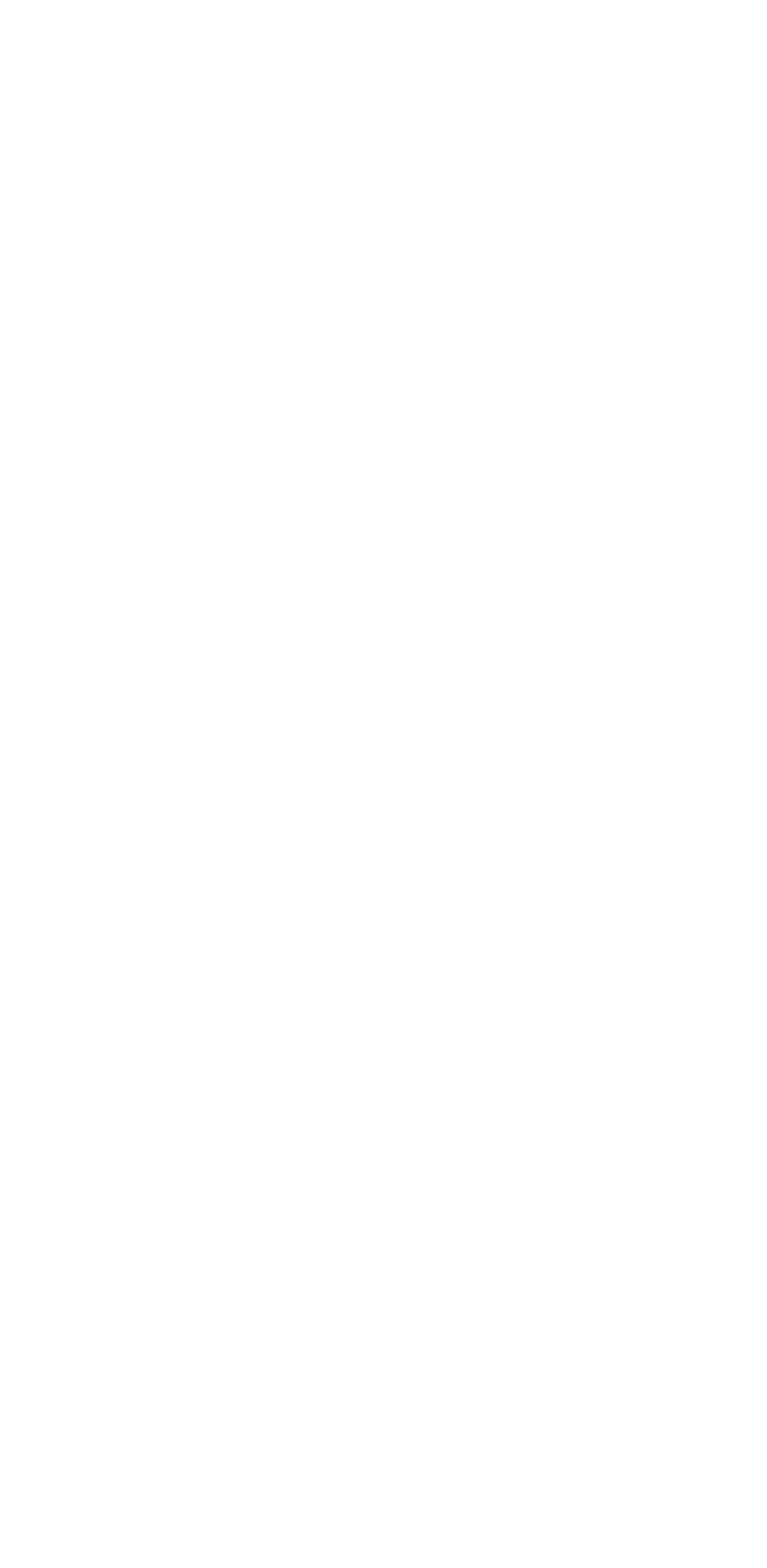
click at [432, 7] on html at bounding box center [384, 3] width 767 height 7
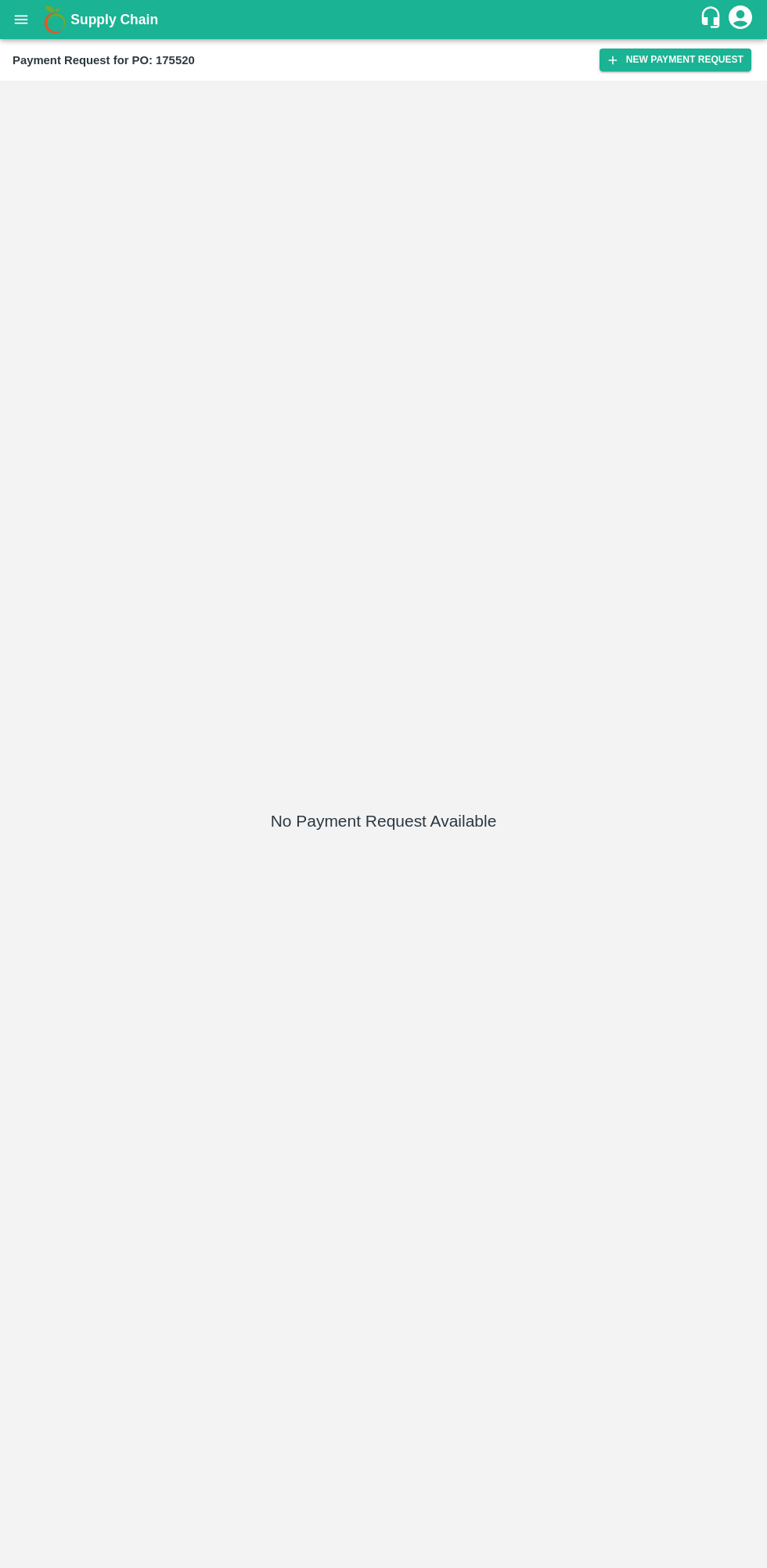
click at [655, 62] on button "New Payment Request" at bounding box center [676, 60] width 152 height 23
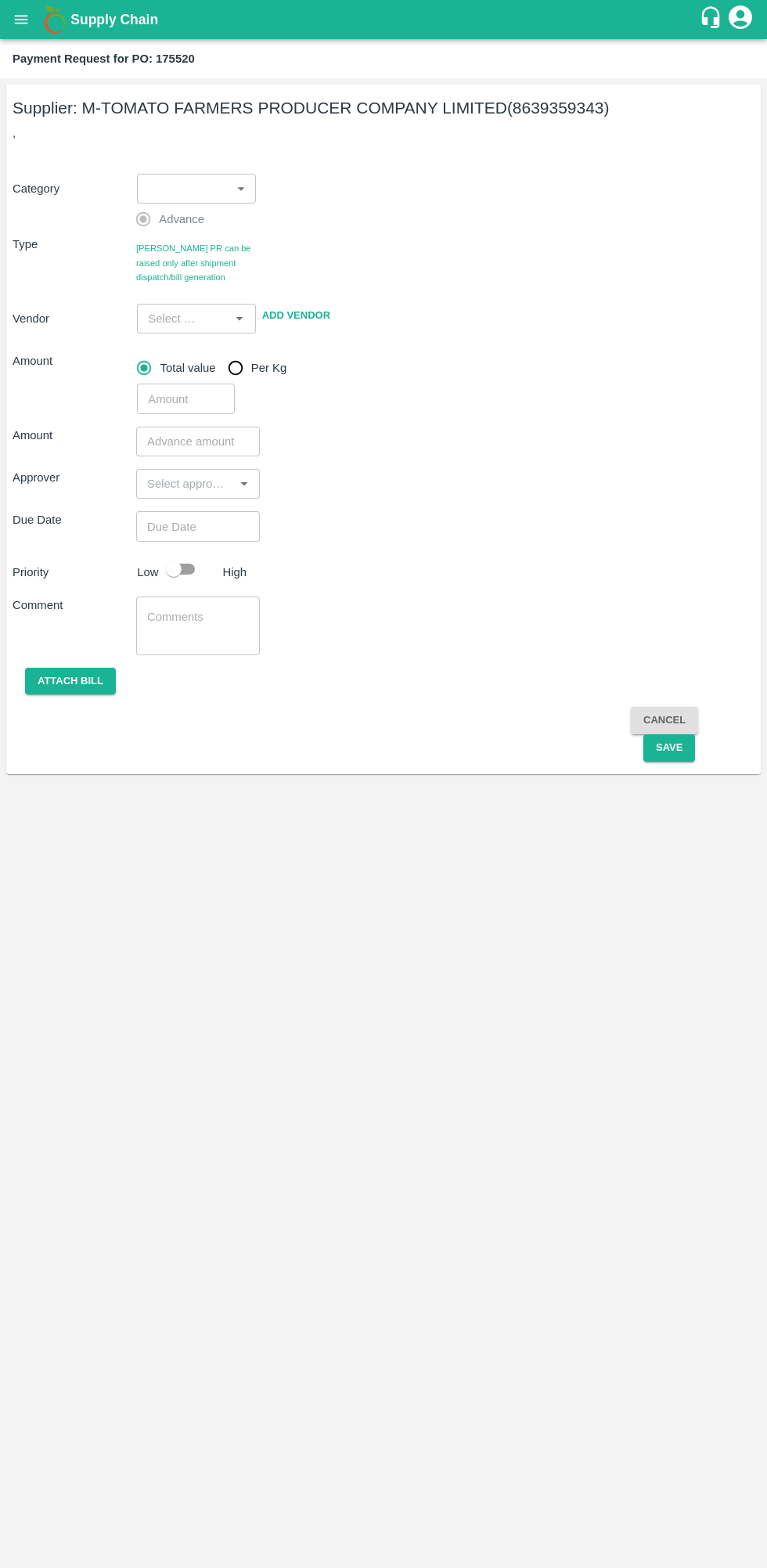
click at [164, 199] on body "Supply Chain Payment Request for PO: 175520 Supplier: M-TOMATO FARMERS PRODUCER…" at bounding box center [384, 784] width 767 height 1568
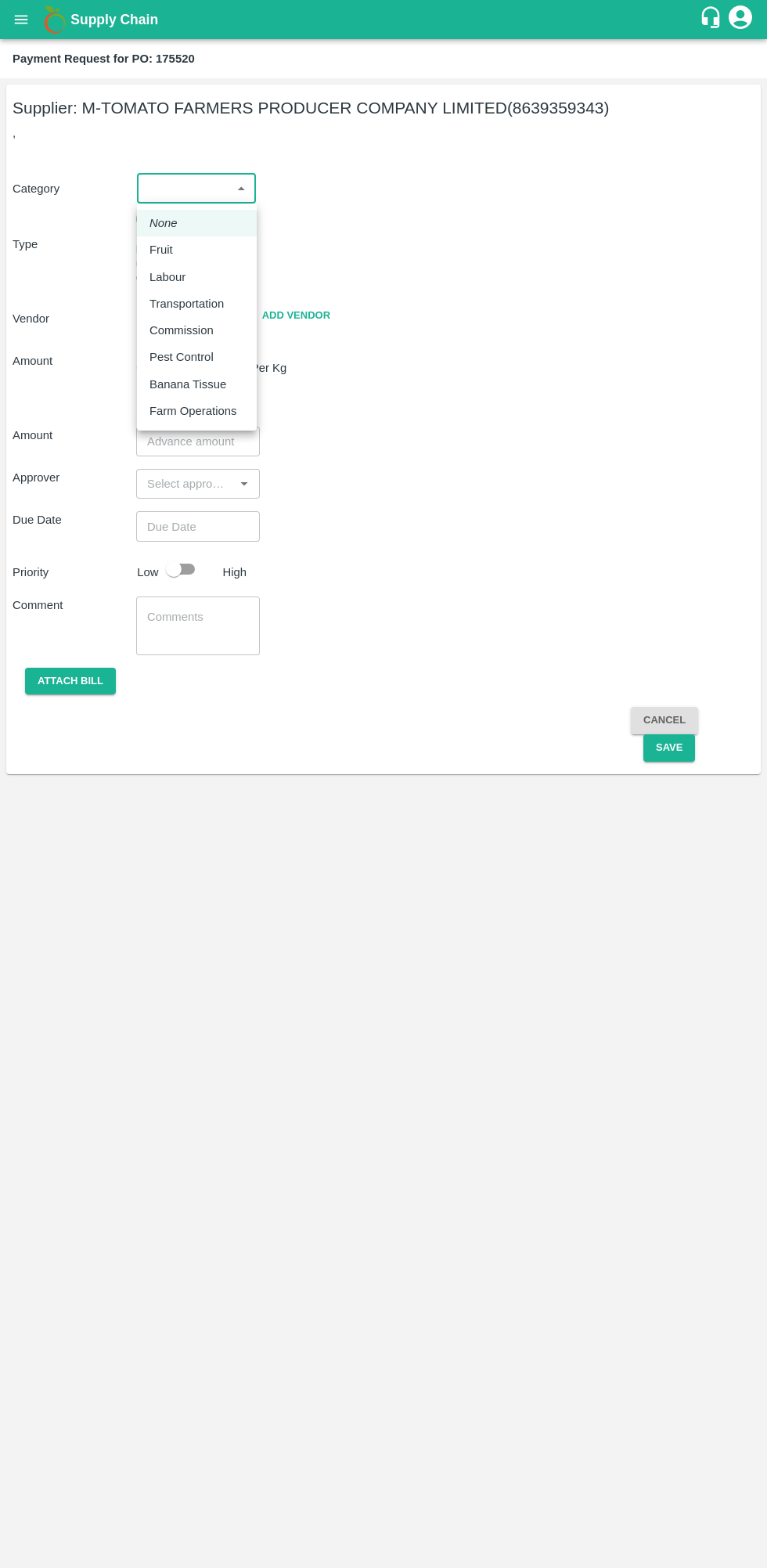
click at [158, 253] on p "Fruit" at bounding box center [161, 249] width 24 height 17
type input "1"
type input "M-TOMATO FARMERS PRODUCER COMPANY LIMITED - 8639359343(Supplier)"
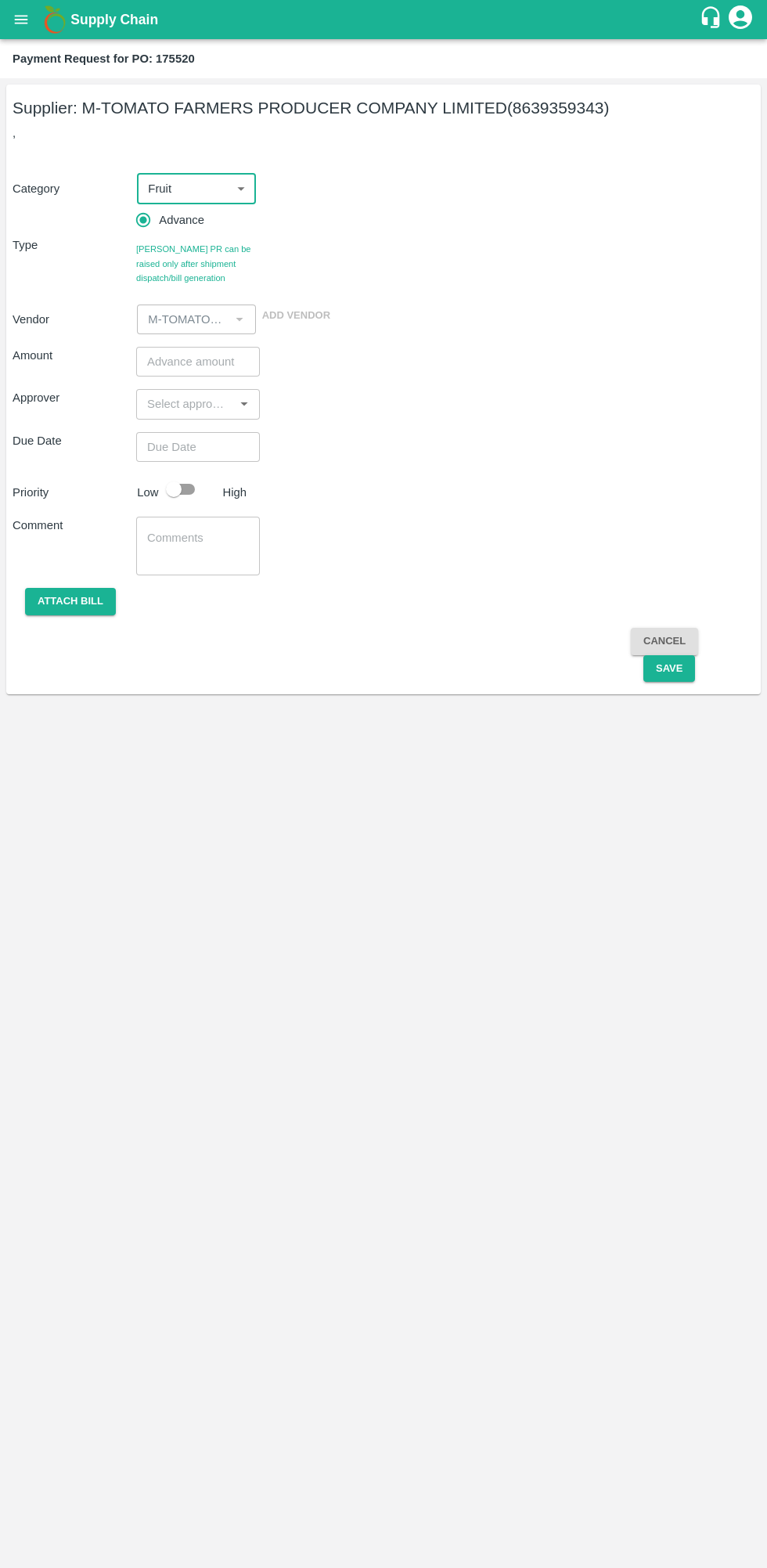
click at [175, 361] on input "number" at bounding box center [198, 361] width 124 height 30
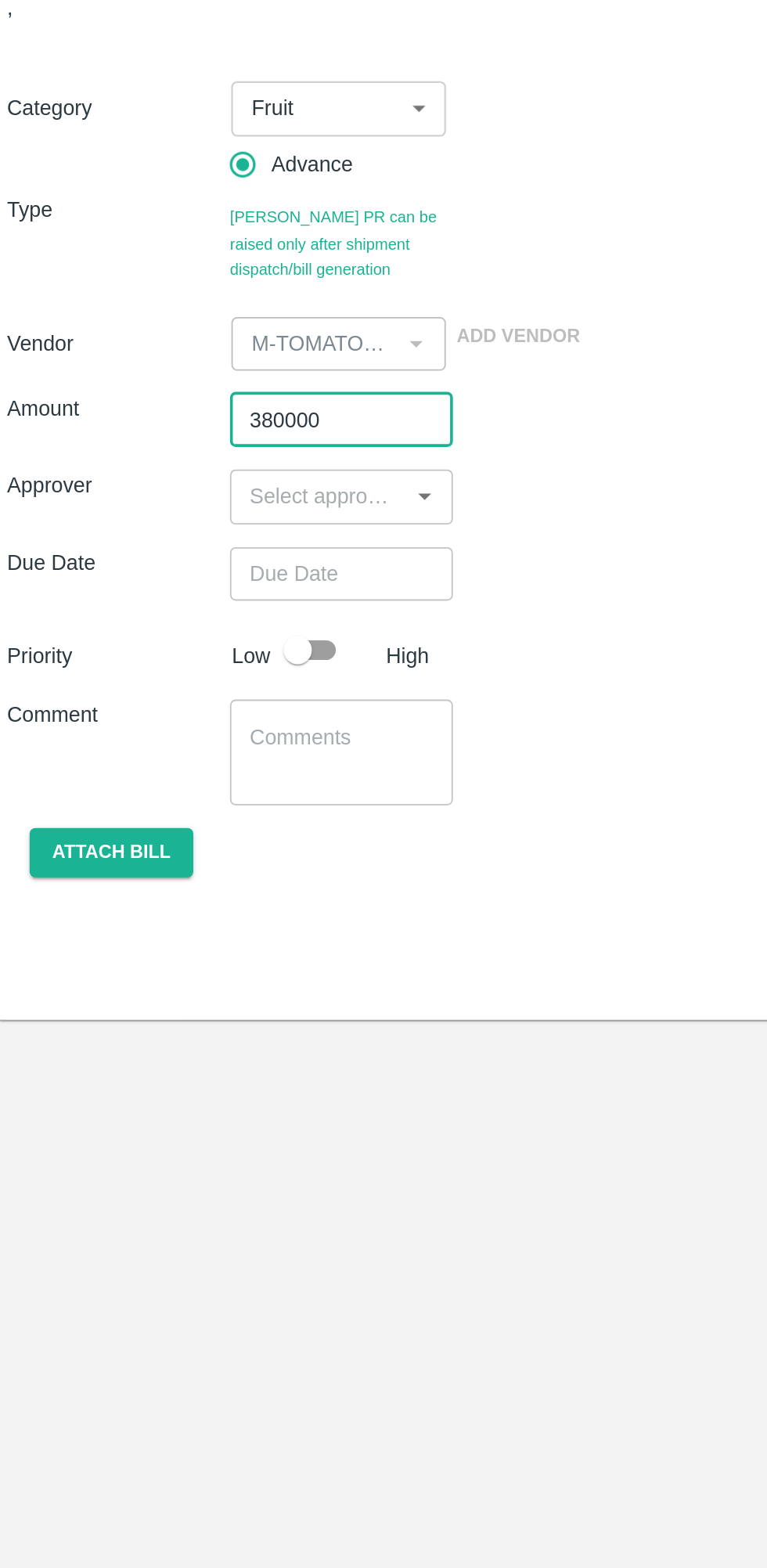
type input "380000"
click at [159, 410] on input "input" at bounding box center [185, 404] width 89 height 20
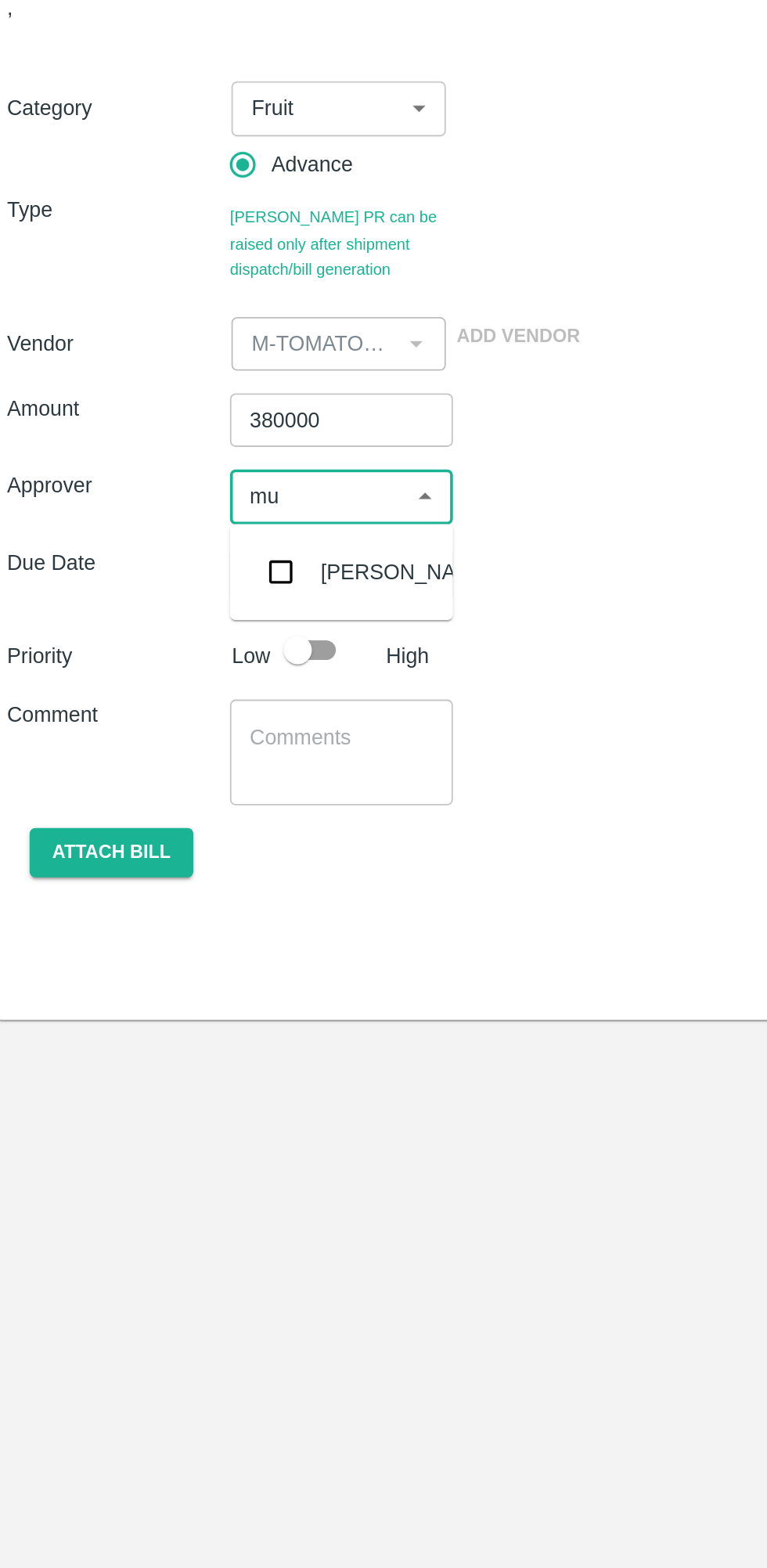
type input "muk"
click at [168, 449] on input "checkbox" at bounding box center [164, 446] width 31 height 31
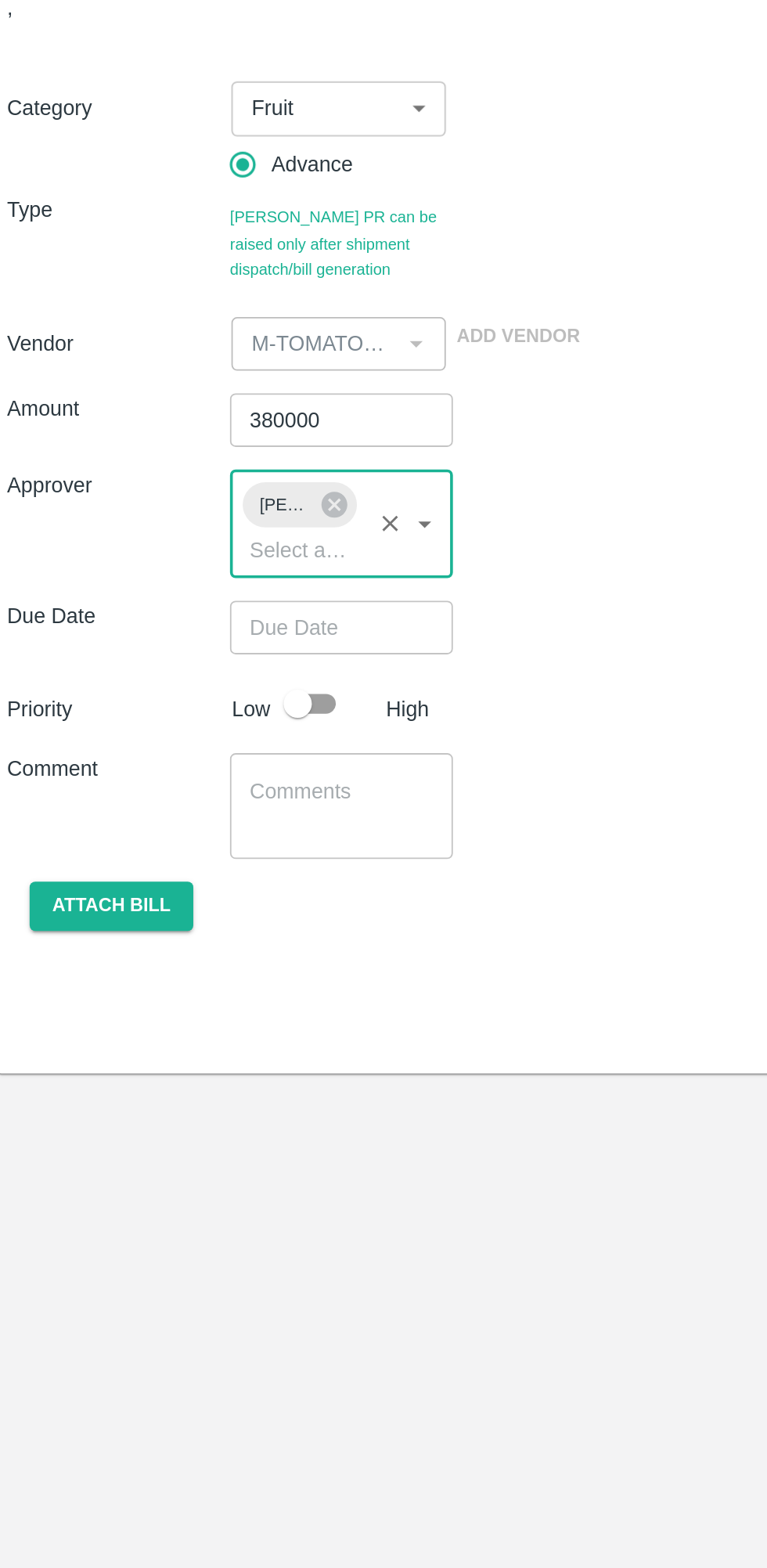
click at [169, 487] on input "Choose date" at bounding box center [192, 476] width 112 height 30
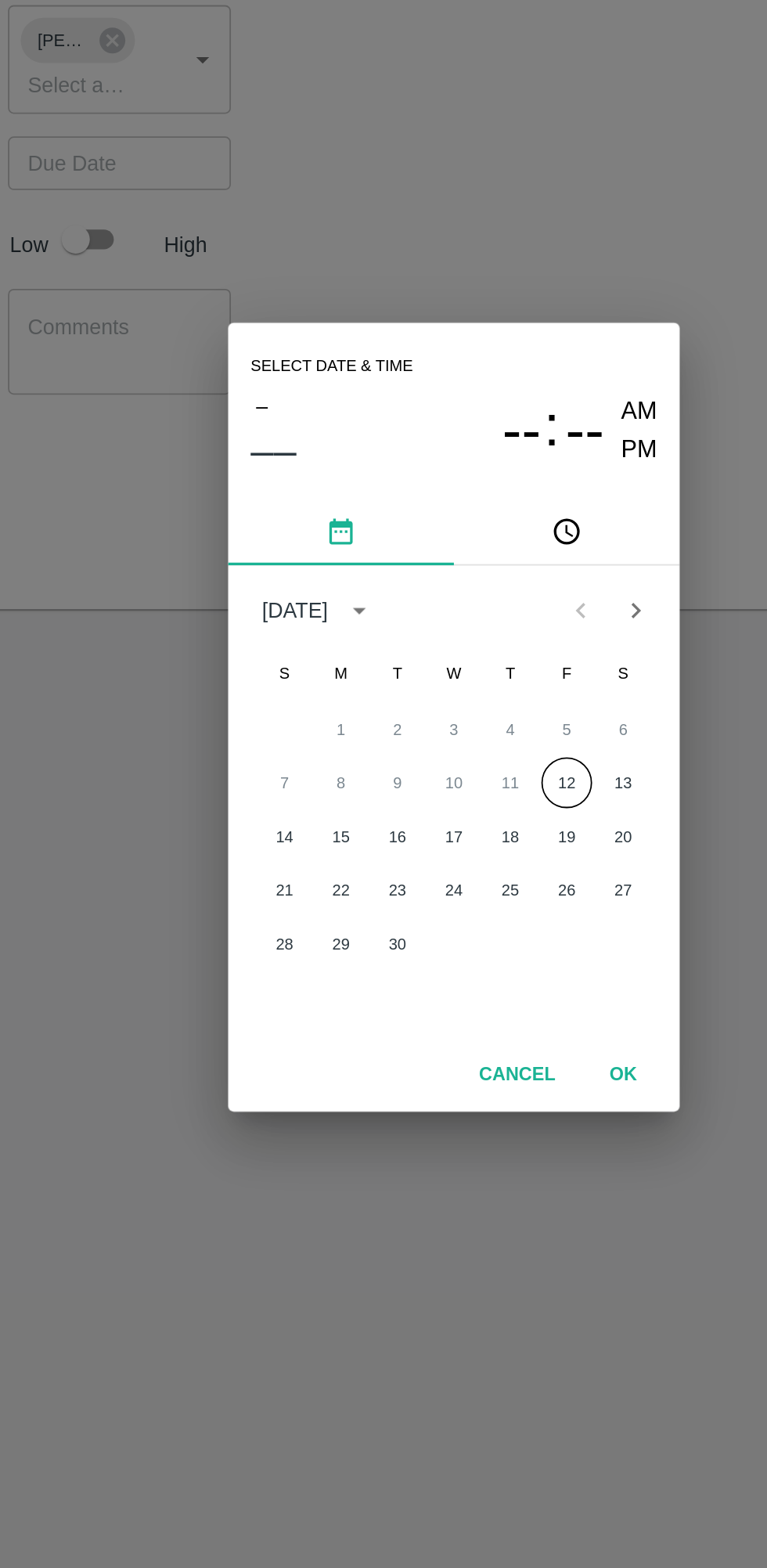
click at [447, 818] on button "12" at bounding box center [446, 820] width 28 height 28
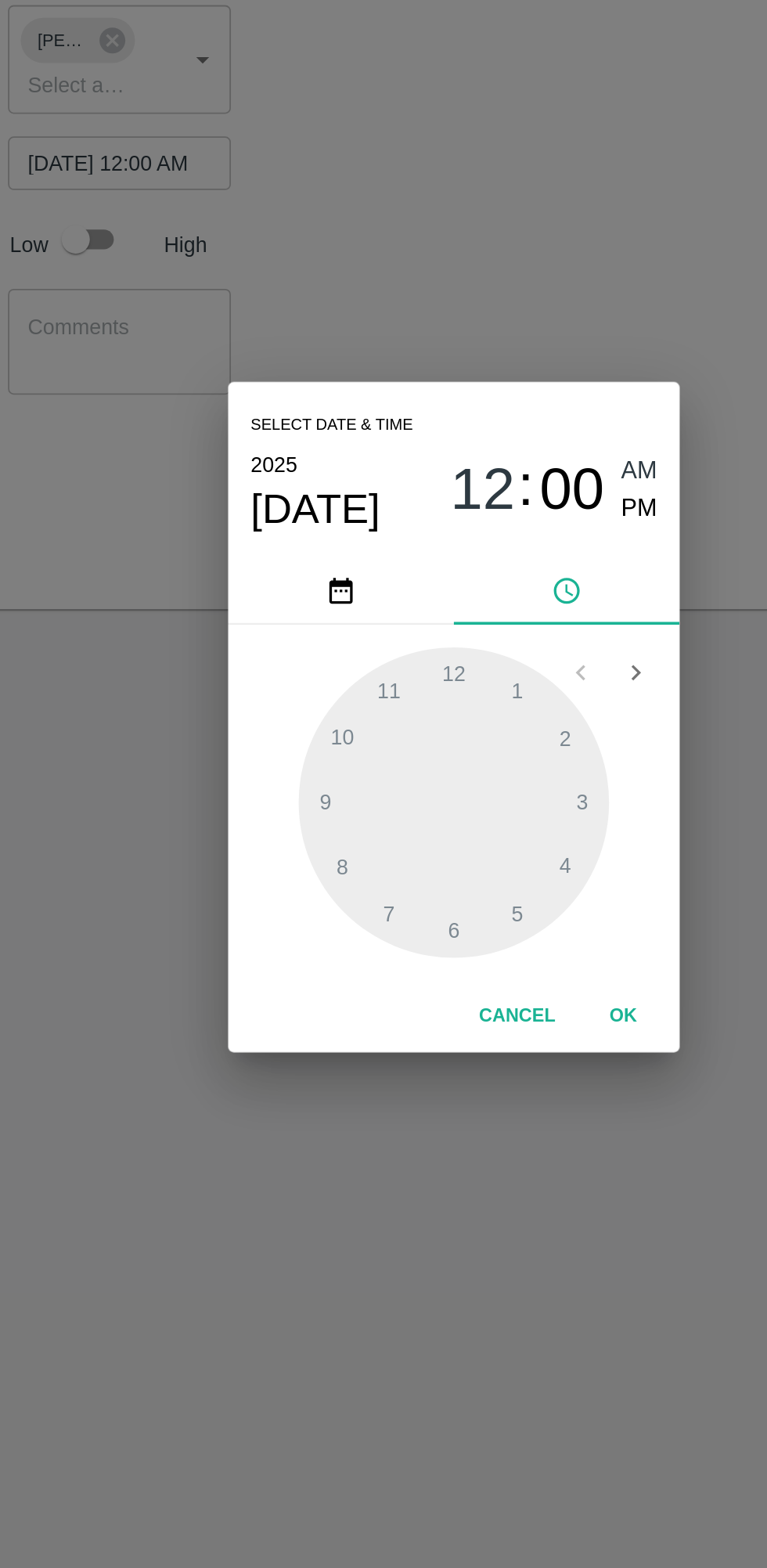
click at [477, 675] on span "PM" at bounding box center [487, 669] width 20 height 21
type input "12/09/2025 12:00 PM"
click at [499, 941] on button "OK" at bounding box center [478, 950] width 50 height 28
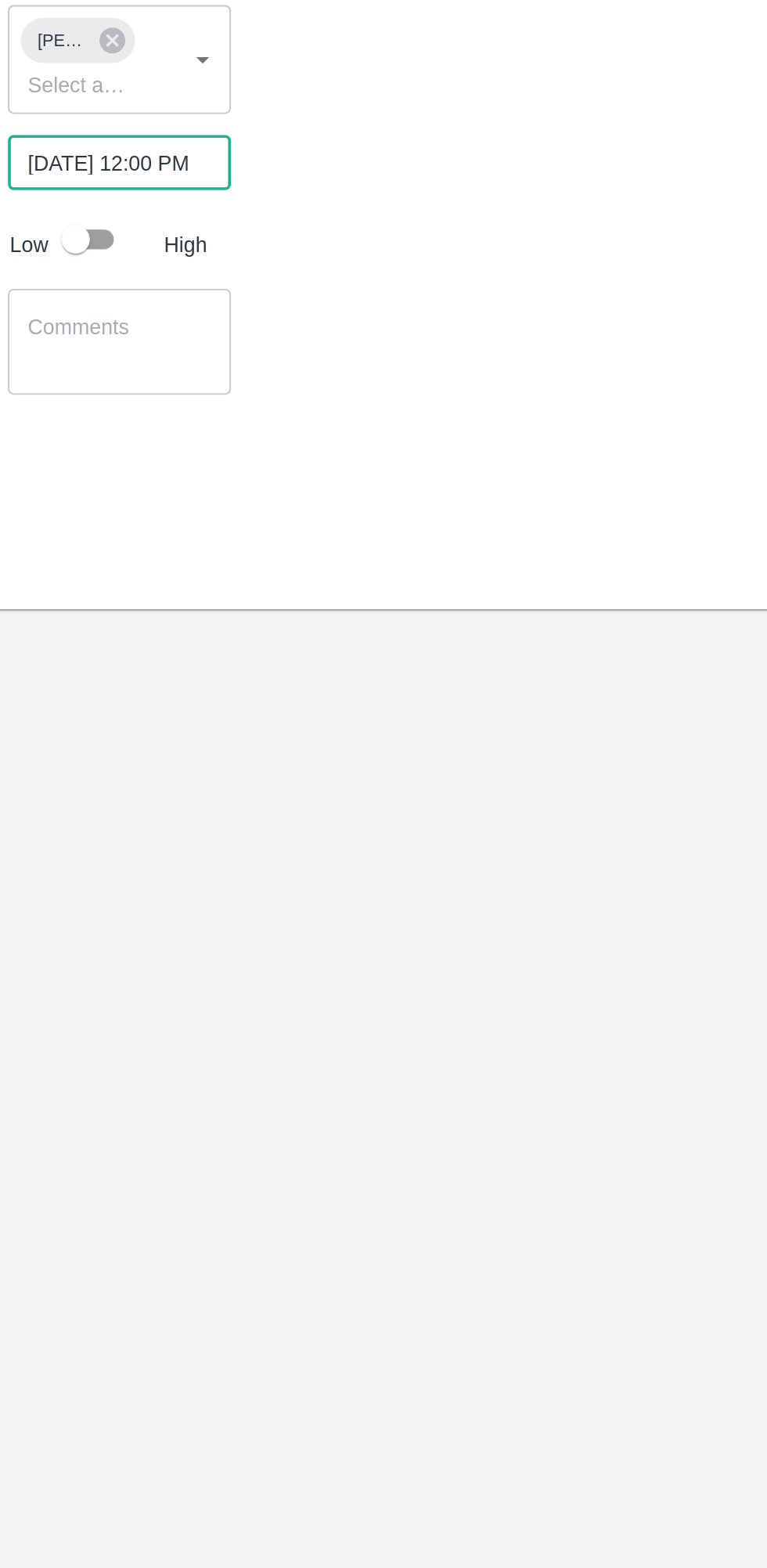
click at [194, 514] on input "checkbox" at bounding box center [174, 519] width 90 height 30
checkbox input "true"
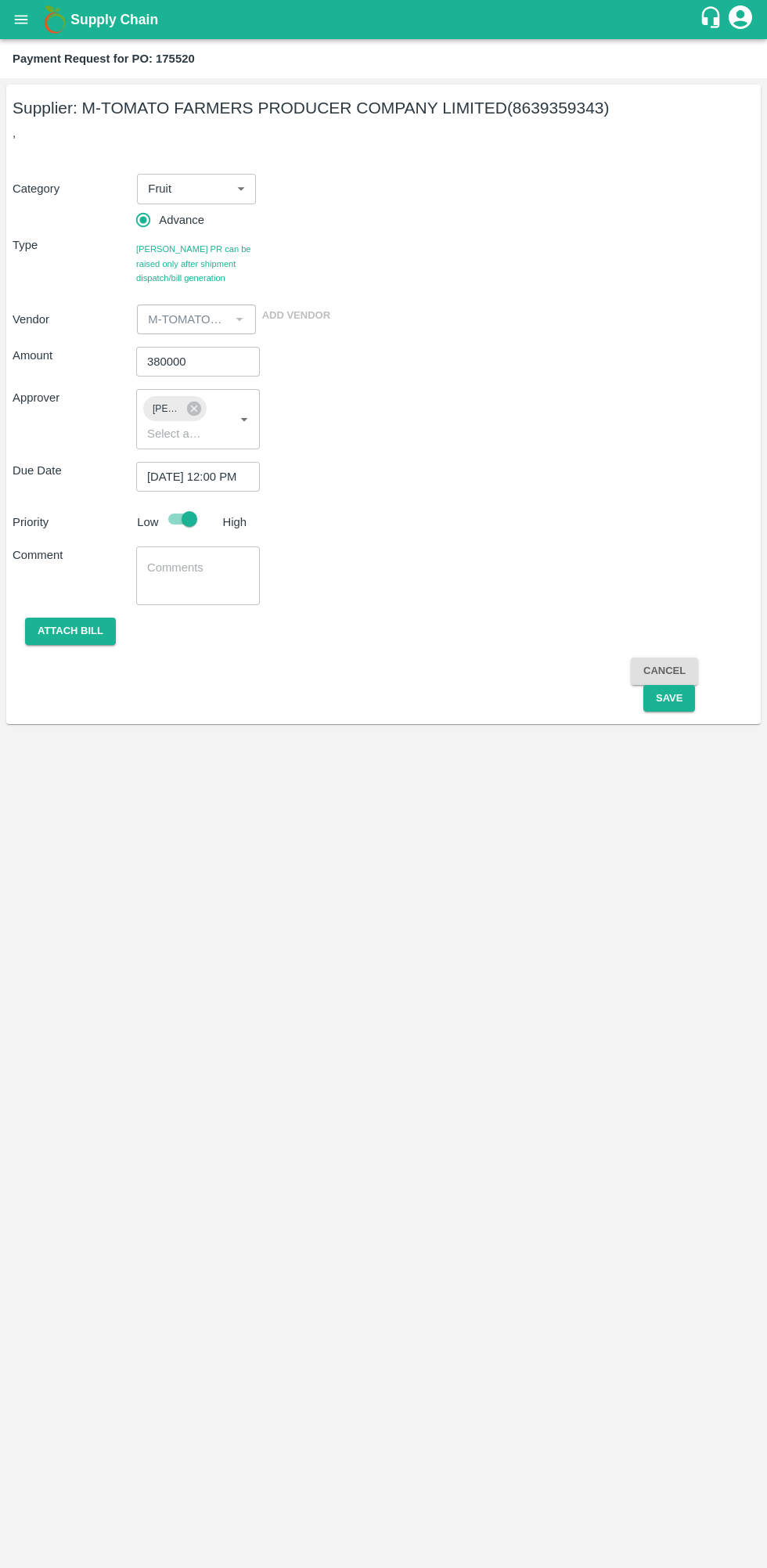
click at [668, 699] on button "Save" at bounding box center [668, 699] width 51 height 28
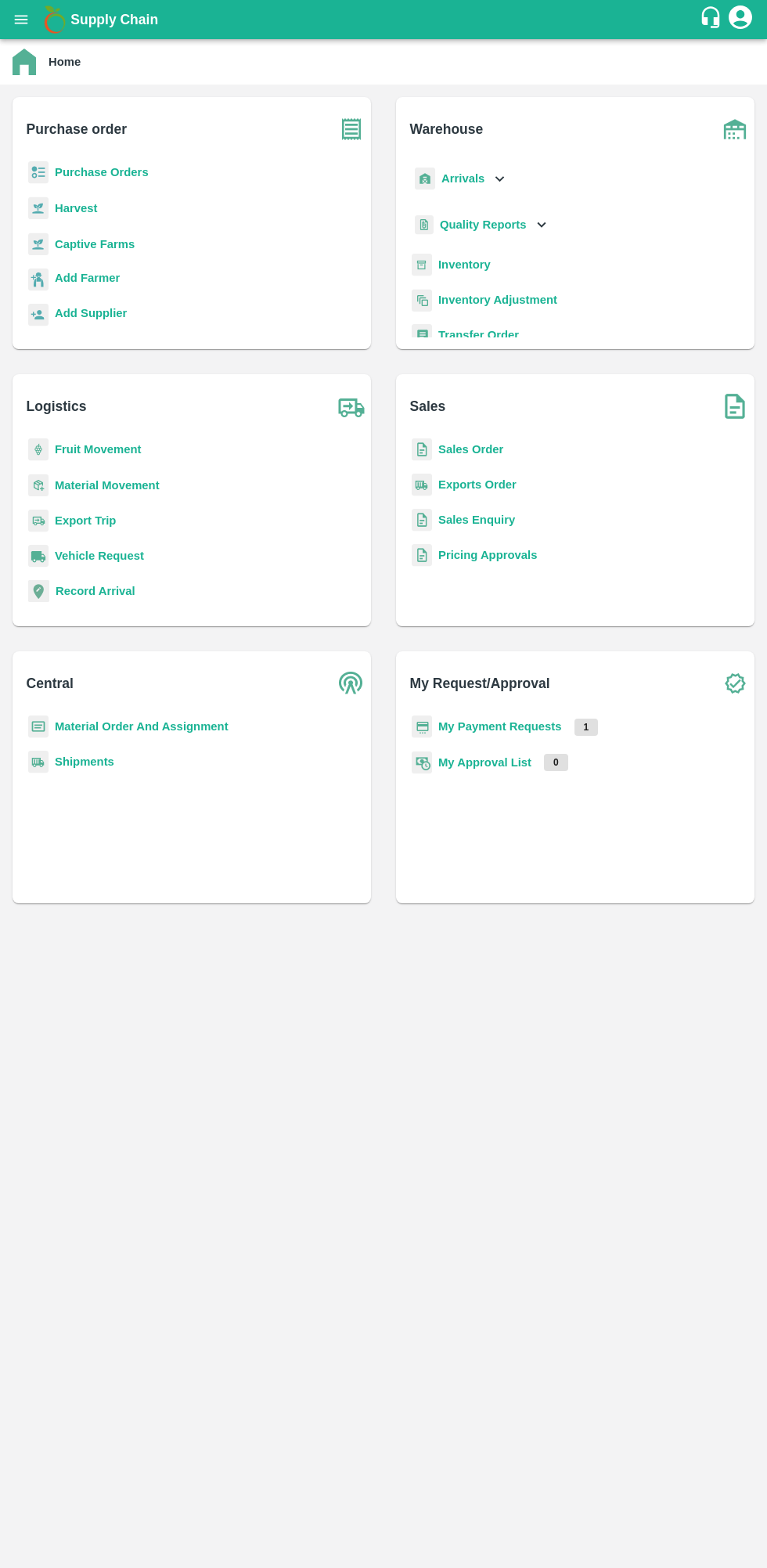
click at [532, 729] on b "My Payment Requests" at bounding box center [500, 726] width 124 height 12
